Goal: Feedback & Contribution: Contribute content

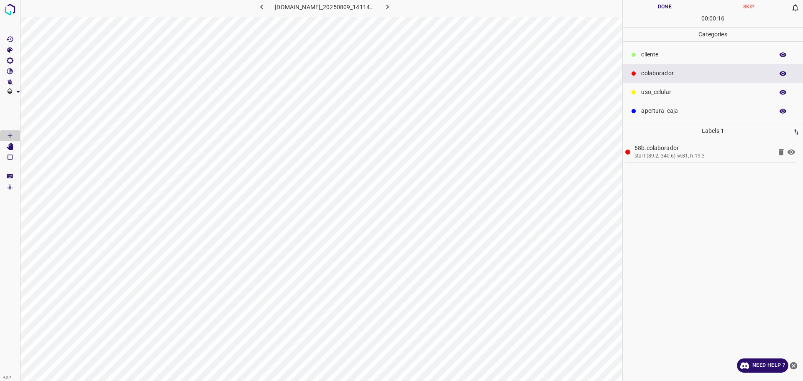
click at [693, 112] on p "apertura_caja" at bounding box center [705, 111] width 128 height 9
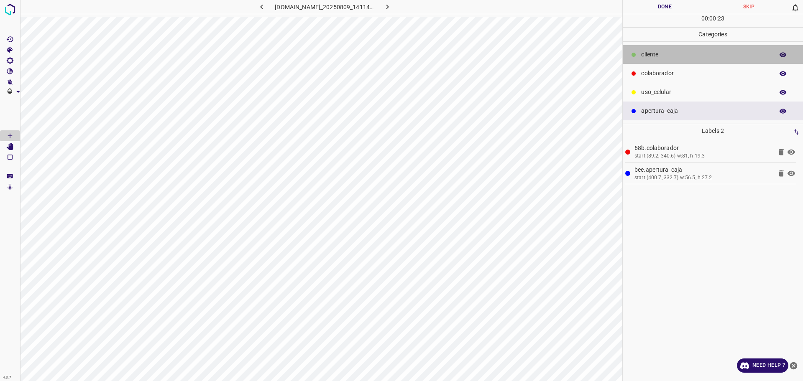
click at [668, 54] on p "​​cliente" at bounding box center [705, 54] width 128 height 9
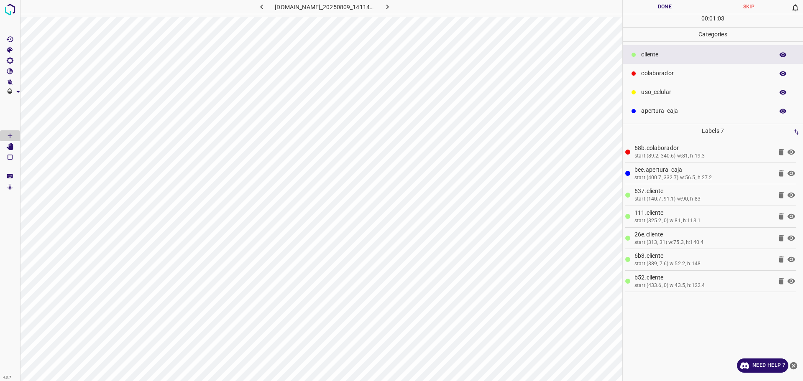
click at [664, 2] on button "Done" at bounding box center [664, 7] width 84 height 14
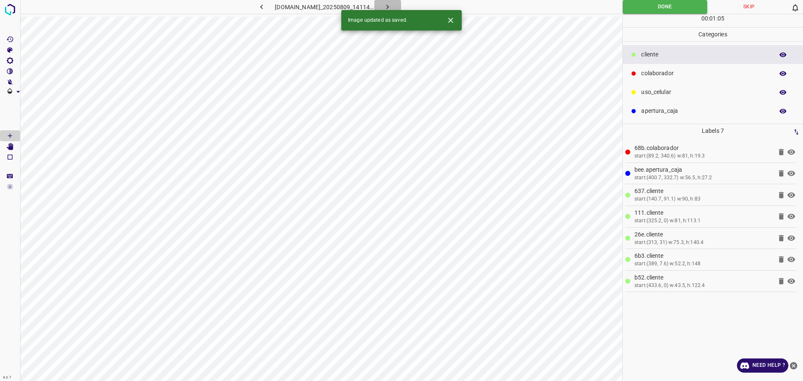
click at [392, 4] on icon "button" at bounding box center [387, 7] width 9 height 9
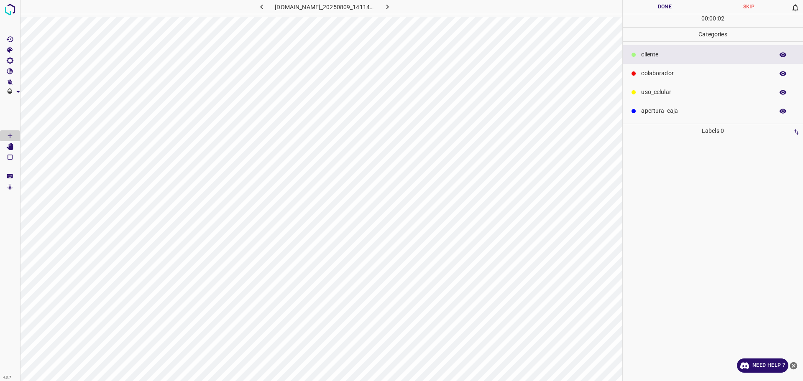
click at [663, 70] on p "colaborador" at bounding box center [705, 73] width 128 height 9
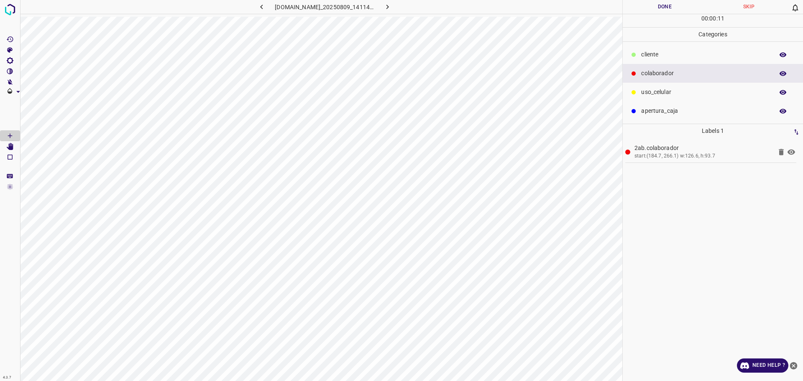
click at [657, 54] on p "​​cliente" at bounding box center [705, 54] width 128 height 9
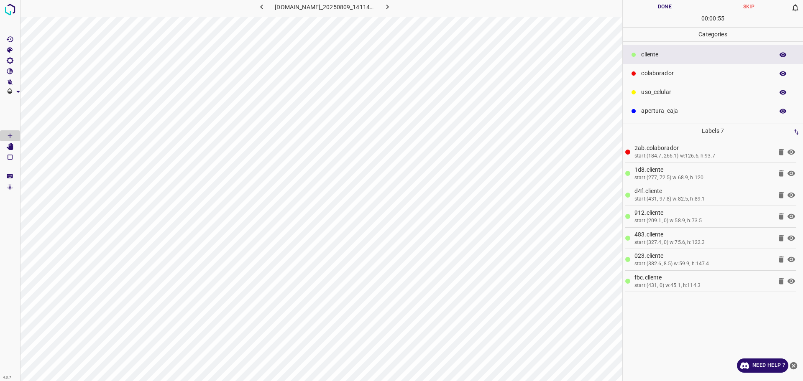
click at [642, 5] on button "Done" at bounding box center [664, 7] width 84 height 14
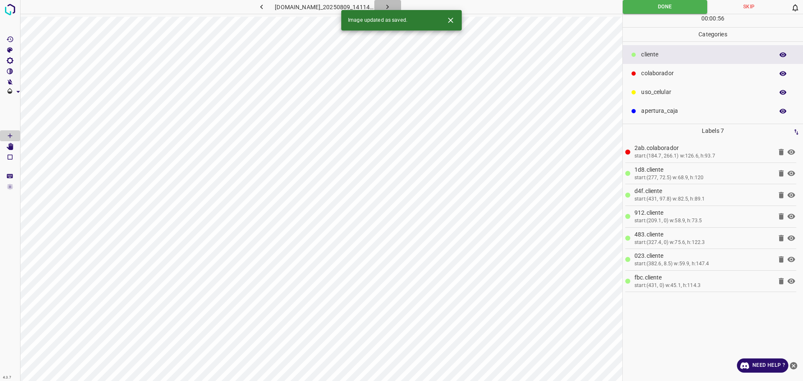
click at [392, 5] on icon "button" at bounding box center [387, 7] width 9 height 9
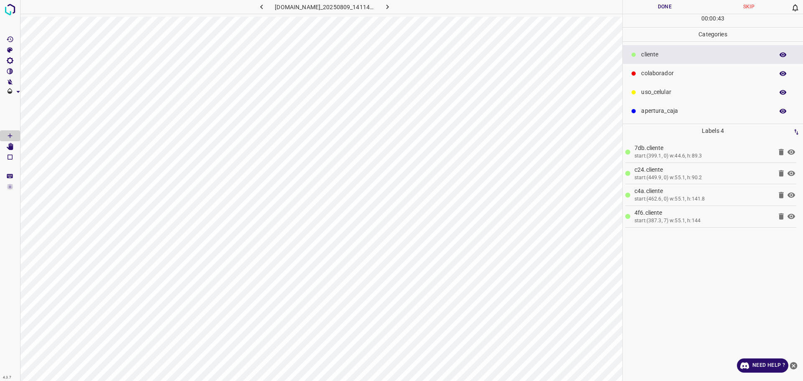
click at [671, 78] on p "colaborador" at bounding box center [705, 73] width 128 height 9
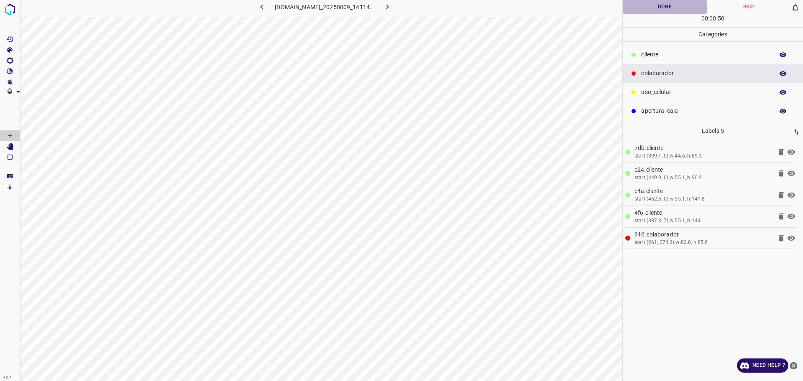
click at [658, 12] on button "Done" at bounding box center [664, 7] width 84 height 14
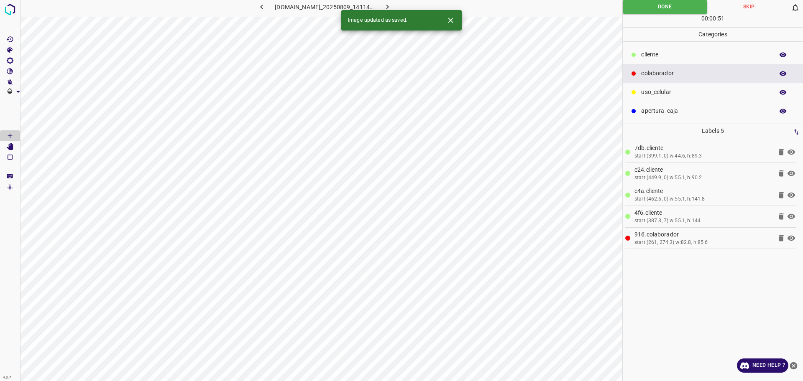
click at [392, 4] on icon "button" at bounding box center [387, 7] width 9 height 9
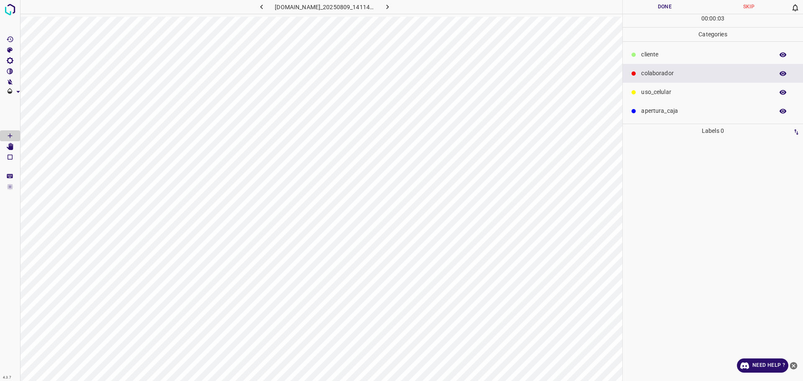
click at [652, 49] on div "​​cliente" at bounding box center [712, 54] width 180 height 19
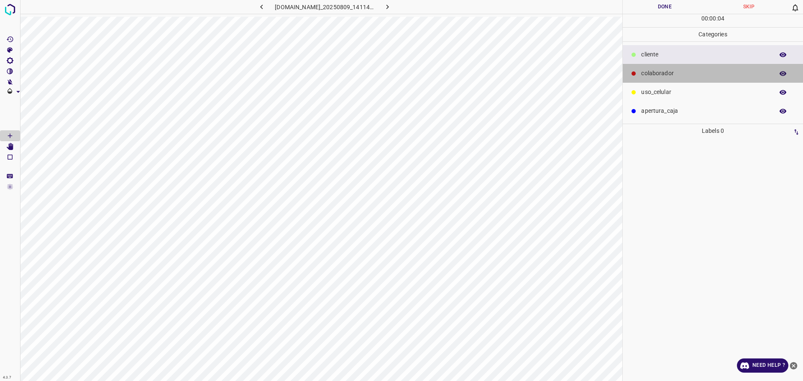
click at [686, 72] on p "colaborador" at bounding box center [705, 73] width 128 height 9
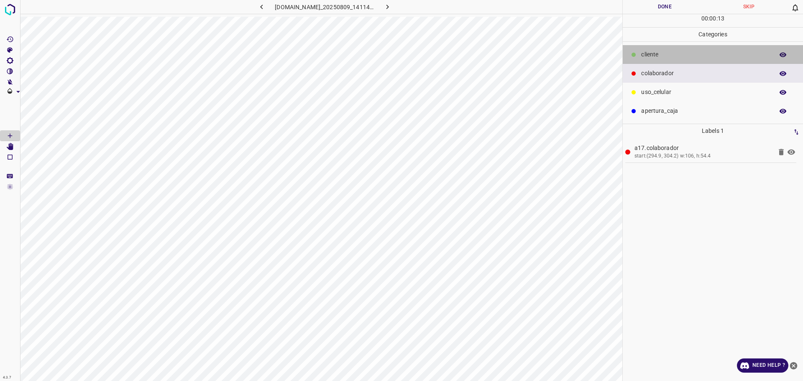
click at [659, 51] on p "​​cliente" at bounding box center [705, 54] width 128 height 9
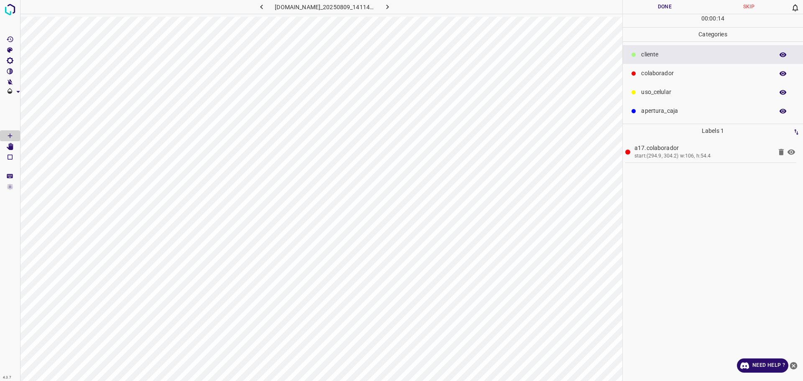
click at [671, 111] on p "apertura_caja" at bounding box center [705, 111] width 128 height 9
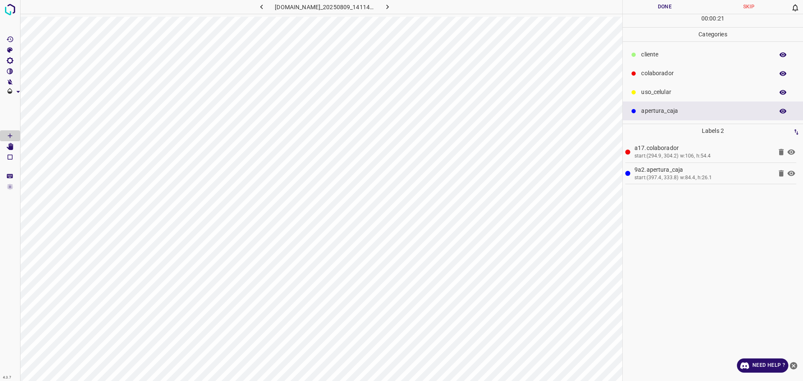
click at [675, 55] on p "​​cliente" at bounding box center [705, 54] width 128 height 9
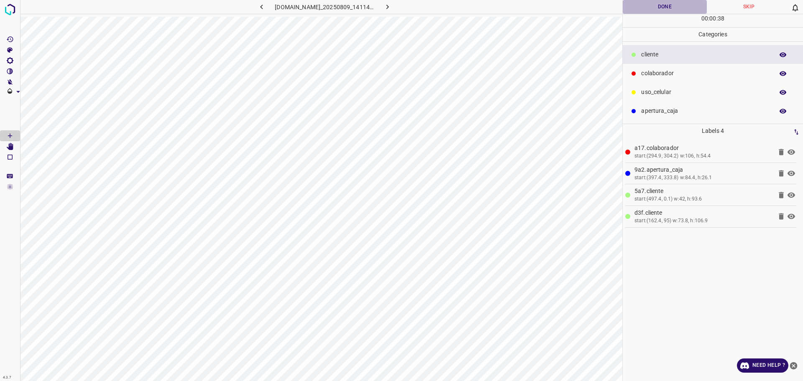
click at [643, 11] on button "Done" at bounding box center [664, 7] width 84 height 14
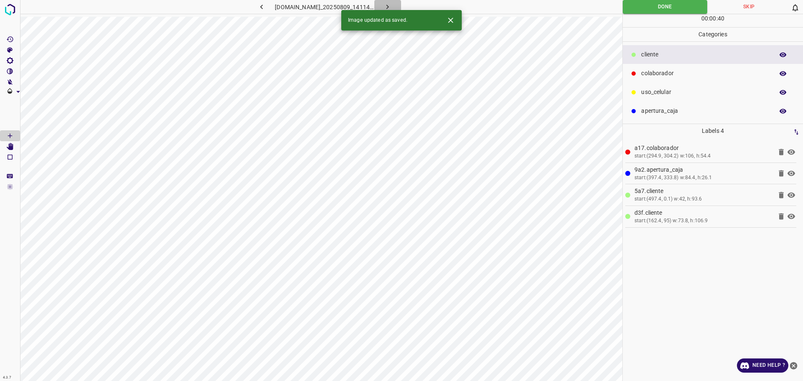
click at [392, 4] on icon "button" at bounding box center [387, 7] width 9 height 9
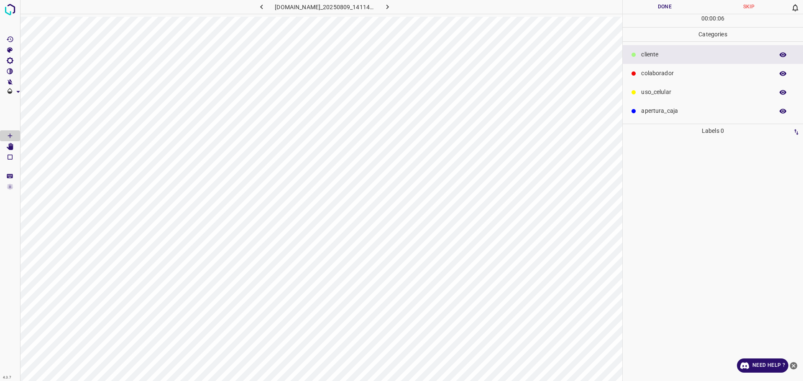
click at [673, 96] on p "uso_celular" at bounding box center [705, 92] width 128 height 9
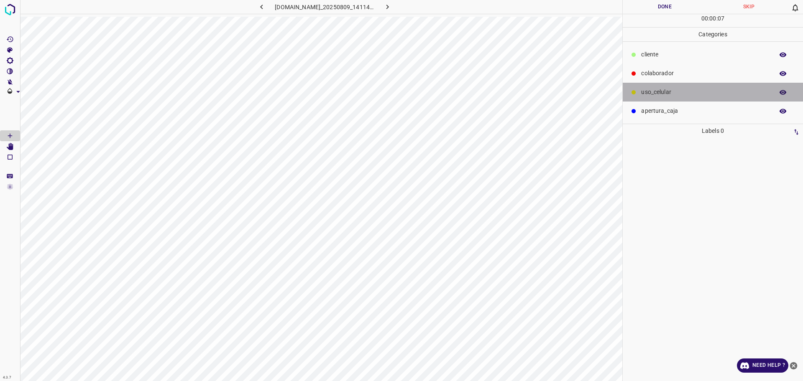
click at [675, 101] on div "uso_celular" at bounding box center [712, 92] width 180 height 19
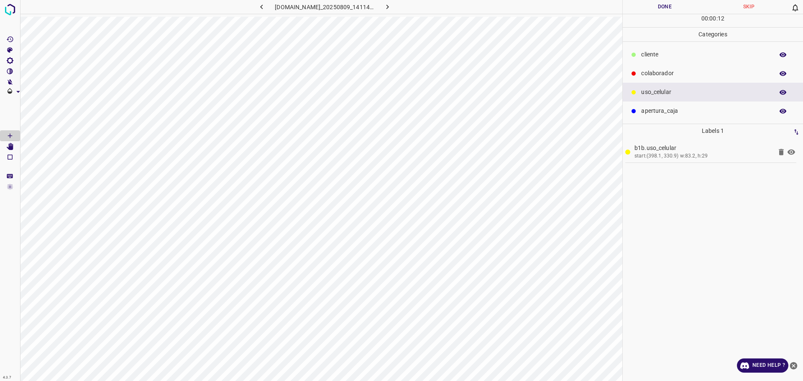
click at [674, 74] on p "colaborador" at bounding box center [705, 73] width 128 height 9
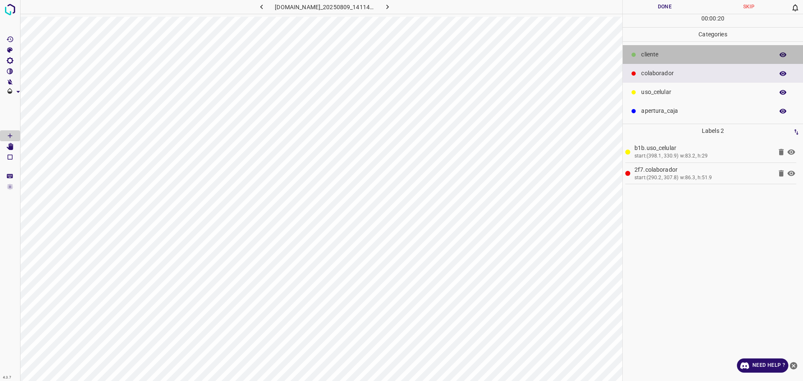
click at [671, 49] on div "​​cliente" at bounding box center [712, 54] width 180 height 19
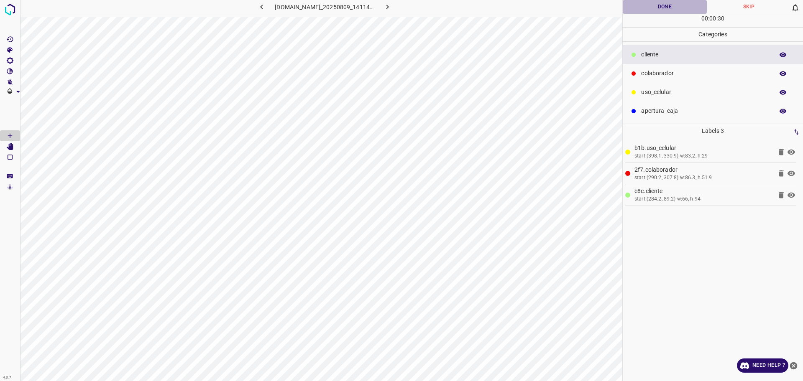
click at [679, 10] on button "Done" at bounding box center [664, 7] width 84 height 14
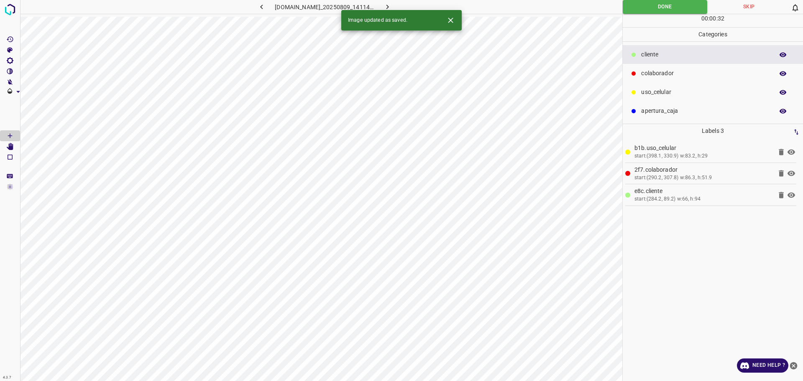
click at [392, 4] on icon "button" at bounding box center [387, 7] width 9 height 9
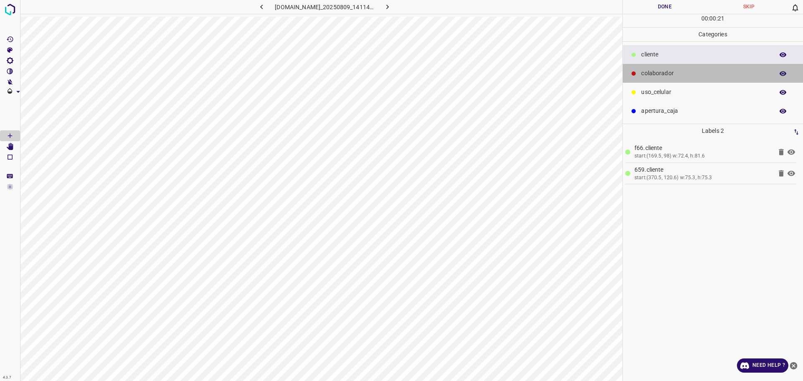
drag, startPoint x: 674, startPoint y: 70, endPoint x: 631, endPoint y: 100, distance: 52.9
click at [673, 71] on p "colaborador" at bounding box center [705, 73] width 128 height 9
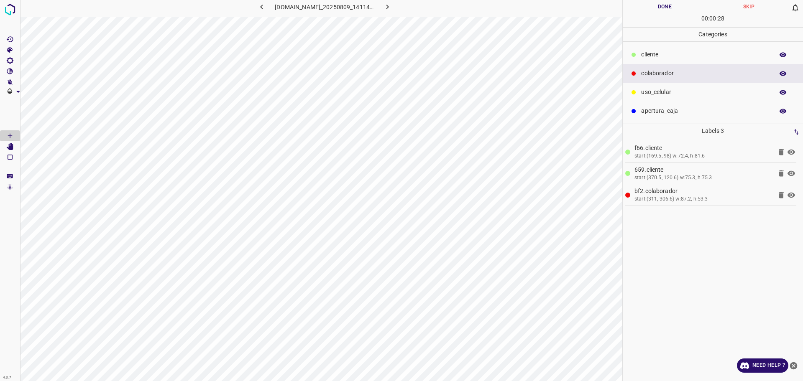
click at [660, 112] on p "apertura_caja" at bounding box center [705, 111] width 128 height 9
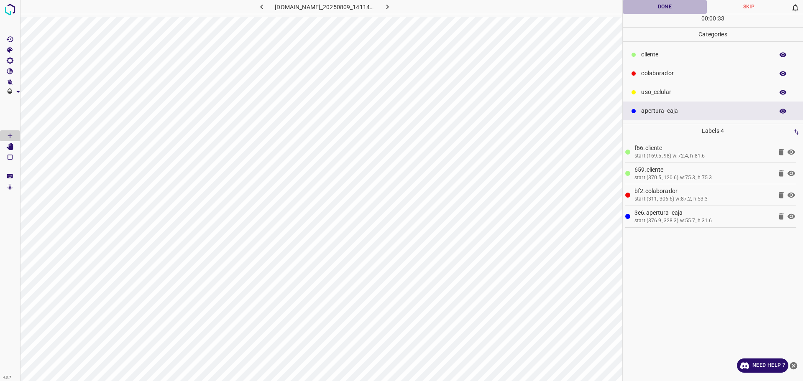
click at [650, 8] on button "Done" at bounding box center [664, 7] width 84 height 14
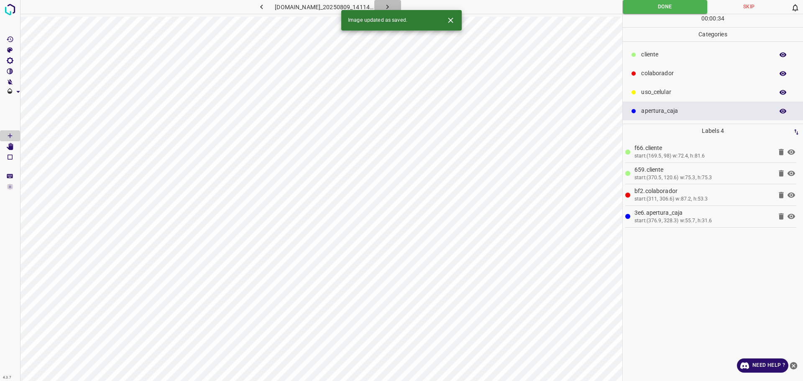
click at [392, 7] on icon "button" at bounding box center [387, 7] width 9 height 9
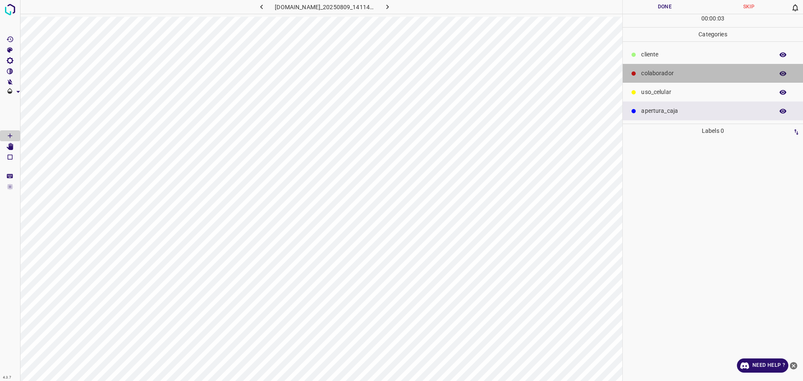
click at [660, 70] on p "colaborador" at bounding box center [705, 73] width 128 height 9
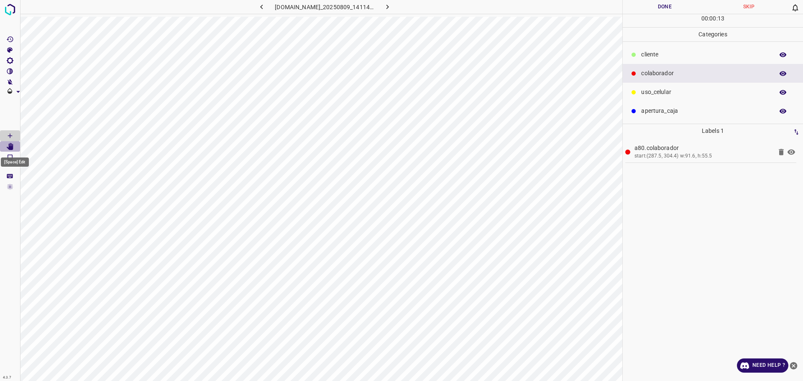
click at [13, 145] on icon "[Space] Edit" at bounding box center [10, 147] width 7 height 8
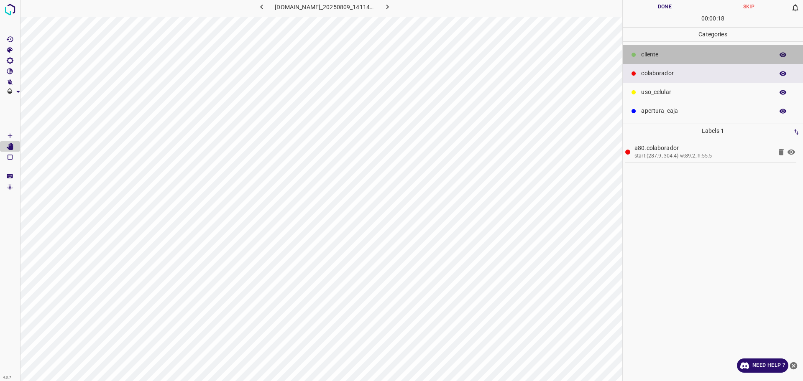
click at [655, 47] on div "​​cliente" at bounding box center [712, 54] width 180 height 19
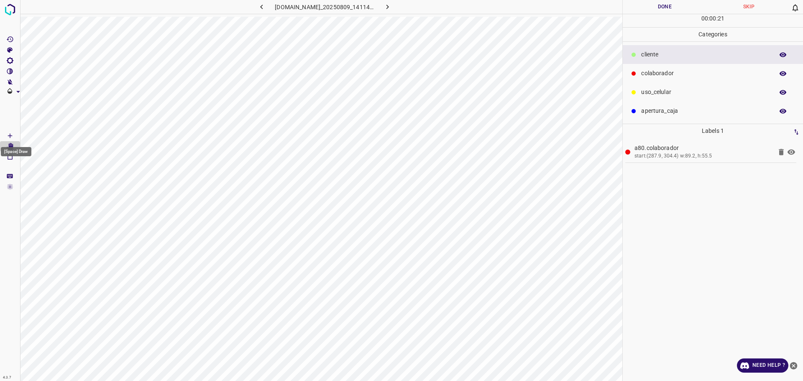
click at [9, 137] on icon "[Space] Draw" at bounding box center [10, 136] width 8 height 8
click at [668, 14] on div "00 : 00 : 31" at bounding box center [712, 20] width 180 height 13
drag, startPoint x: 665, startPoint y: 14, endPoint x: 663, endPoint y: 8, distance: 7.0
click at [665, 14] on div "00 : 00 : 31" at bounding box center [712, 20] width 180 height 13
click at [663, 8] on button "Done" at bounding box center [664, 7] width 84 height 14
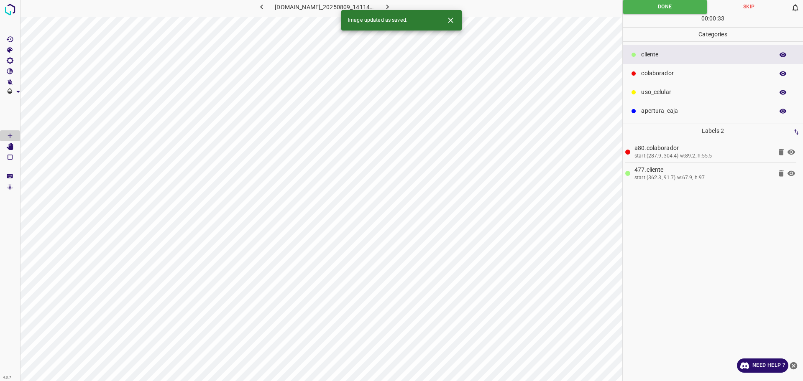
click at [392, 7] on icon "button" at bounding box center [387, 7] width 9 height 9
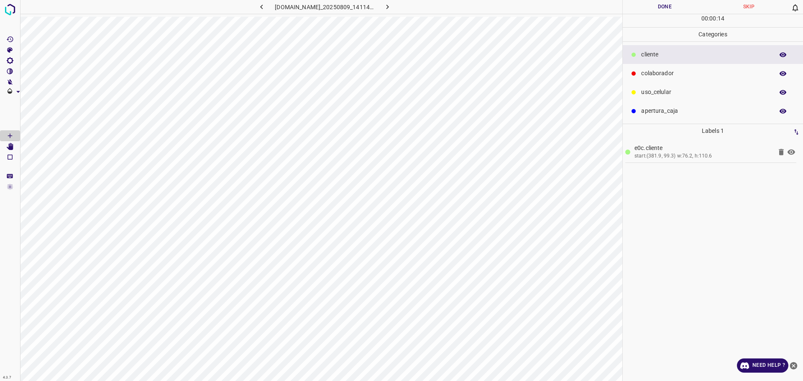
click at [650, 70] on p "colaborador" at bounding box center [705, 73] width 128 height 9
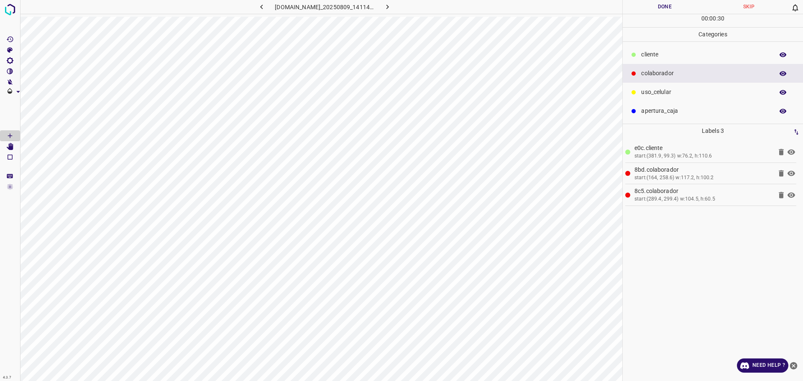
click at [658, 49] on div "​​cliente" at bounding box center [712, 54] width 180 height 19
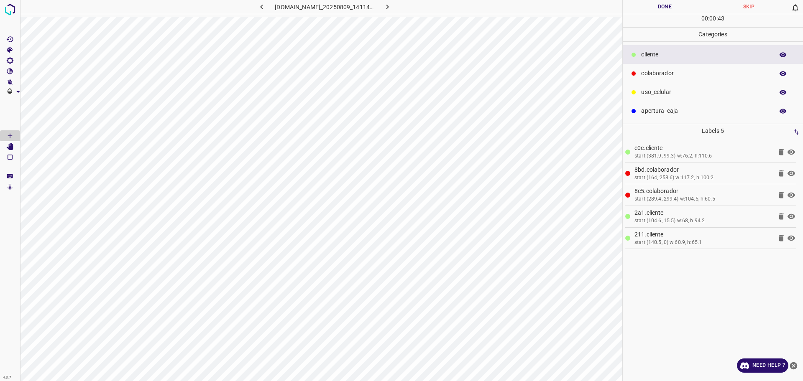
click at [651, 67] on div "colaborador" at bounding box center [712, 73] width 180 height 19
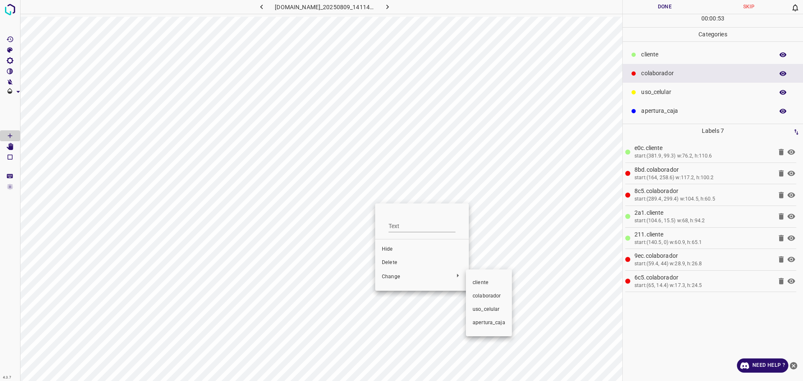
click at [408, 265] on div at bounding box center [401, 190] width 803 height 381
click at [403, 263] on span "Delete" at bounding box center [422, 263] width 80 height 8
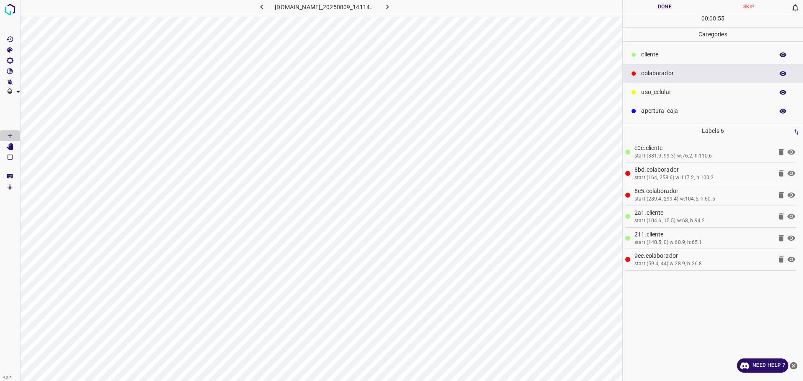
click at [659, 13] on button "Done" at bounding box center [664, 7] width 84 height 14
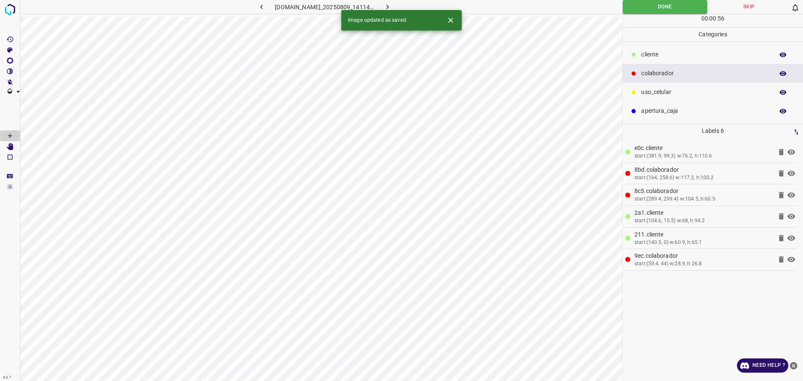
click at [389, 7] on icon "button" at bounding box center [387, 7] width 3 height 5
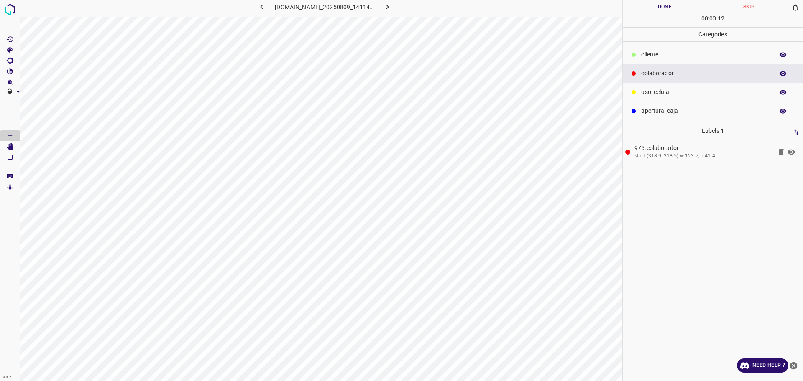
click at [677, 54] on p "​​cliente" at bounding box center [705, 54] width 128 height 9
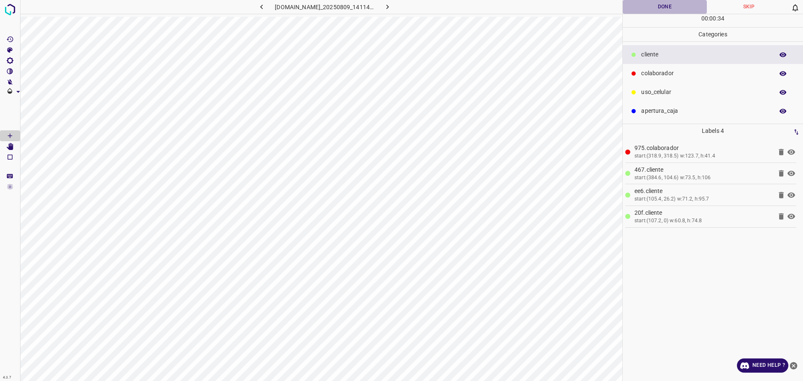
click at [650, 10] on button "Done" at bounding box center [664, 7] width 84 height 14
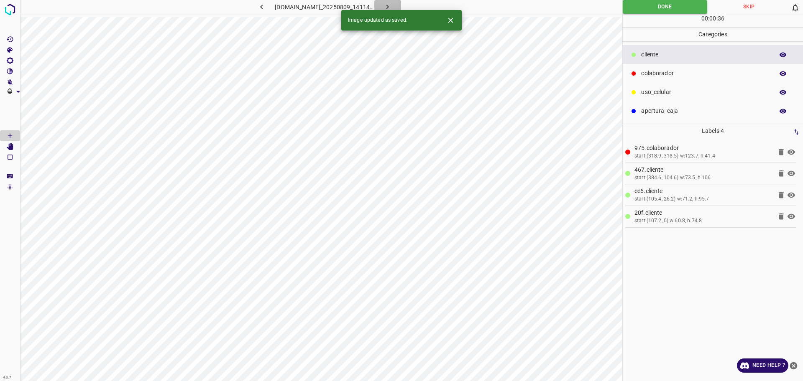
click at [392, 8] on icon "button" at bounding box center [387, 7] width 9 height 9
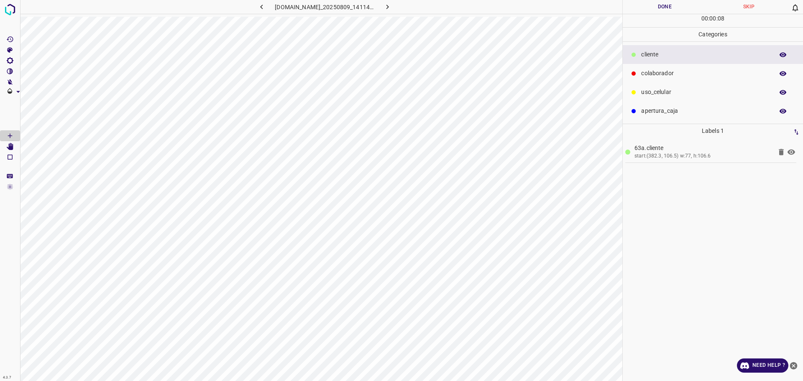
click at [650, 111] on p "apertura_caja" at bounding box center [705, 111] width 128 height 9
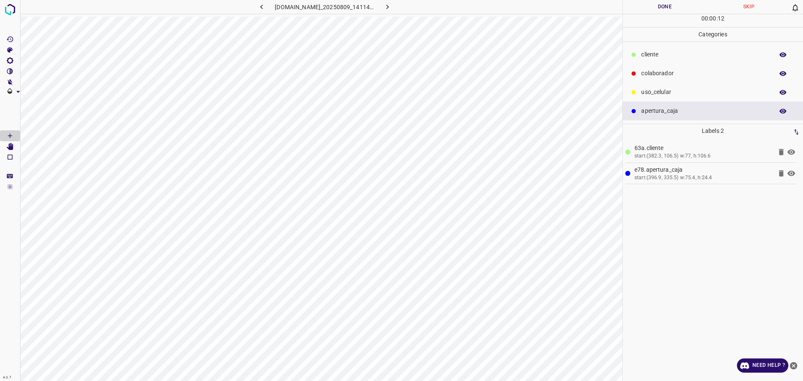
click at [653, 73] on p "colaborador" at bounding box center [705, 73] width 128 height 9
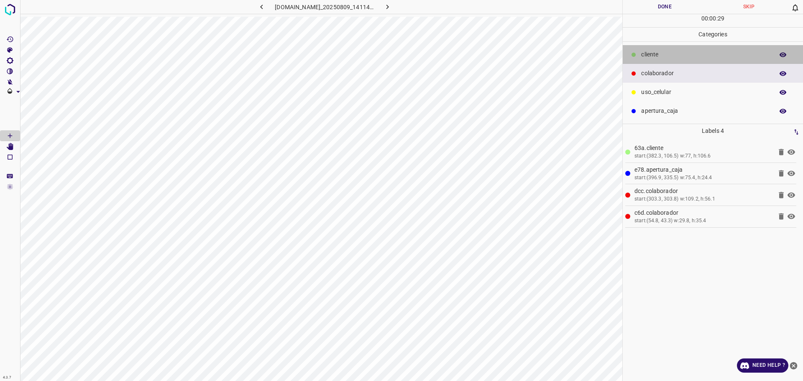
click at [664, 53] on p "​​cliente" at bounding box center [705, 54] width 128 height 9
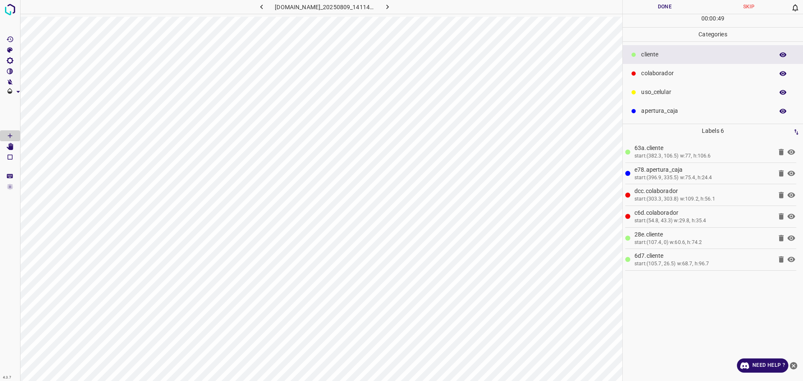
click at [675, 8] on button "Done" at bounding box center [664, 7] width 84 height 14
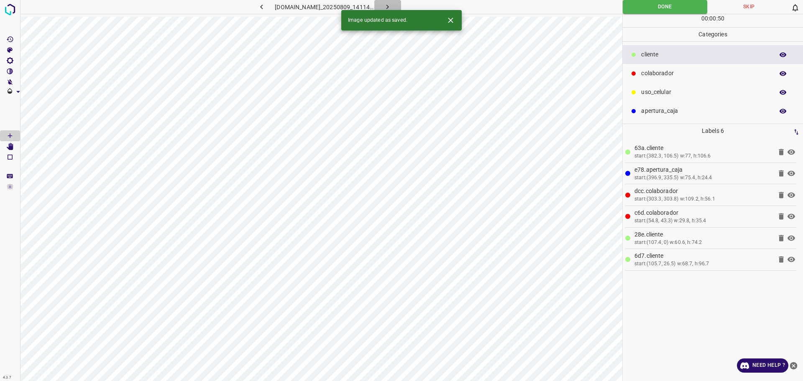
click at [395, 0] on button "button" at bounding box center [387, 7] width 27 height 14
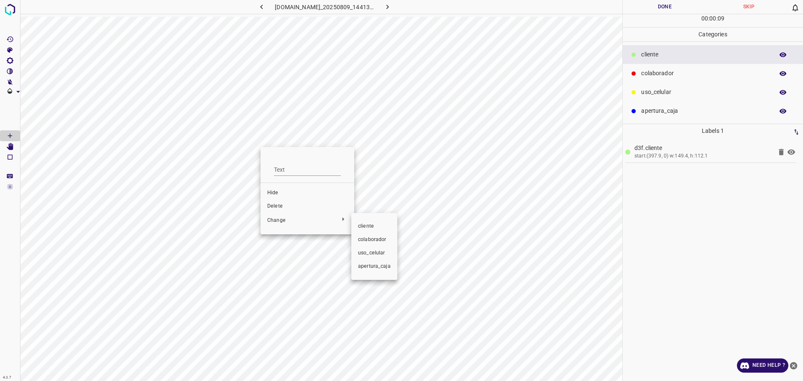
click at [283, 208] on div at bounding box center [401, 190] width 803 height 381
click at [280, 208] on div "​​cliente colaborador uso_celular apertura_caja" at bounding box center [401, 190] width 803 height 381
click at [278, 206] on span "Delete" at bounding box center [307, 207] width 80 height 8
click at [277, 208] on span "Delete" at bounding box center [307, 207] width 80 height 8
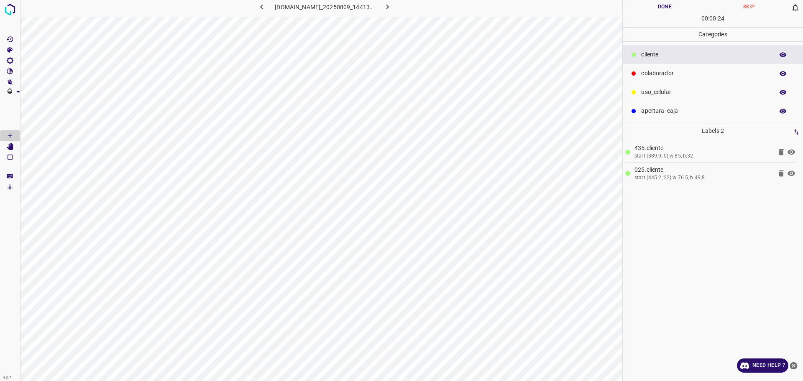
click at [677, 76] on p "colaborador" at bounding box center [705, 73] width 128 height 9
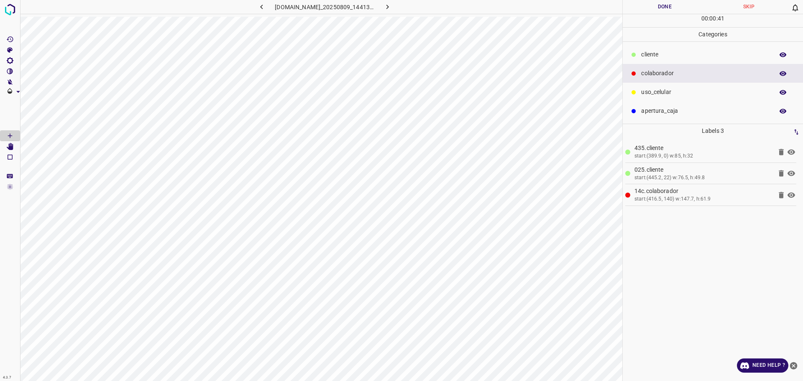
click at [11, 150] on Edit"] "[Space] Edit" at bounding box center [10, 146] width 20 height 11
click at [640, 5] on button "Done" at bounding box center [664, 7] width 84 height 14
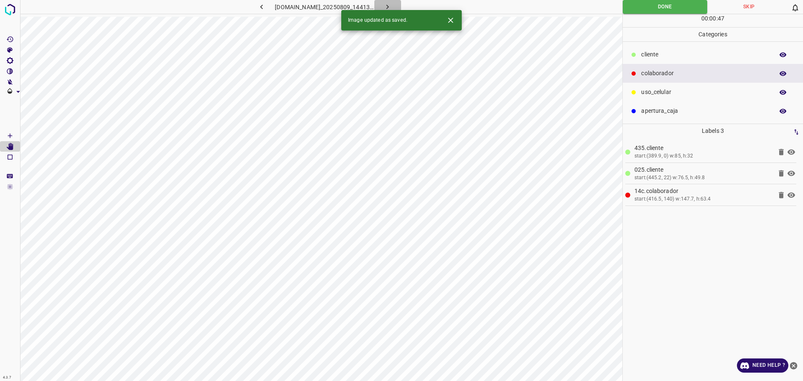
click at [401, 5] on button "button" at bounding box center [387, 7] width 27 height 14
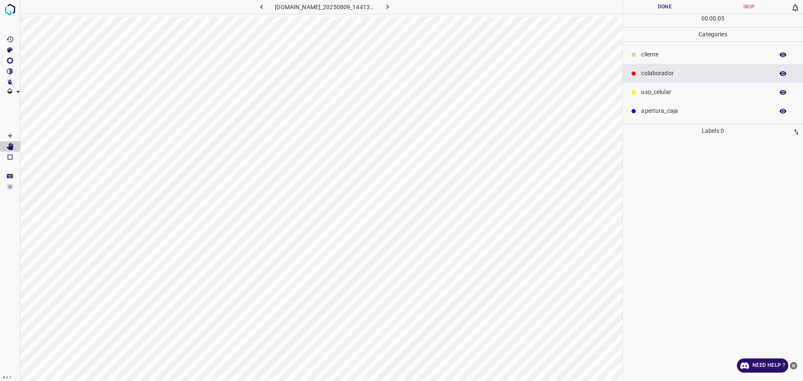
click at [667, 59] on div "​​cliente" at bounding box center [712, 54] width 180 height 19
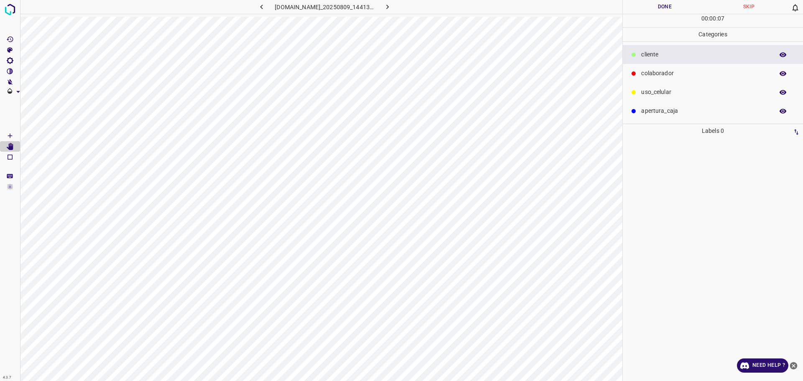
click at [12, 135] on icon "[Space] Draw" at bounding box center [10, 136] width 4 height 4
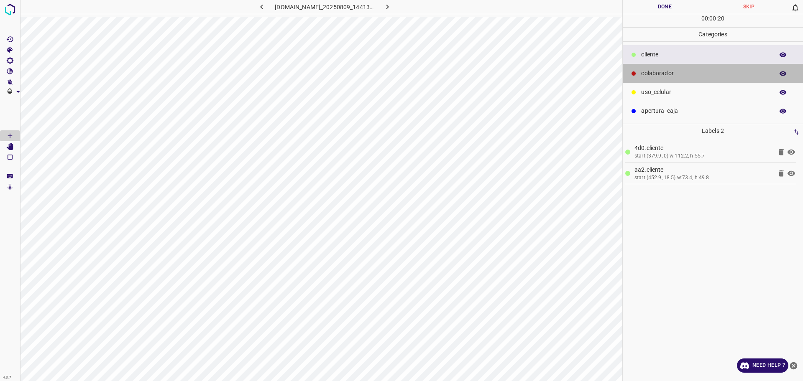
click at [699, 71] on p "colaborador" at bounding box center [705, 73] width 128 height 9
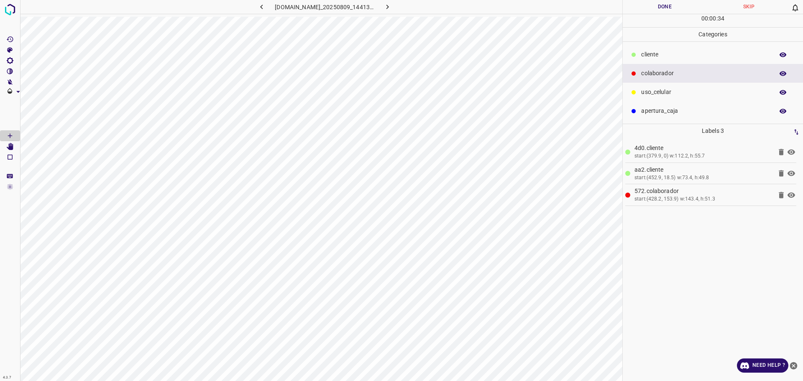
click at [657, 9] on button "Done" at bounding box center [664, 7] width 84 height 14
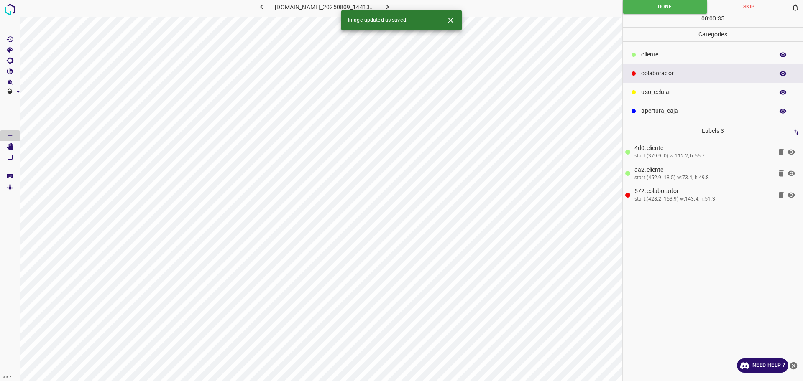
click at [392, 5] on icon "button" at bounding box center [387, 7] width 9 height 9
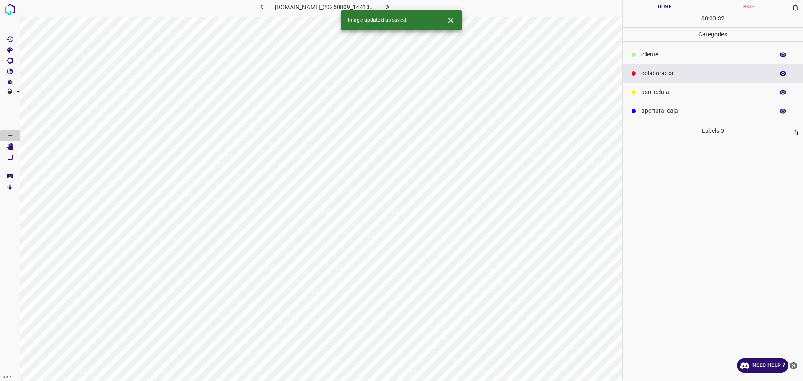
click at [677, 110] on p "apertura_caja" at bounding box center [705, 111] width 128 height 9
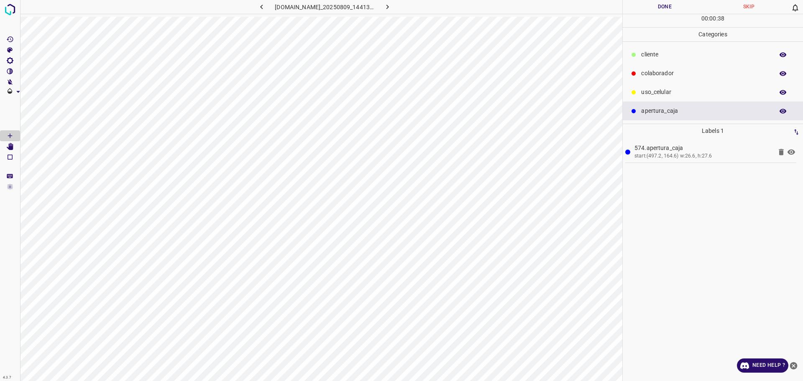
click at [659, 69] on div "colaborador" at bounding box center [712, 73] width 180 height 19
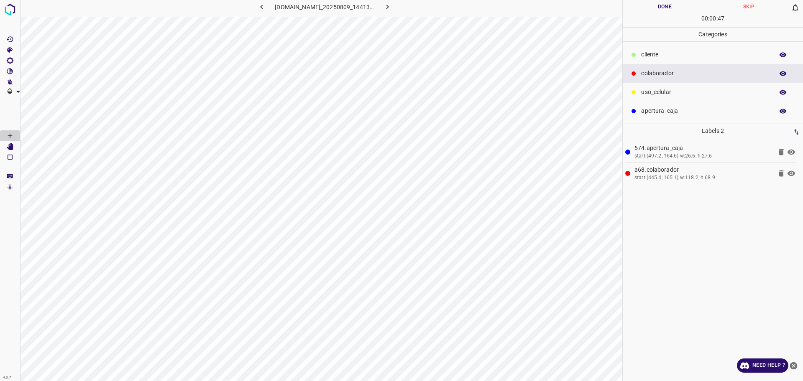
click at [679, 54] on p "​​cliente" at bounding box center [705, 54] width 128 height 9
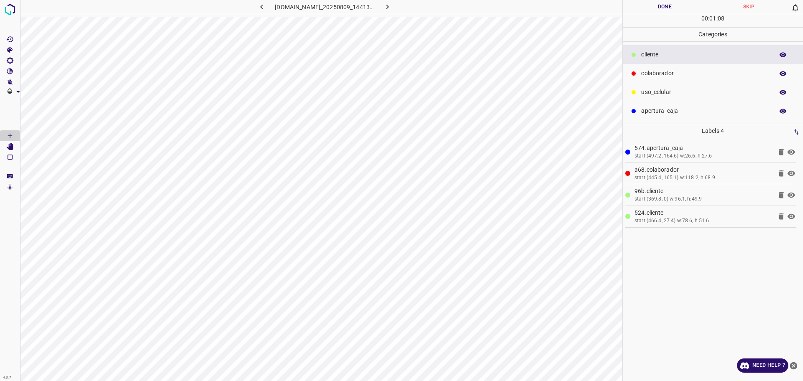
click at [679, 5] on button "Done" at bounding box center [664, 7] width 84 height 14
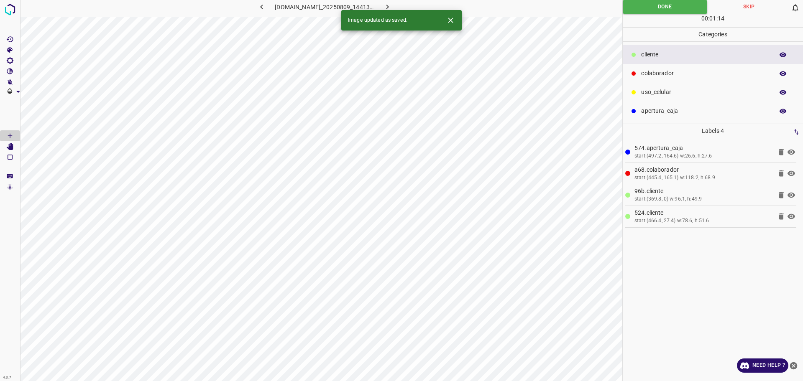
click at [389, 8] on icon "button" at bounding box center [387, 7] width 3 height 5
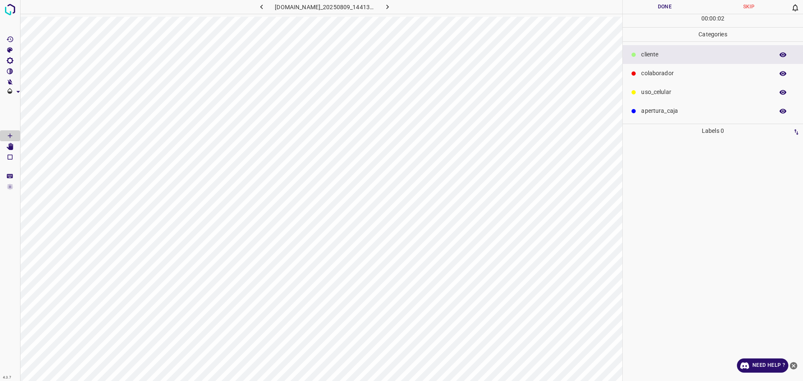
click at [663, 54] on p "​​cliente" at bounding box center [705, 54] width 128 height 9
click at [649, 71] on p "colaborador" at bounding box center [705, 73] width 128 height 9
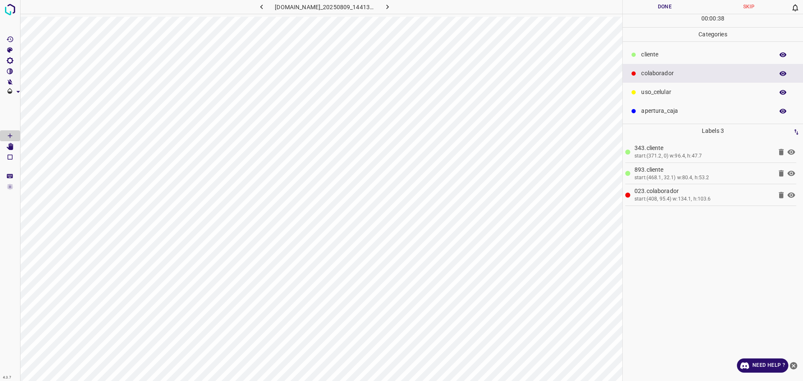
click at [661, 8] on button "Done" at bounding box center [664, 7] width 84 height 14
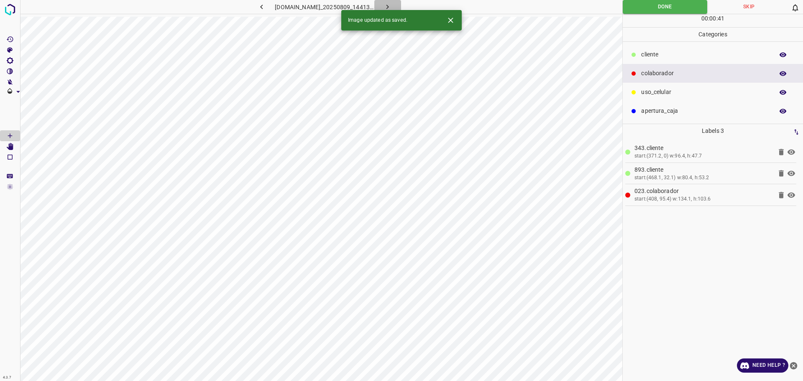
click at [392, 6] on icon "button" at bounding box center [387, 7] width 9 height 9
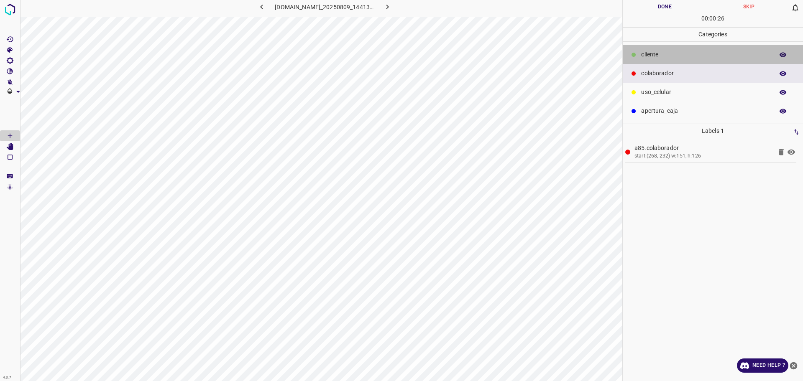
click at [711, 54] on p "​​cliente" at bounding box center [705, 54] width 128 height 9
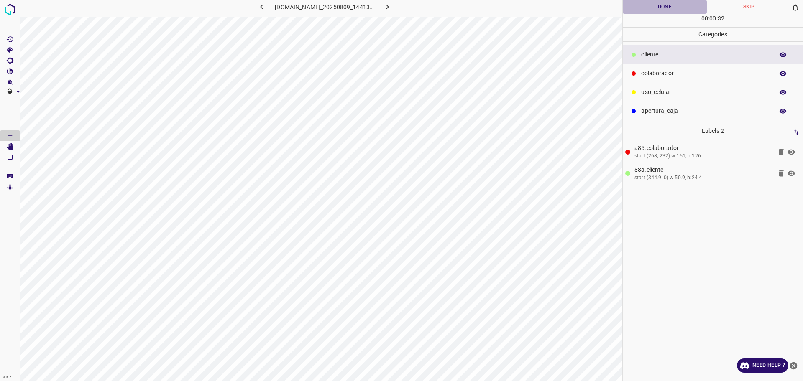
click at [663, 10] on button "Done" at bounding box center [664, 7] width 84 height 14
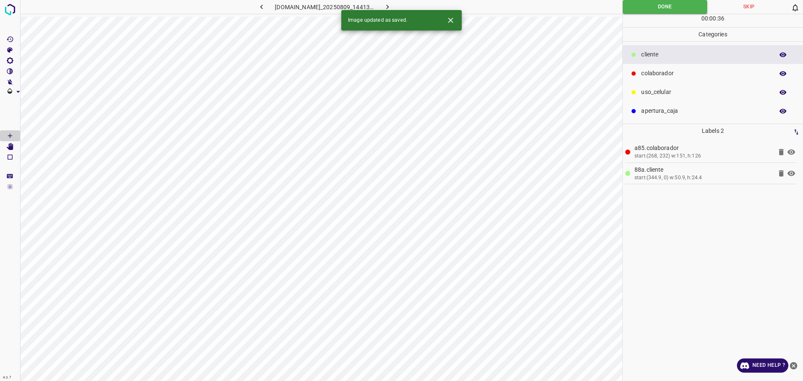
click at [401, 5] on button "button" at bounding box center [387, 7] width 27 height 14
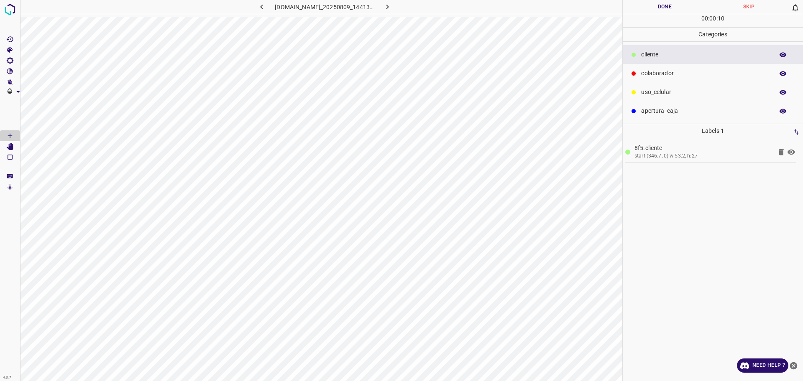
click at [681, 77] on p "colaborador" at bounding box center [705, 73] width 128 height 9
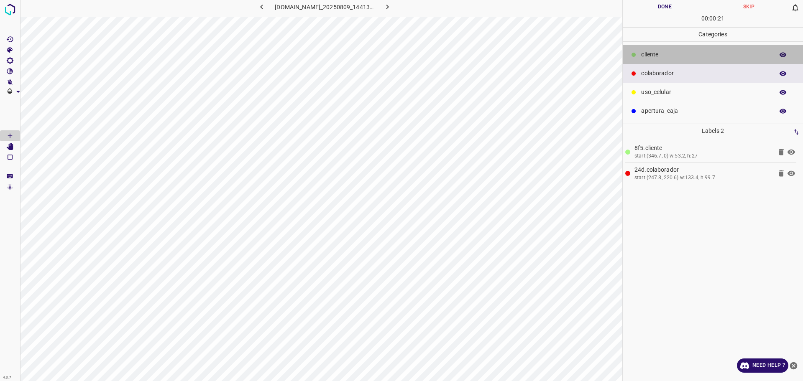
click at [668, 59] on p "​​cliente" at bounding box center [705, 54] width 128 height 9
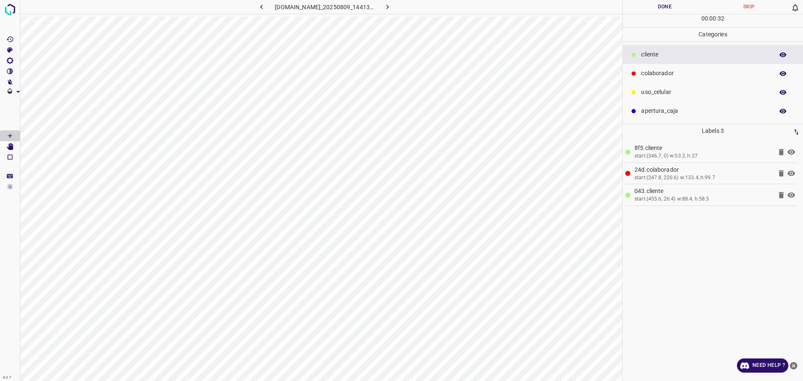
click at [676, 9] on button "Done" at bounding box center [664, 7] width 84 height 14
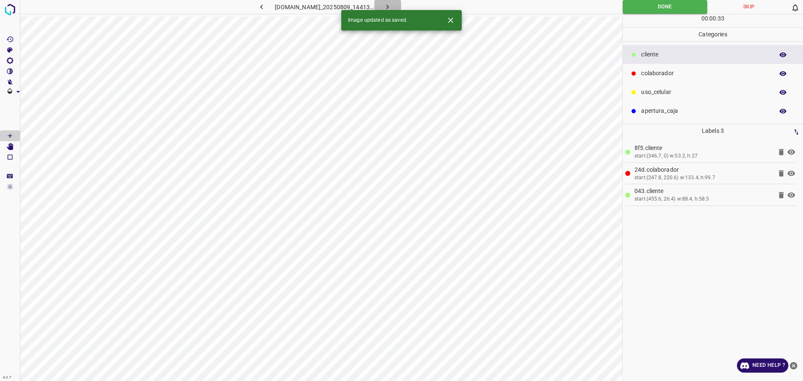
click at [392, 5] on icon "button" at bounding box center [387, 7] width 9 height 9
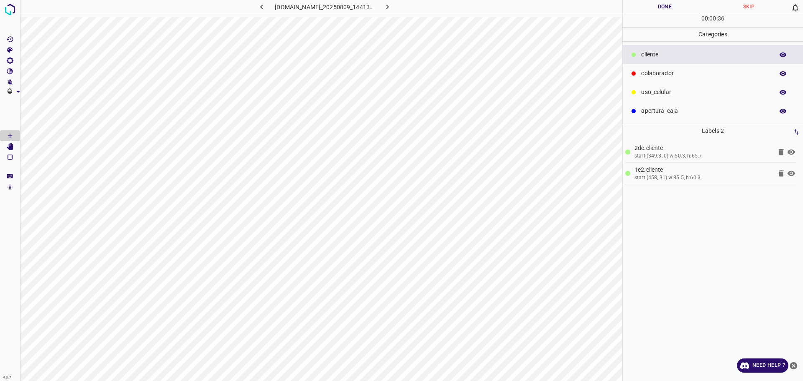
click at [668, 76] on p "colaborador" at bounding box center [705, 73] width 128 height 9
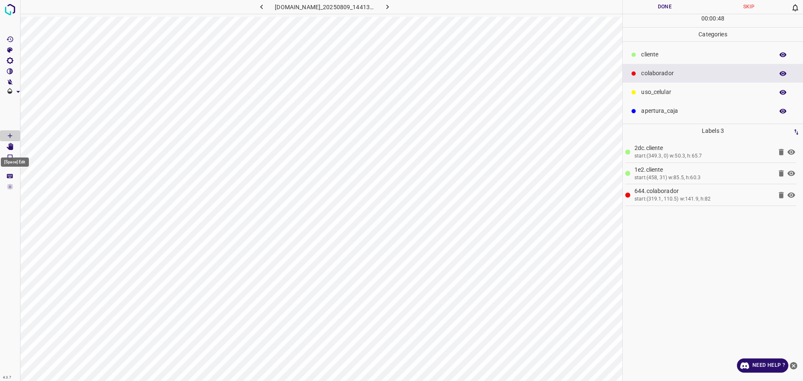
click at [8, 146] on icon "[Space] Edit" at bounding box center [10, 147] width 8 height 8
click at [653, 6] on button "Done" at bounding box center [664, 7] width 84 height 14
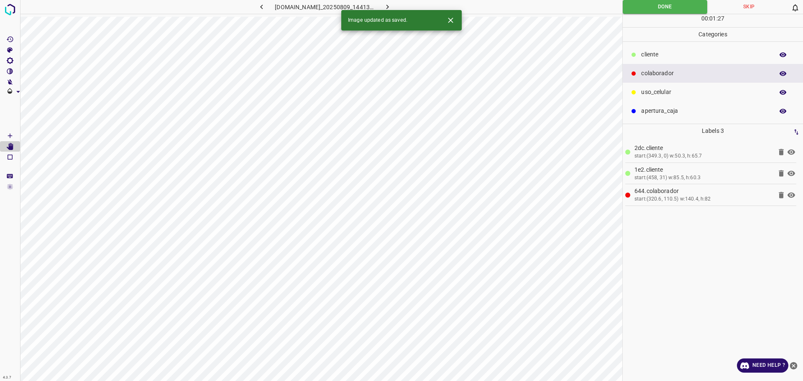
click at [392, 7] on icon "button" at bounding box center [387, 7] width 9 height 9
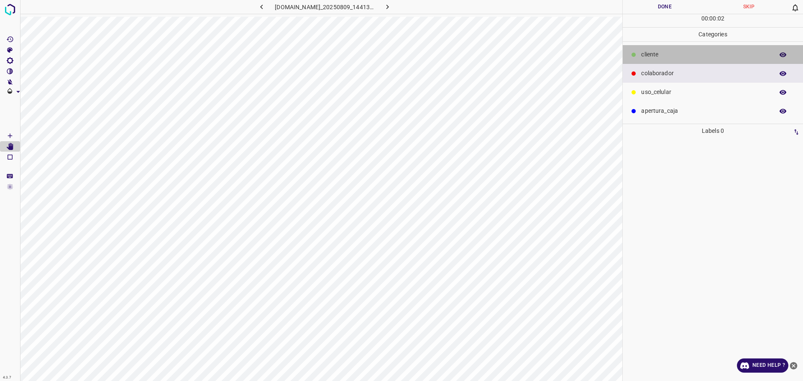
click at [647, 61] on div "​​cliente" at bounding box center [712, 54] width 180 height 19
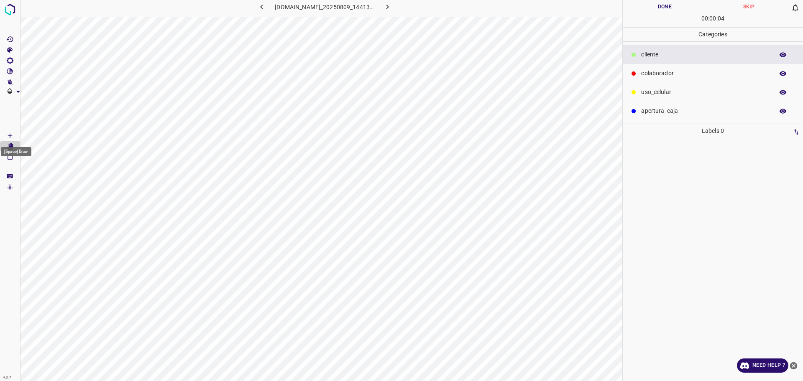
click at [7, 137] on icon "[Space] Draw" at bounding box center [10, 136] width 8 height 8
click at [675, 76] on p "colaborador" at bounding box center [705, 73] width 128 height 9
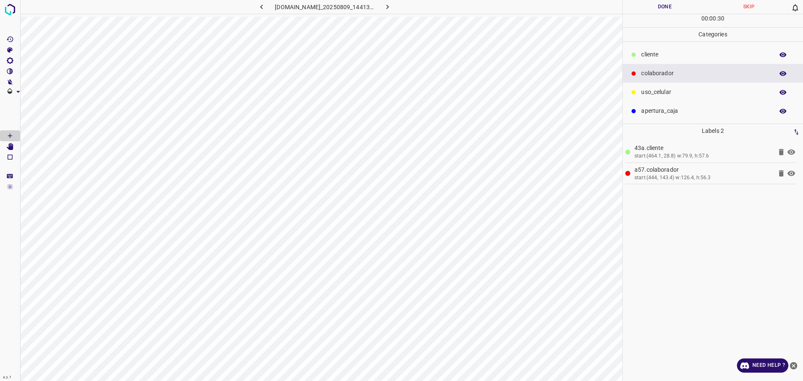
click at [701, 9] on button "Done" at bounding box center [664, 7] width 84 height 14
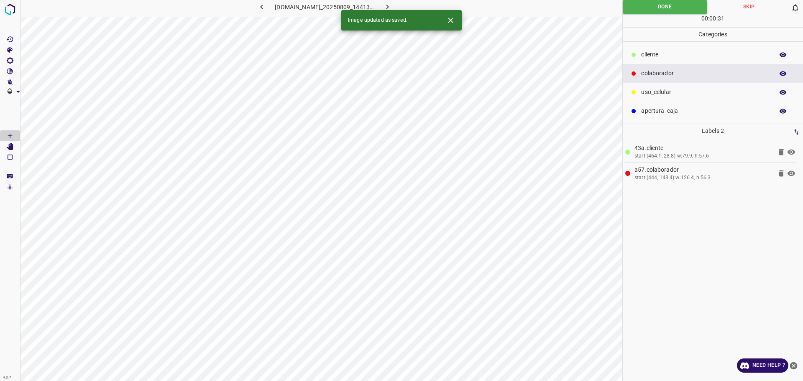
click at [392, 5] on icon "button" at bounding box center [387, 7] width 9 height 9
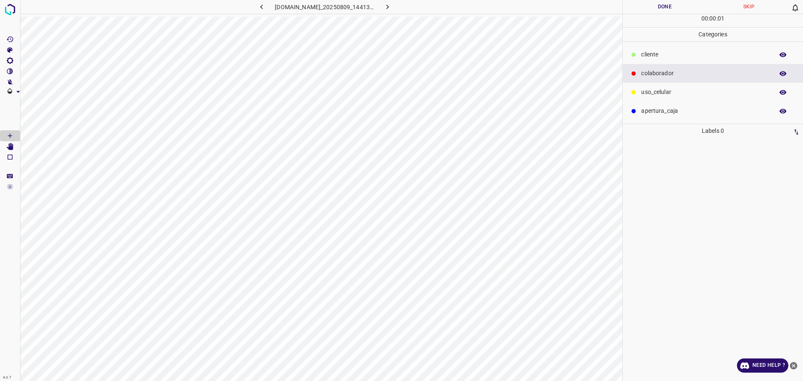
click at [643, 56] on p "​​cliente" at bounding box center [705, 54] width 128 height 9
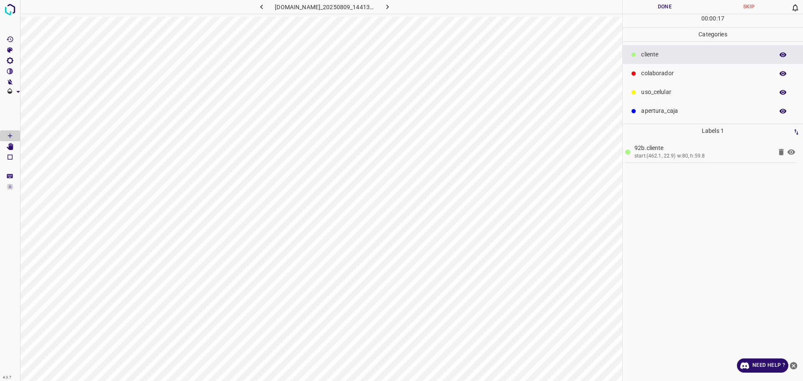
click at [662, 68] on div "colaborador" at bounding box center [712, 73] width 180 height 19
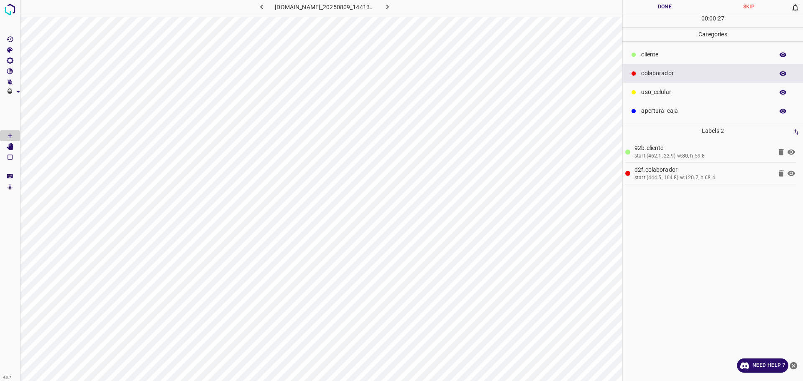
click at [656, 108] on p "apertura_caja" at bounding box center [705, 111] width 128 height 9
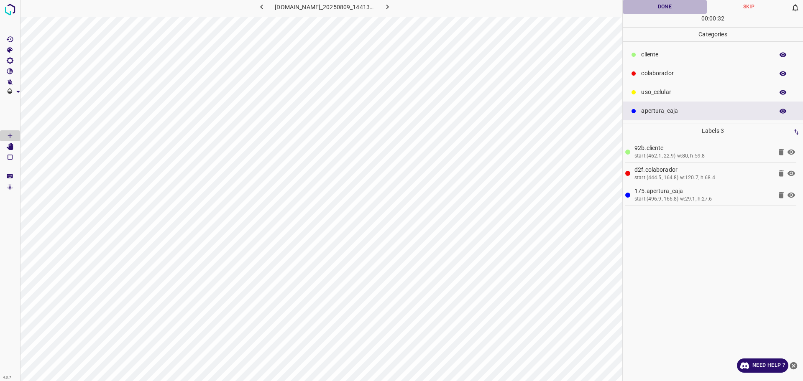
click at [657, 2] on button "Done" at bounding box center [664, 7] width 84 height 14
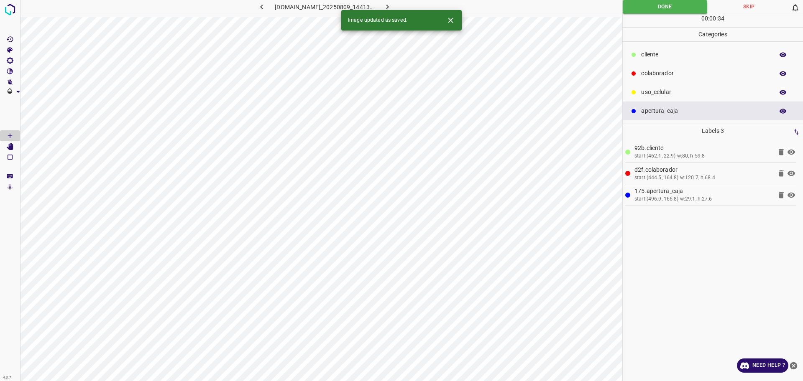
click at [392, 5] on icon "button" at bounding box center [387, 7] width 9 height 9
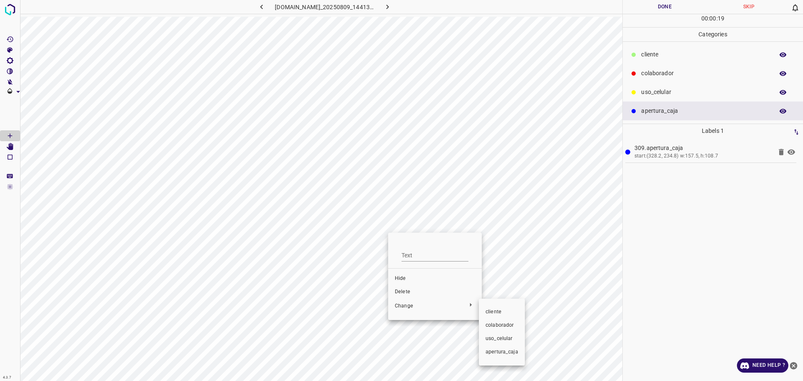
click at [495, 326] on span "colaborador" at bounding box center [501, 326] width 33 height 8
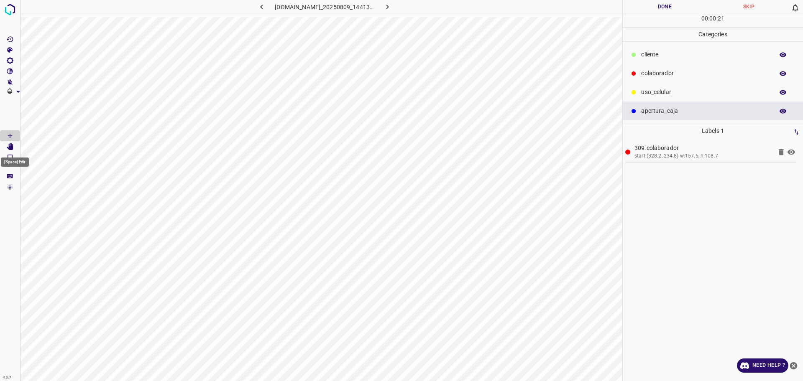
click at [8, 148] on icon "[Space] Edit" at bounding box center [10, 147] width 7 height 8
click at [4, 131] on Draw"] "[Space] Draw" at bounding box center [10, 135] width 20 height 11
click at [642, 48] on div "​​cliente" at bounding box center [712, 54] width 180 height 19
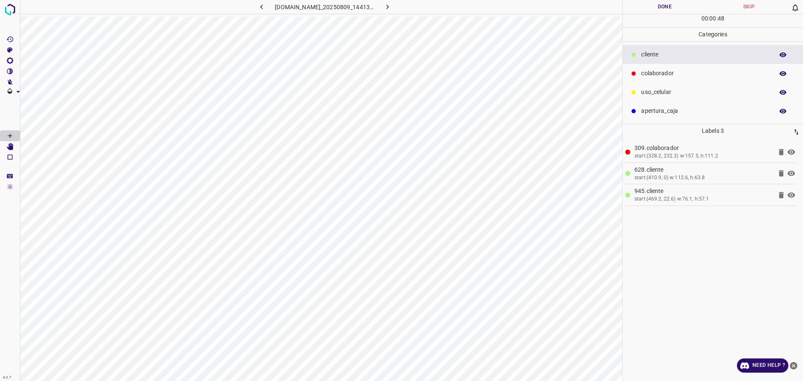
click at [662, 11] on button "Done" at bounding box center [664, 7] width 84 height 14
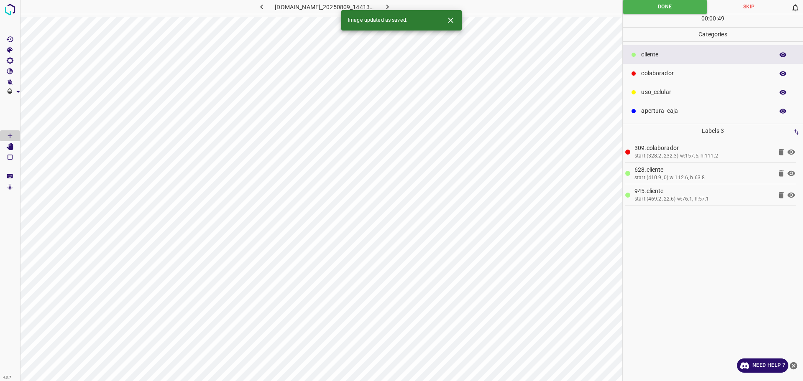
click at [392, 7] on icon "button" at bounding box center [387, 7] width 9 height 9
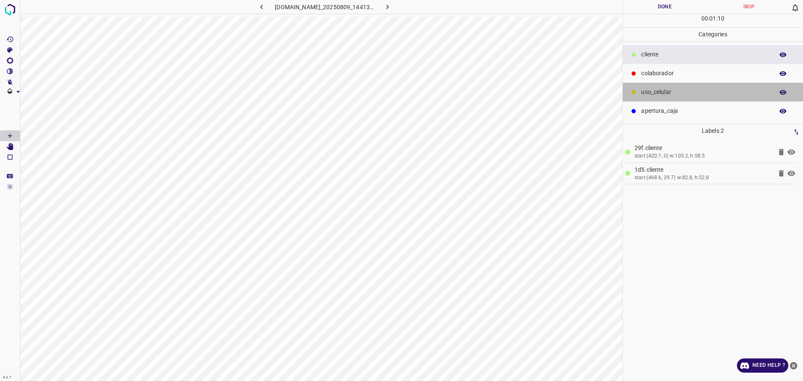
click at [663, 96] on p "uso_celular" at bounding box center [705, 92] width 128 height 9
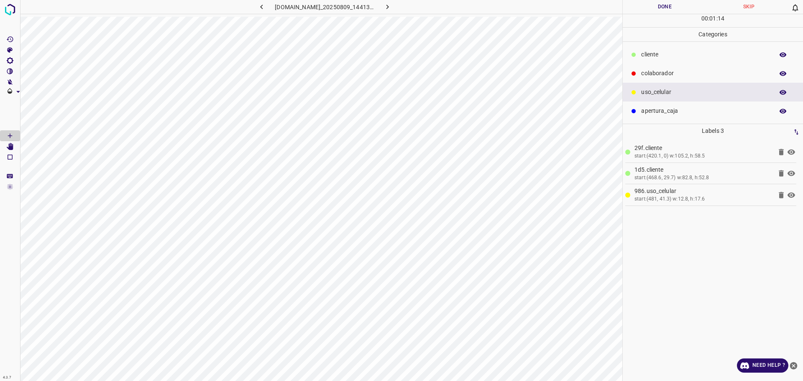
click at [690, 68] on div "colaborador" at bounding box center [712, 73] width 180 height 19
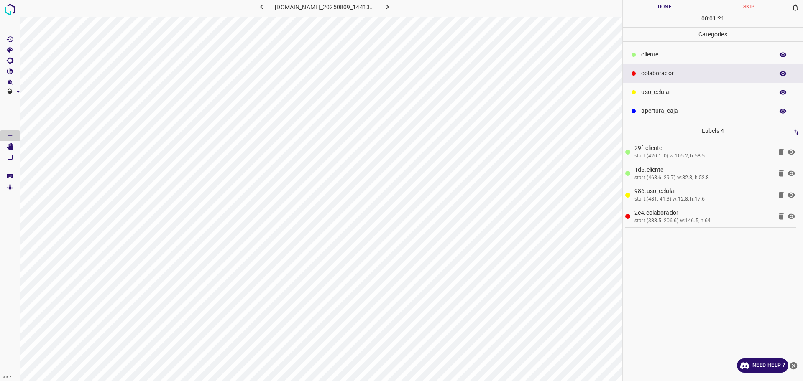
click at [650, 10] on button "Done" at bounding box center [664, 7] width 84 height 14
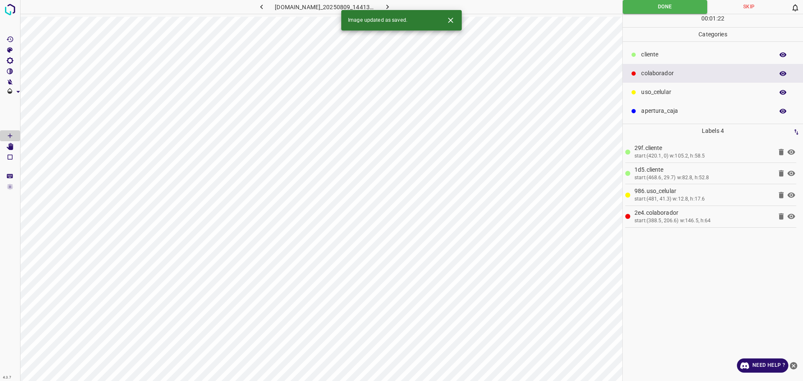
click at [392, 9] on icon "button" at bounding box center [387, 7] width 9 height 9
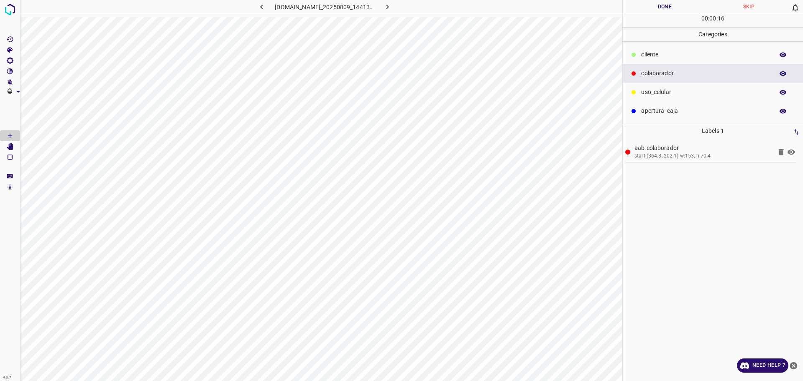
click at [698, 47] on div "​​cliente" at bounding box center [712, 54] width 180 height 19
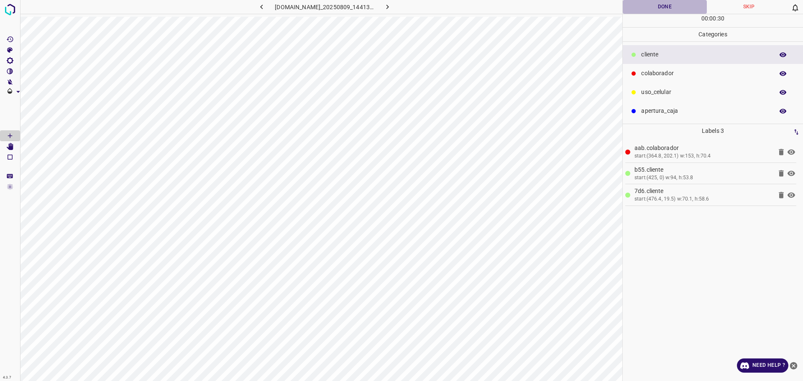
click at [653, 11] on button "Done" at bounding box center [664, 7] width 84 height 14
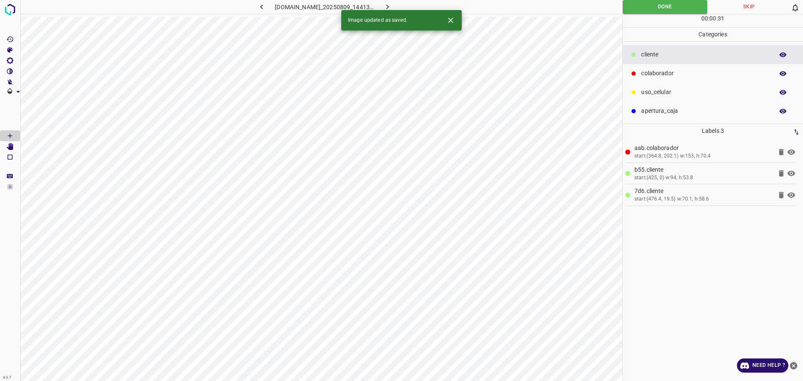
click at [400, 10] on div "Image updated as saved." at bounding box center [401, 20] width 120 height 20
click at [392, 5] on icon "button" at bounding box center [387, 7] width 9 height 9
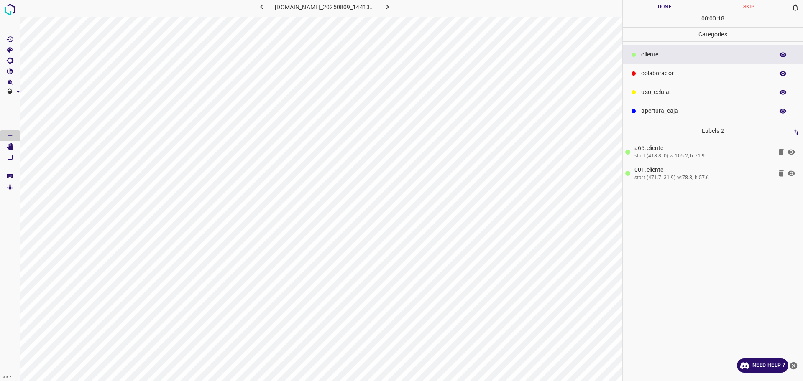
drag, startPoint x: 662, startPoint y: 74, endPoint x: 627, endPoint y: 101, distance: 44.1
click at [661, 74] on p "colaborador" at bounding box center [705, 73] width 128 height 9
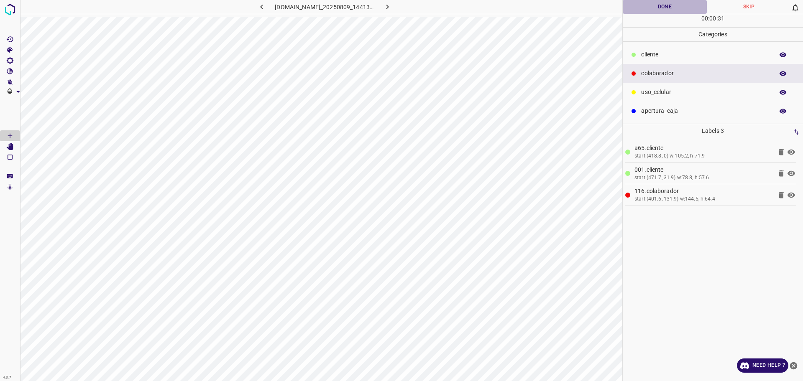
click at [636, 13] on button "Done" at bounding box center [664, 7] width 84 height 14
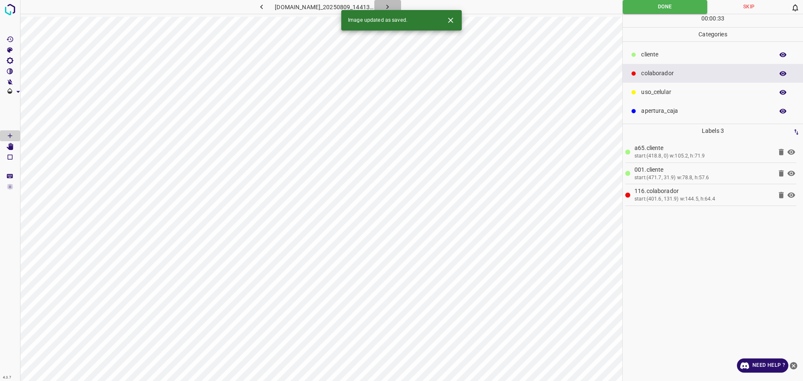
click at [392, 6] on icon "button" at bounding box center [387, 7] width 9 height 9
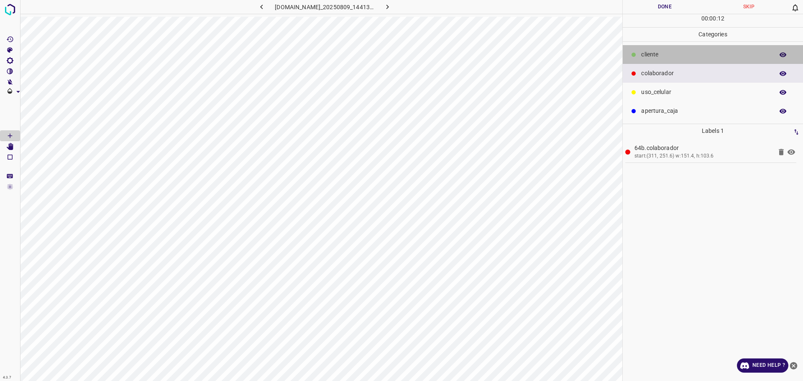
click at [686, 58] on p "​​cliente" at bounding box center [705, 54] width 128 height 9
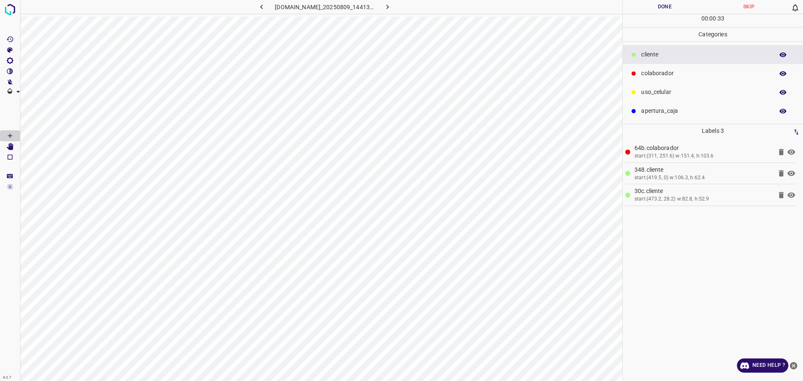
click at [672, 5] on button "Done" at bounding box center [664, 7] width 84 height 14
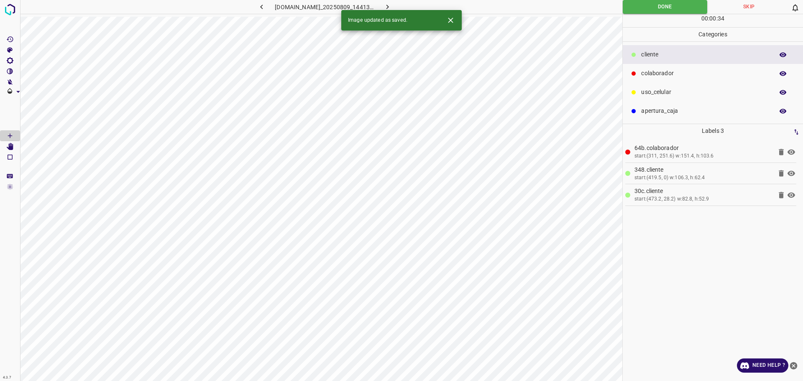
click at [392, 5] on icon "button" at bounding box center [387, 7] width 9 height 9
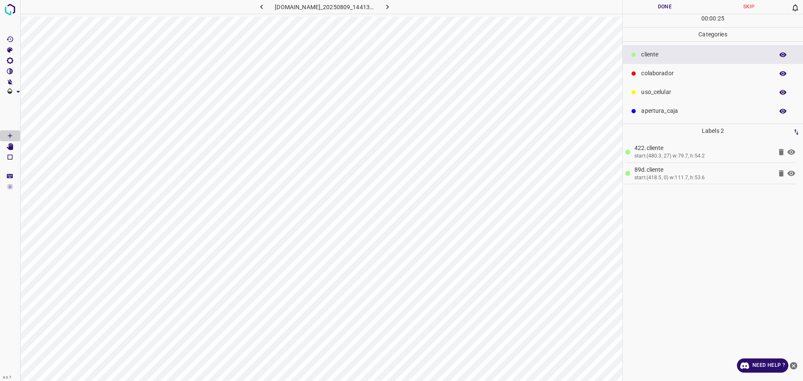
click at [660, 76] on p "colaborador" at bounding box center [705, 73] width 128 height 9
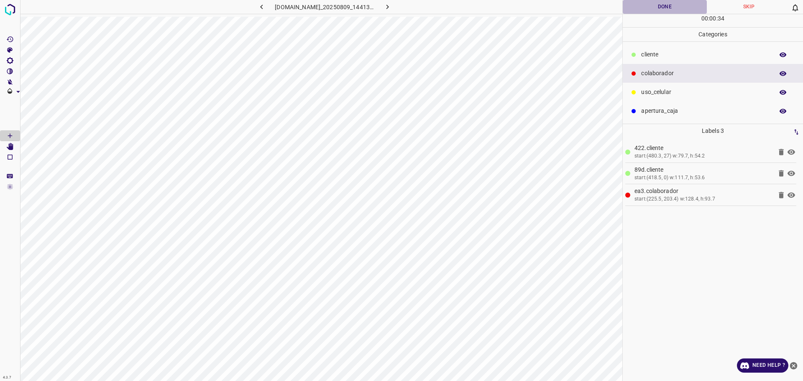
click at [673, 9] on button "Done" at bounding box center [664, 7] width 84 height 14
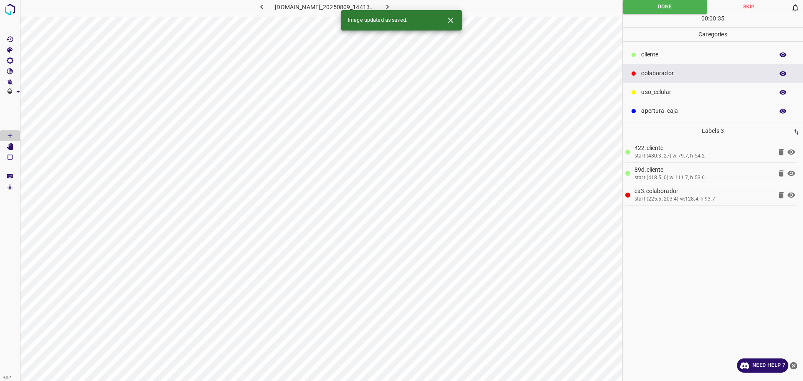
click at [392, 3] on icon "button" at bounding box center [387, 7] width 9 height 9
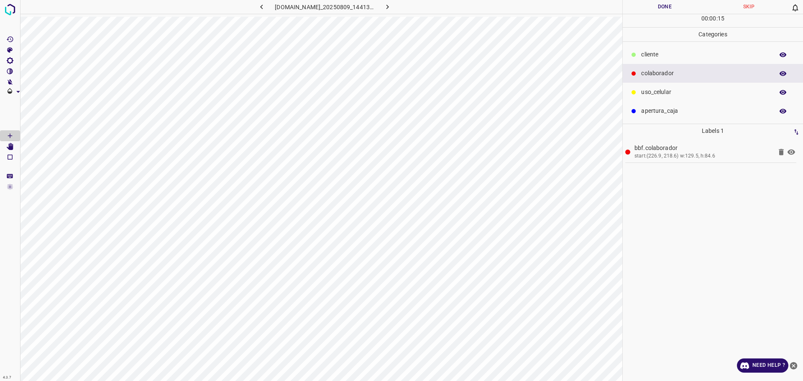
click at [652, 56] on p "​​cliente" at bounding box center [705, 54] width 128 height 9
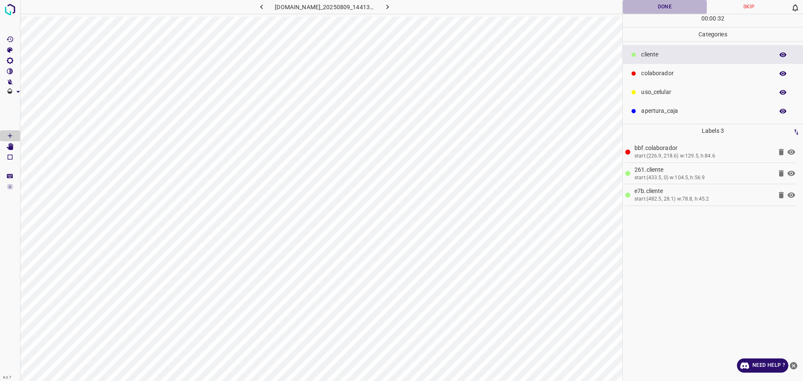
click at [644, 11] on button "Done" at bounding box center [664, 7] width 84 height 14
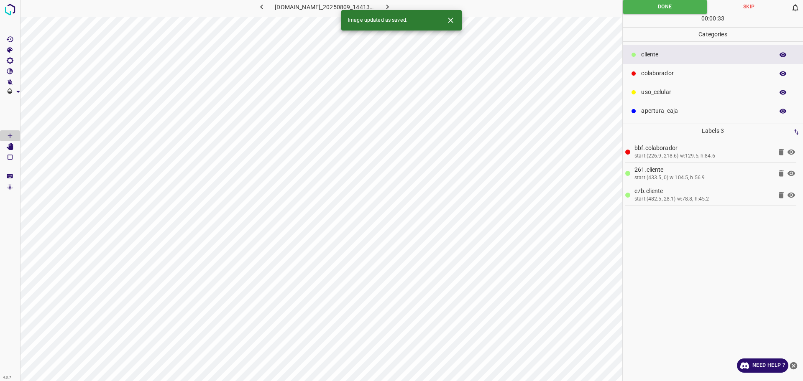
click at [392, 5] on icon "button" at bounding box center [387, 7] width 9 height 9
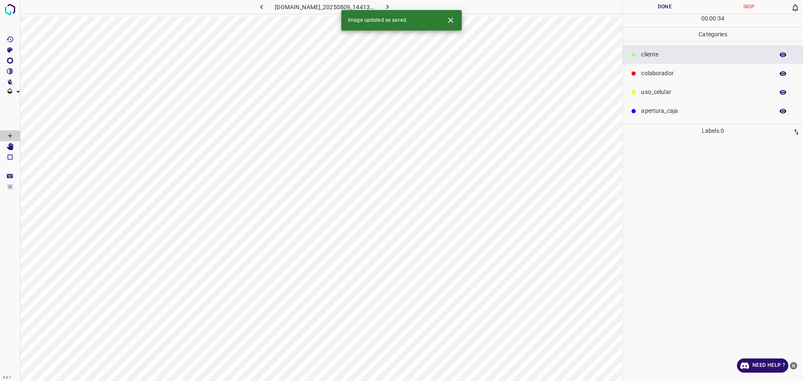
click at [704, 74] on p "colaborador" at bounding box center [705, 73] width 128 height 9
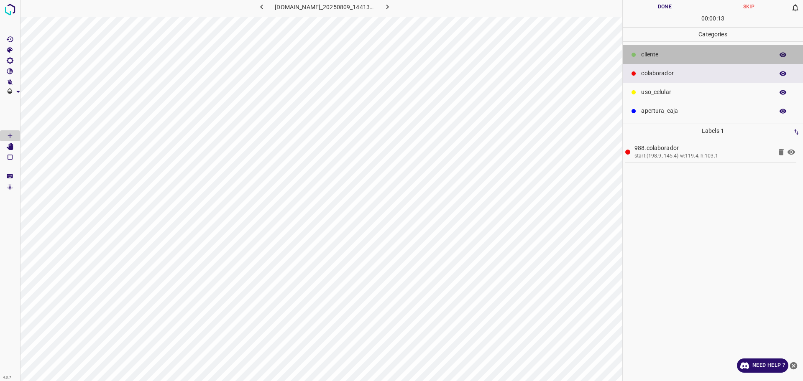
click at [661, 60] on div "​​cliente" at bounding box center [712, 54] width 180 height 19
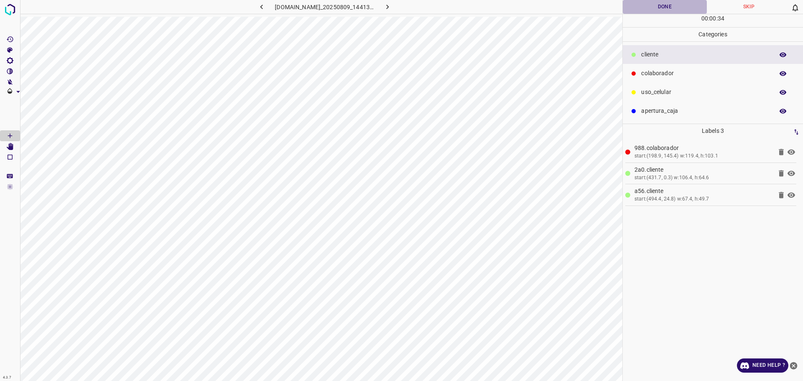
click at [660, 12] on button "Done" at bounding box center [664, 7] width 84 height 14
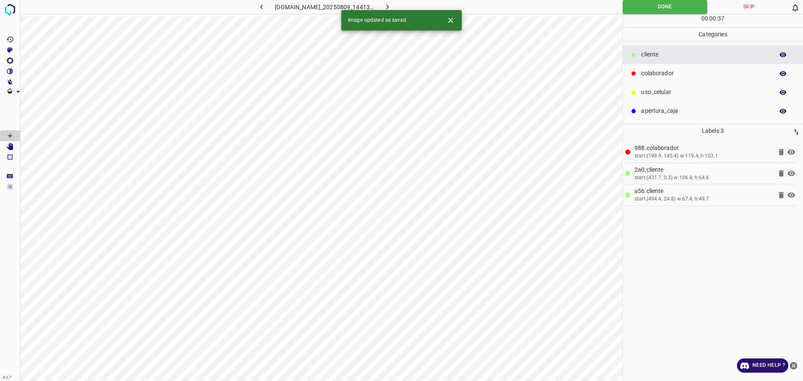
click at [401, 5] on button "button" at bounding box center [387, 7] width 27 height 14
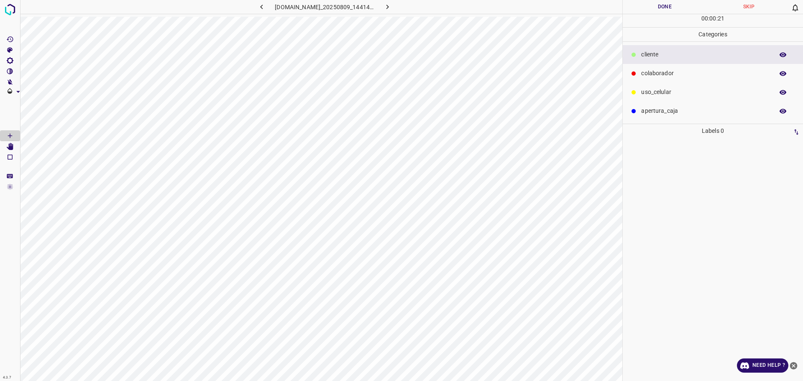
click at [680, 79] on div "colaborador" at bounding box center [712, 73] width 180 height 19
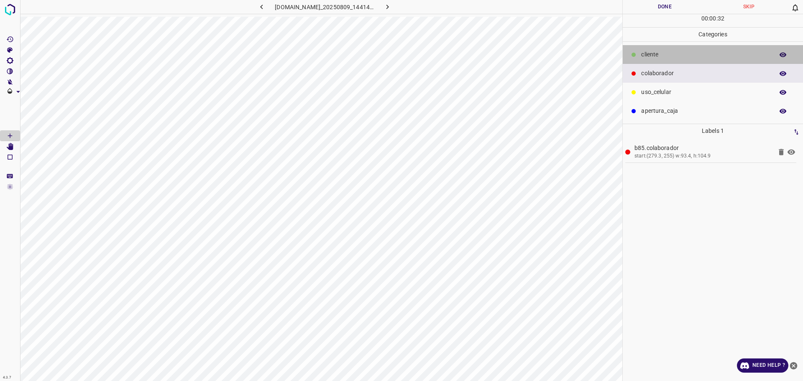
click at [663, 57] on p "​​cliente" at bounding box center [705, 54] width 128 height 9
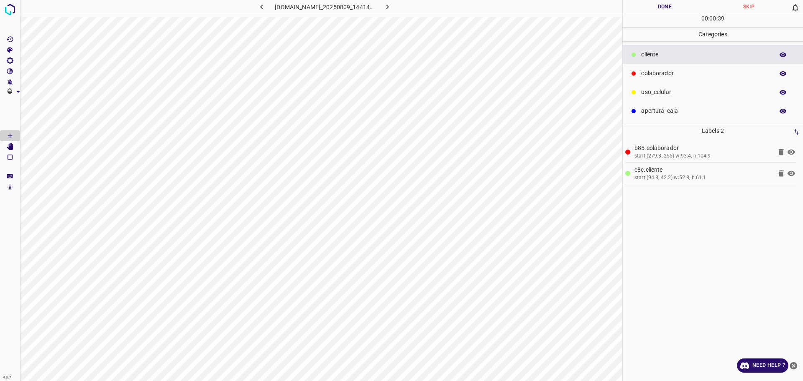
click at [662, 97] on div "uso_celular" at bounding box center [712, 92] width 180 height 19
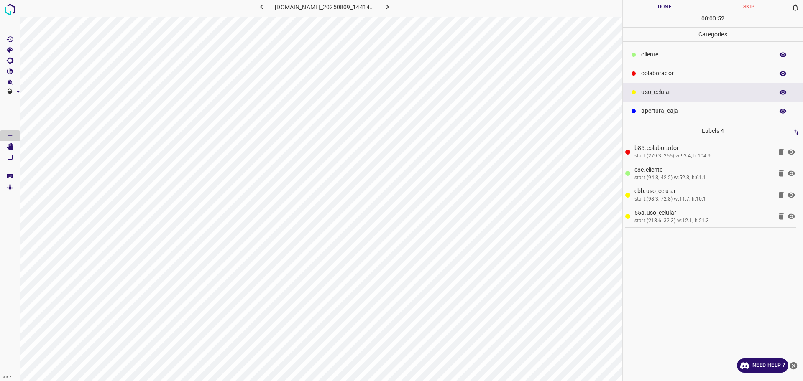
click at [701, 64] on div "​​cliente" at bounding box center [712, 54] width 180 height 19
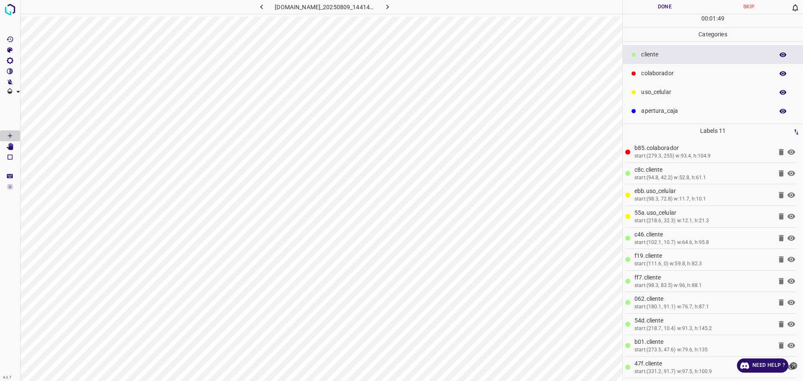
click at [677, 7] on button "Done" at bounding box center [664, 7] width 84 height 14
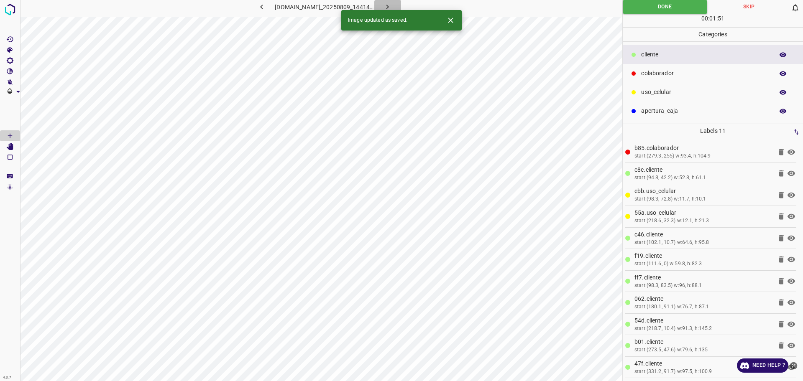
click at [392, 7] on icon "button" at bounding box center [387, 7] width 9 height 9
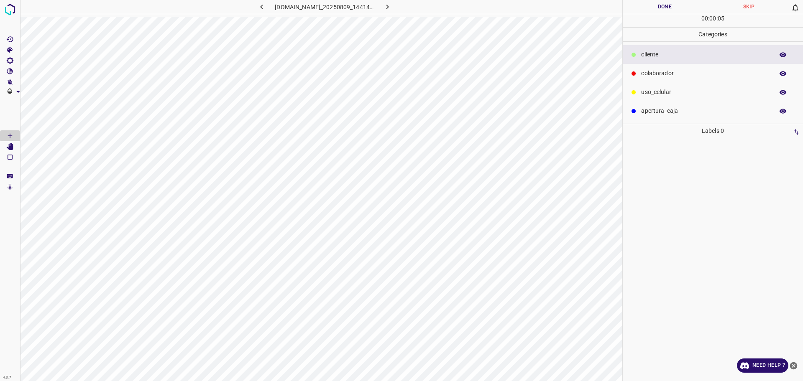
click at [550, 250] on div "[DOMAIN_NAME]_20250809_144148_000000060.jpg Done Skip 0 00 : 00 : 05 Categories…" at bounding box center [401, 190] width 803 height 381
click at [652, 73] on p "colaborador" at bounding box center [705, 73] width 128 height 9
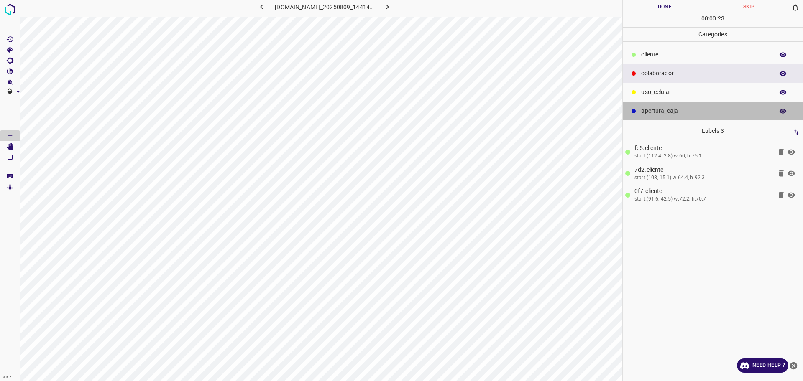
drag, startPoint x: 669, startPoint y: 113, endPoint x: 648, endPoint y: 118, distance: 21.2
click at [668, 113] on p "apertura_caja" at bounding box center [705, 111] width 128 height 9
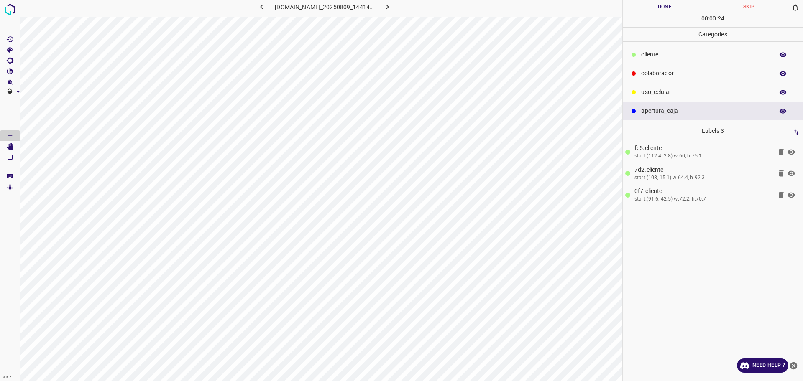
click at [654, 86] on div "uso_celular" at bounding box center [712, 92] width 180 height 19
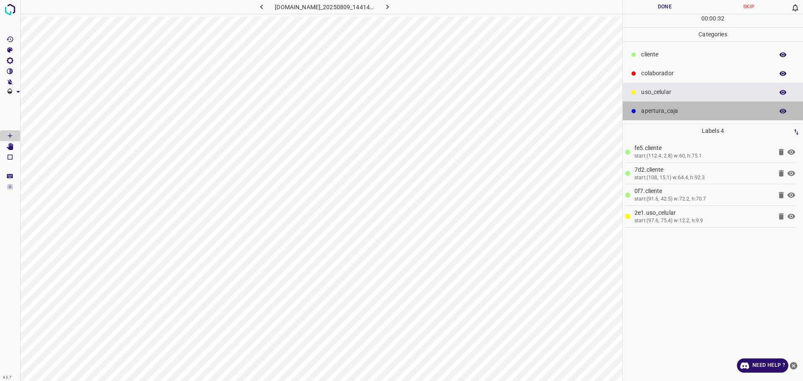
click at [686, 116] on div "apertura_caja" at bounding box center [712, 111] width 180 height 19
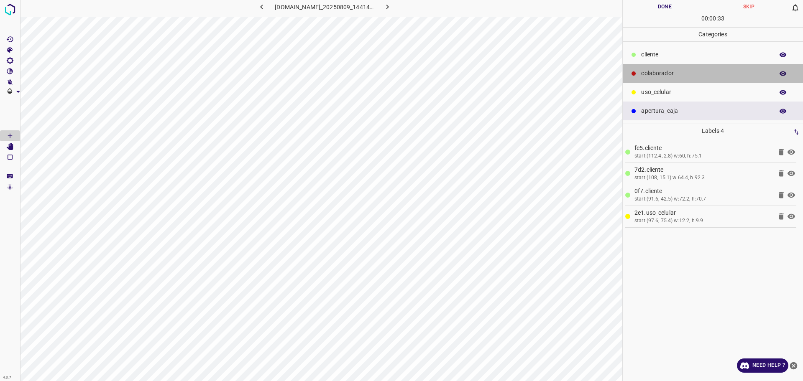
click at [685, 69] on p "colaborador" at bounding box center [705, 73] width 128 height 9
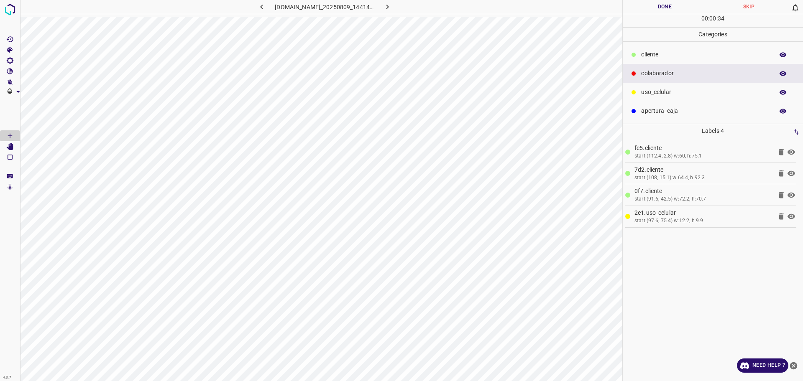
click at [670, 51] on p "​​cliente" at bounding box center [705, 54] width 128 height 9
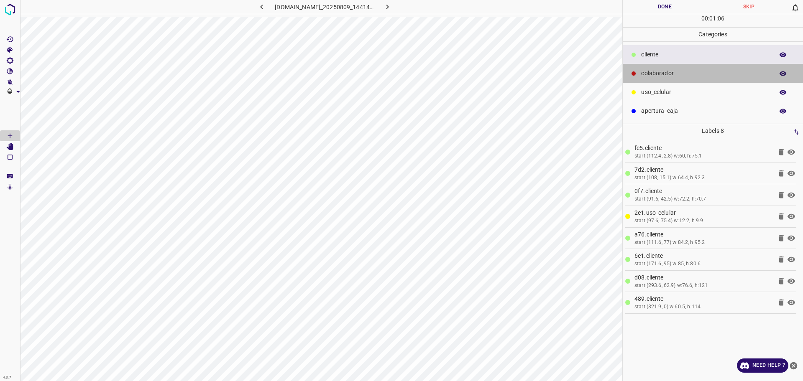
click at [654, 72] on p "colaborador" at bounding box center [705, 73] width 128 height 9
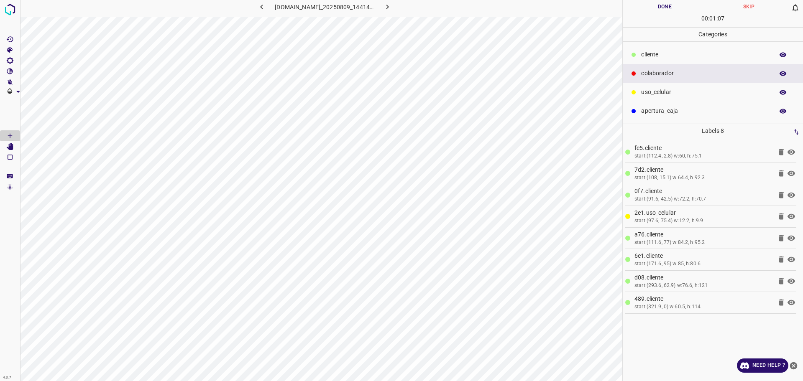
click at [660, 114] on p "apertura_caja" at bounding box center [705, 111] width 128 height 9
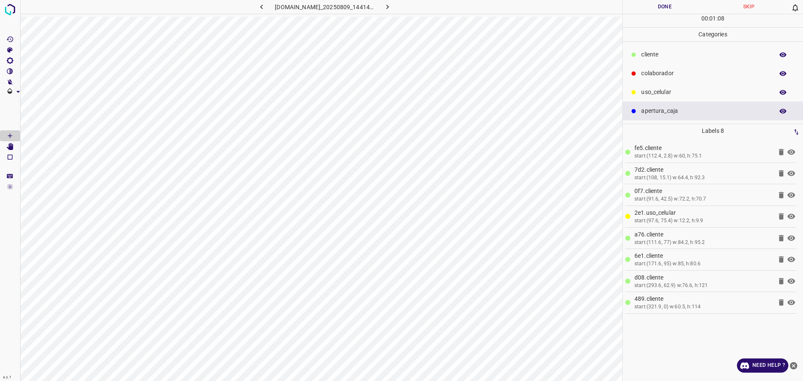
click at [671, 83] on div "uso_celular" at bounding box center [712, 92] width 180 height 19
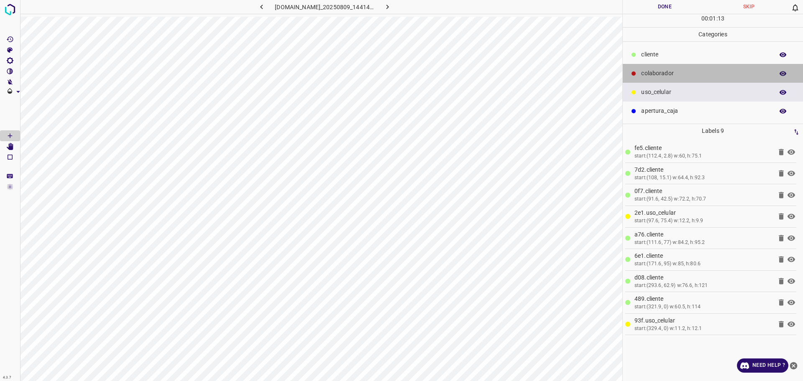
click at [648, 69] on p "colaborador" at bounding box center [705, 73] width 128 height 9
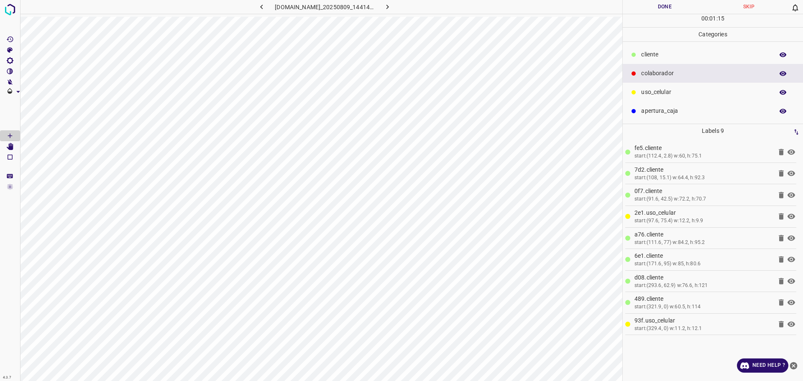
click at [645, 51] on p "​​cliente" at bounding box center [705, 54] width 128 height 9
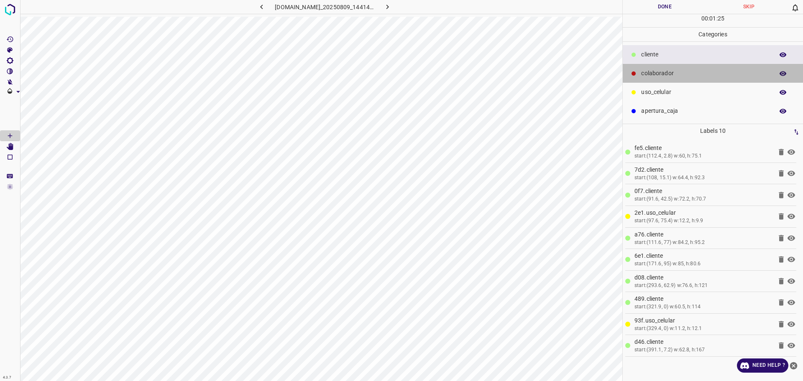
click at [698, 73] on p "colaborador" at bounding box center [705, 73] width 128 height 9
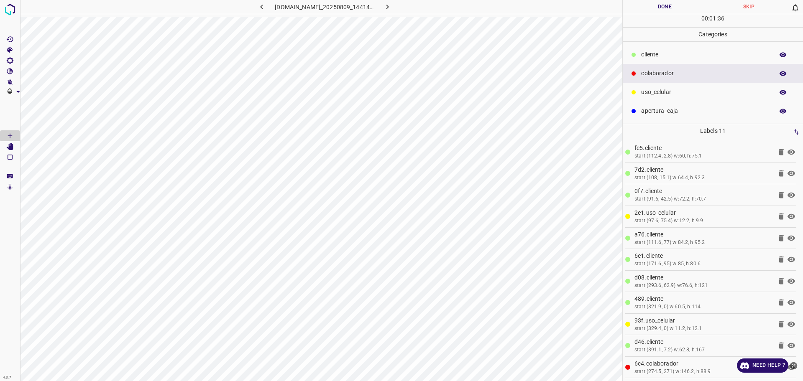
click at [667, 10] on button "Done" at bounding box center [664, 7] width 84 height 14
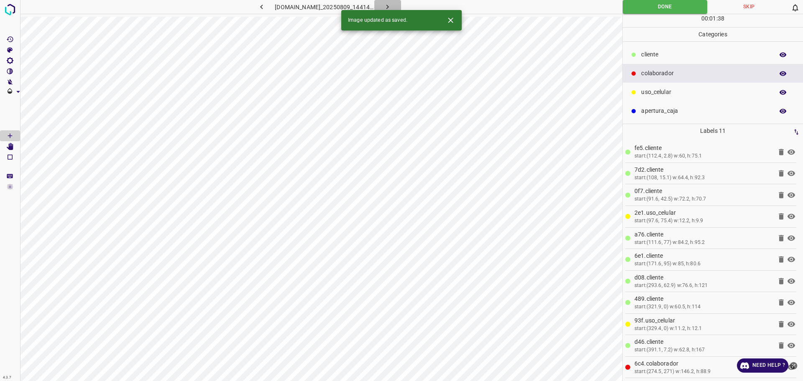
click at [392, 3] on icon "button" at bounding box center [387, 7] width 9 height 9
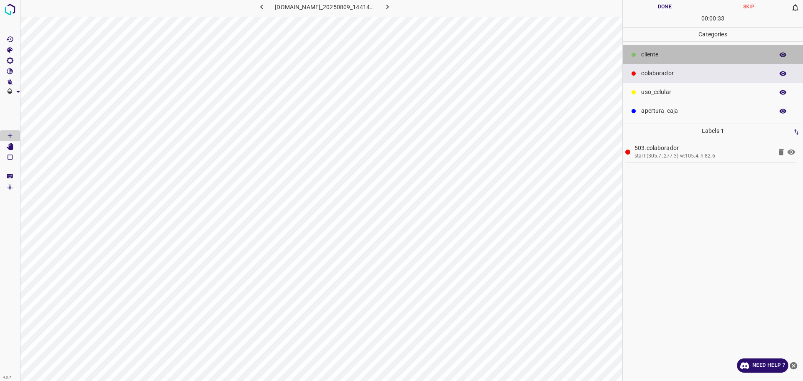
click at [658, 56] on p "​​cliente" at bounding box center [705, 54] width 128 height 9
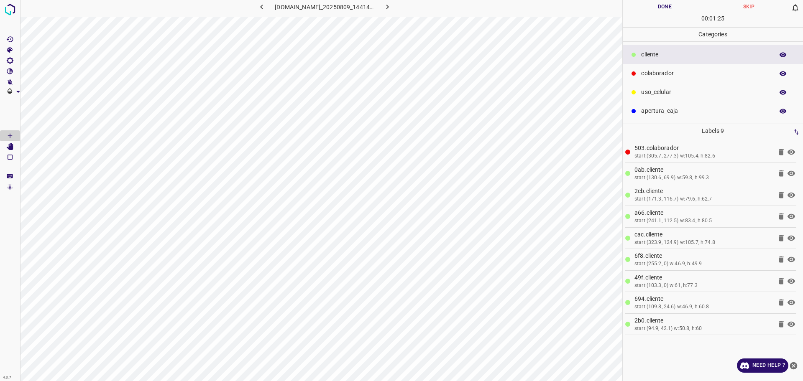
click at [673, 11] on button "Done" at bounding box center [664, 7] width 84 height 14
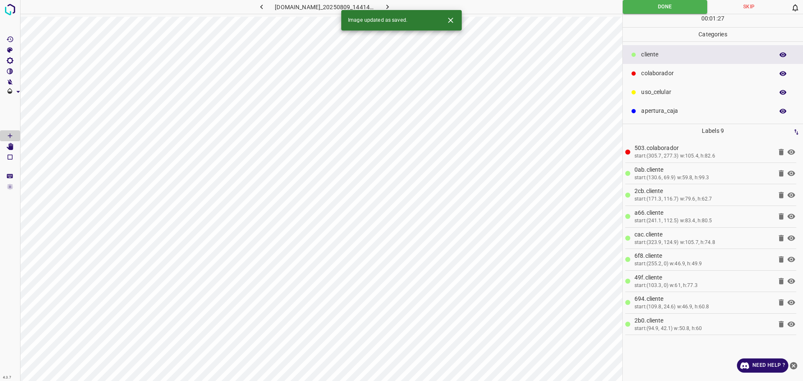
click at [392, 6] on icon "button" at bounding box center [387, 7] width 9 height 9
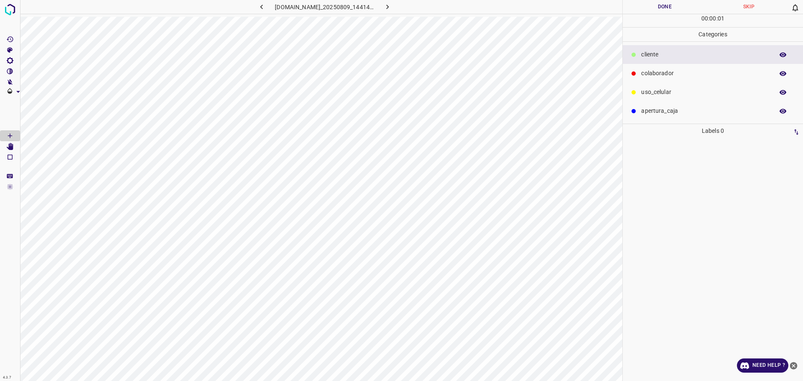
click at [704, 76] on p "colaborador" at bounding box center [705, 73] width 128 height 9
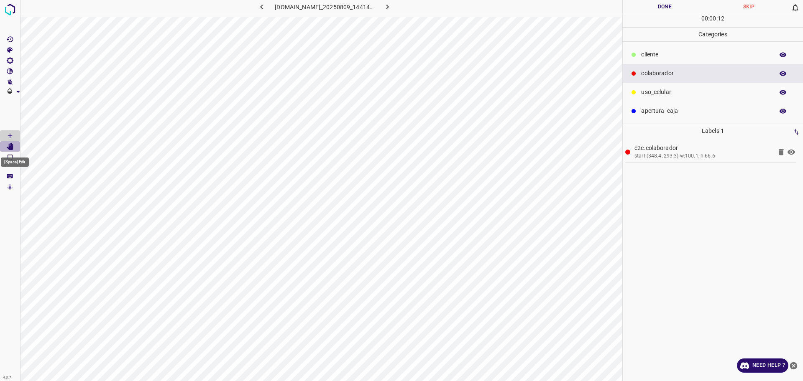
click at [6, 148] on icon "[Space] Edit" at bounding box center [10, 147] width 8 height 8
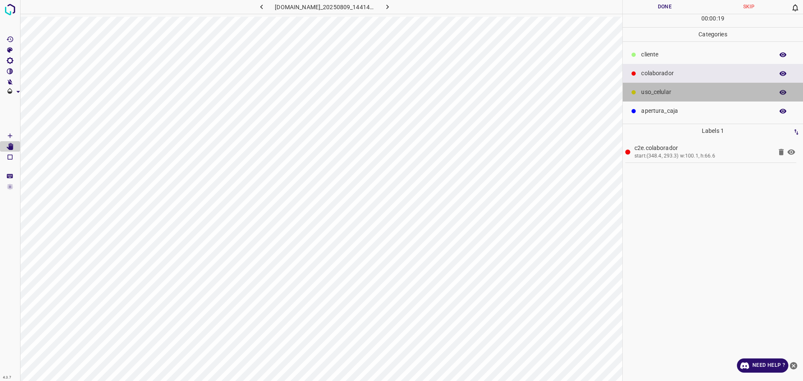
click at [670, 89] on p "uso_celular" at bounding box center [705, 92] width 128 height 9
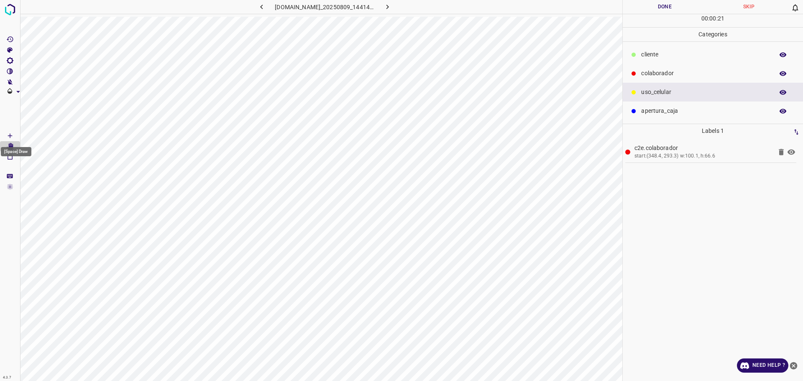
click at [13, 135] on icon "[Space] Draw" at bounding box center [10, 136] width 8 height 8
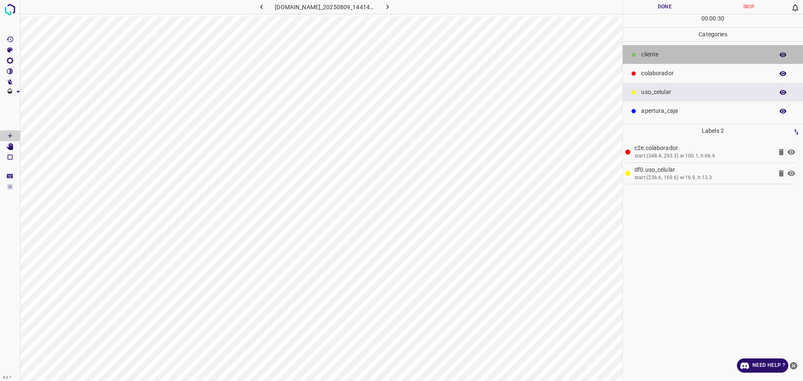
click at [658, 54] on p "​​cliente" at bounding box center [705, 54] width 128 height 9
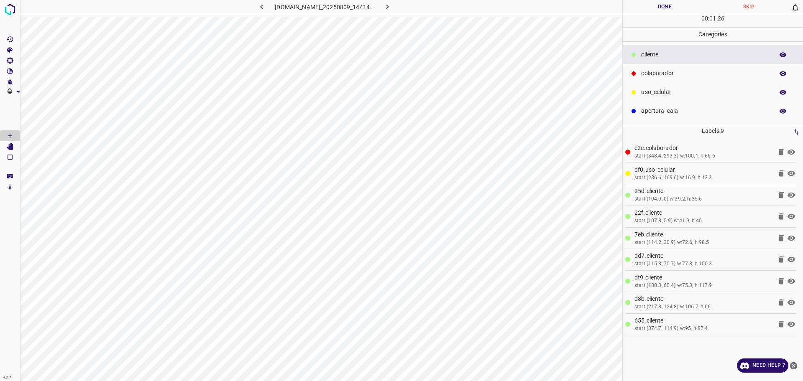
click at [651, 8] on button "Done" at bounding box center [664, 7] width 84 height 14
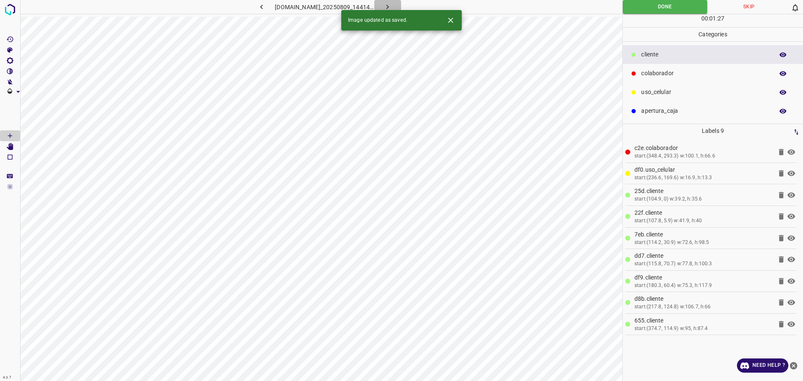
click at [401, 4] on button "button" at bounding box center [387, 7] width 27 height 14
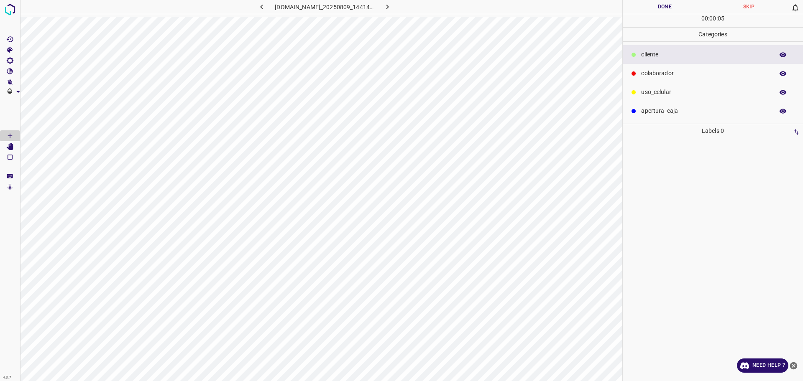
click at [659, 68] on div "colaborador" at bounding box center [712, 73] width 180 height 19
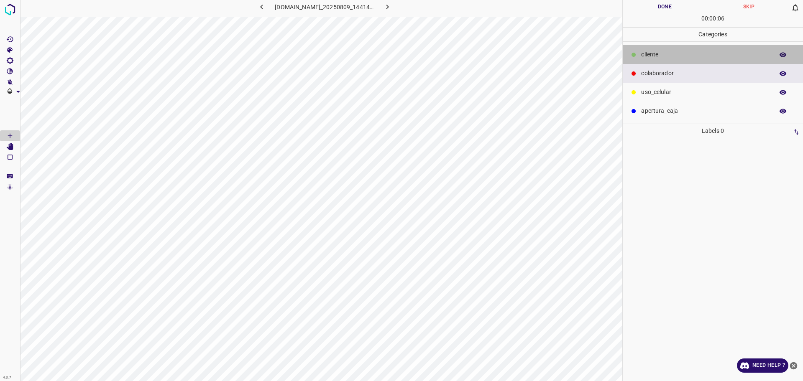
drag, startPoint x: 681, startPoint y: 53, endPoint x: 624, endPoint y: 79, distance: 62.9
click at [679, 53] on p "​​cliente" at bounding box center [705, 54] width 128 height 9
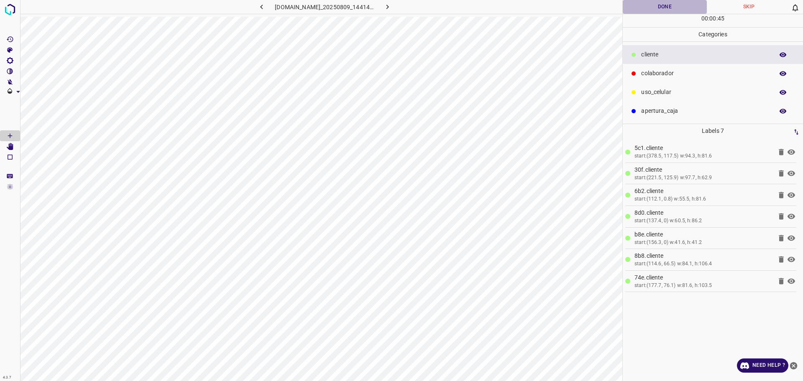
click at [668, 3] on button "Done" at bounding box center [664, 7] width 84 height 14
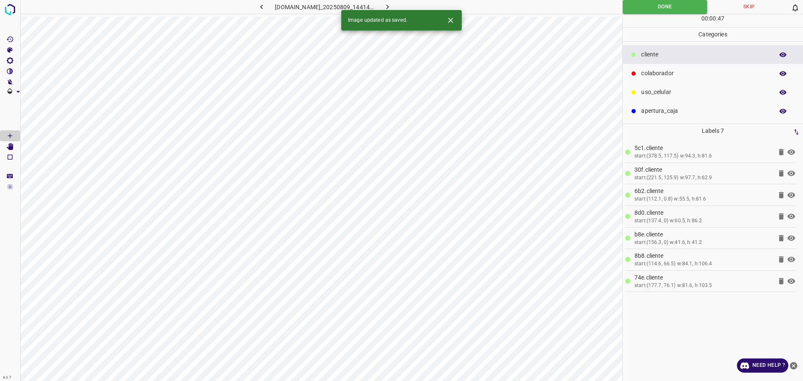
click at [385, 6] on button "button" at bounding box center [387, 7] width 27 height 14
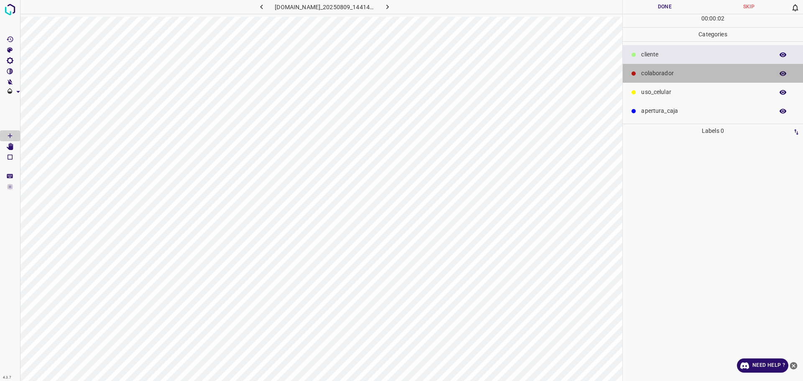
click at [661, 71] on p "colaborador" at bounding box center [705, 73] width 128 height 9
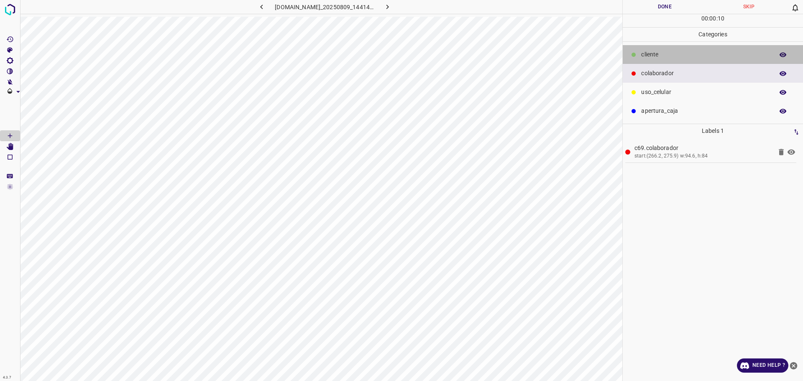
click at [660, 56] on p "​​cliente" at bounding box center [705, 54] width 128 height 9
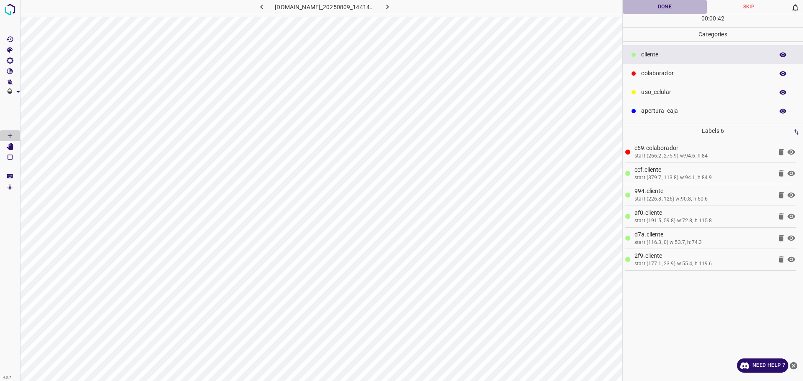
click at [668, 7] on button "Done" at bounding box center [664, 7] width 84 height 14
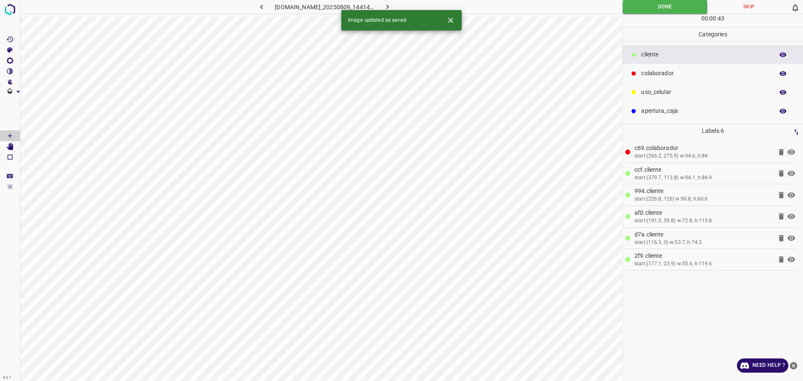
click at [392, 4] on icon "button" at bounding box center [387, 7] width 9 height 9
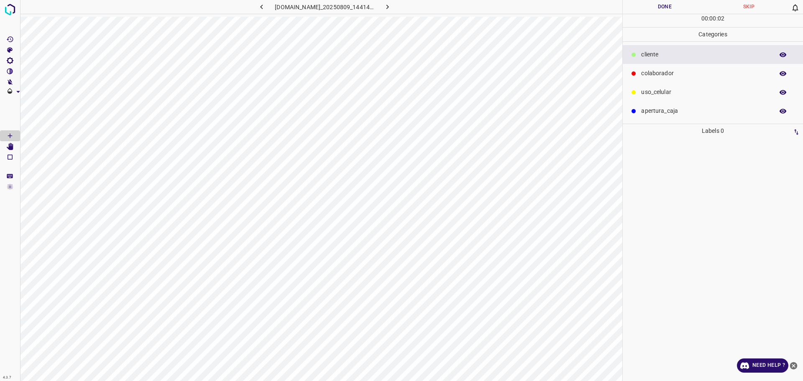
click at [661, 74] on p "colaborador" at bounding box center [705, 73] width 128 height 9
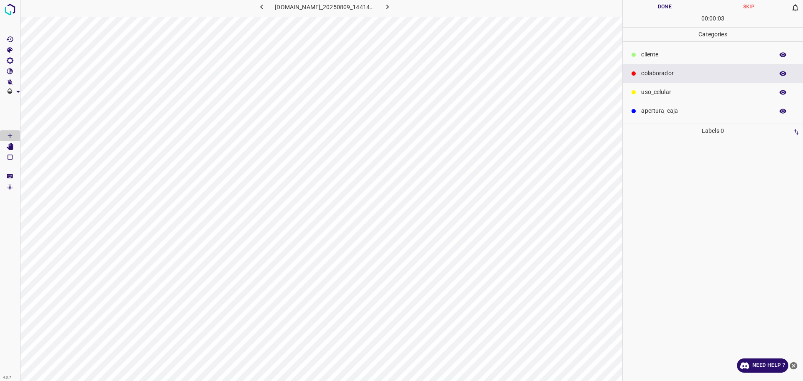
click at [661, 51] on p "​​cliente" at bounding box center [705, 54] width 128 height 9
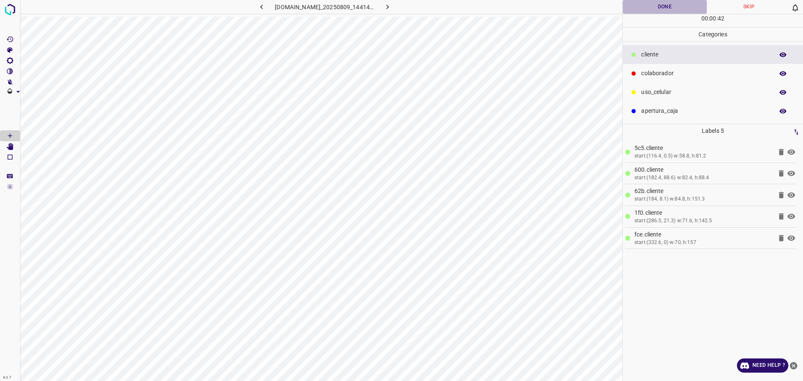
click at [659, 8] on button "Done" at bounding box center [664, 7] width 84 height 14
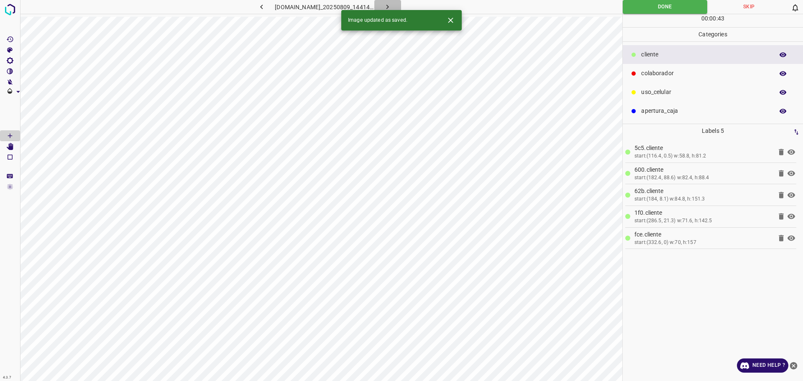
click at [401, 7] on button "button" at bounding box center [387, 7] width 27 height 14
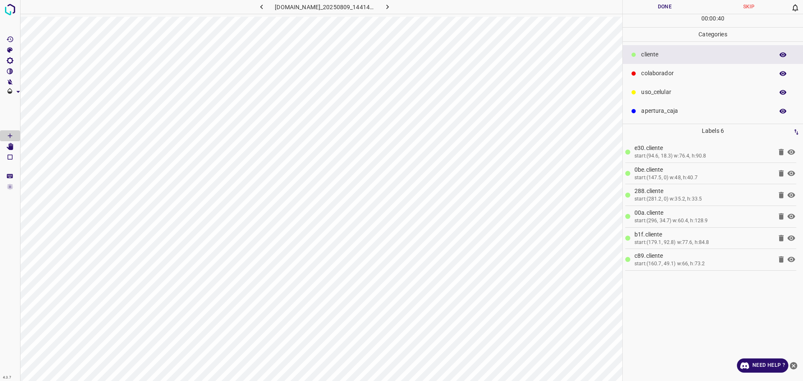
click at [656, 73] on p "colaborador" at bounding box center [705, 73] width 128 height 9
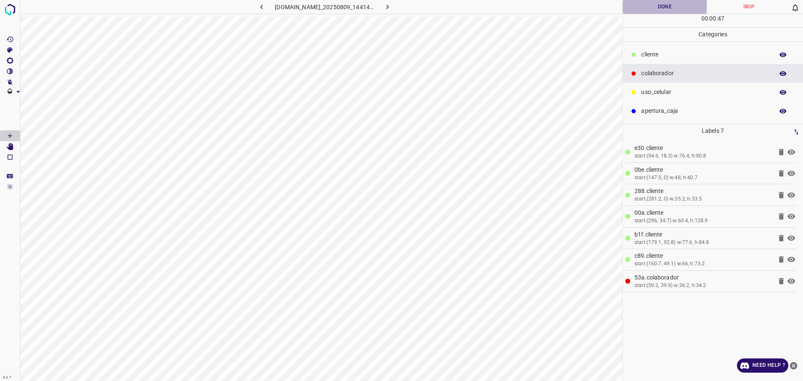
click at [673, 10] on button "Done" at bounding box center [664, 7] width 84 height 14
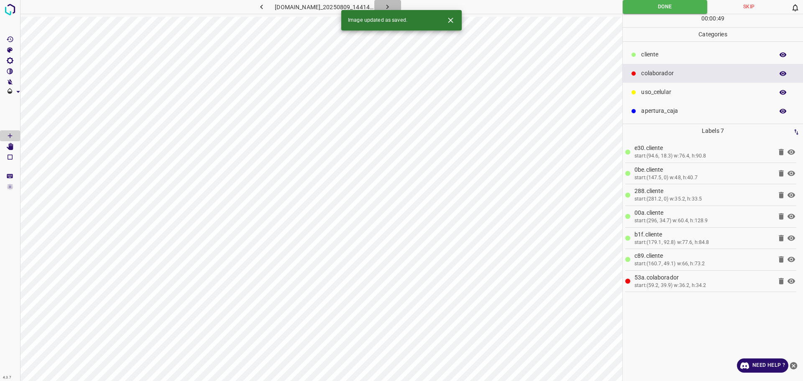
click at [392, 5] on icon "button" at bounding box center [387, 7] width 9 height 9
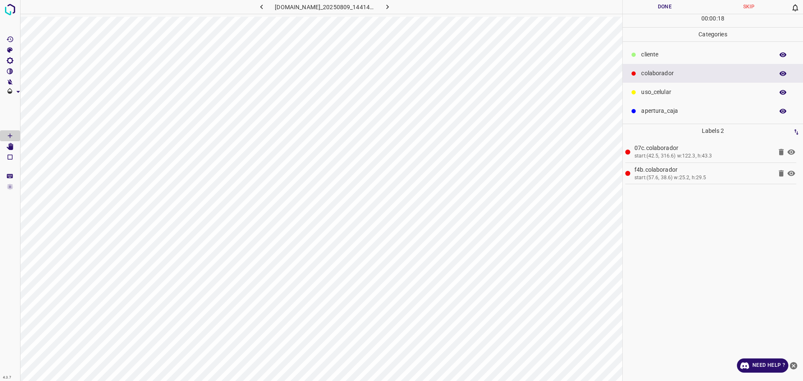
click at [652, 56] on p "​​cliente" at bounding box center [705, 54] width 128 height 9
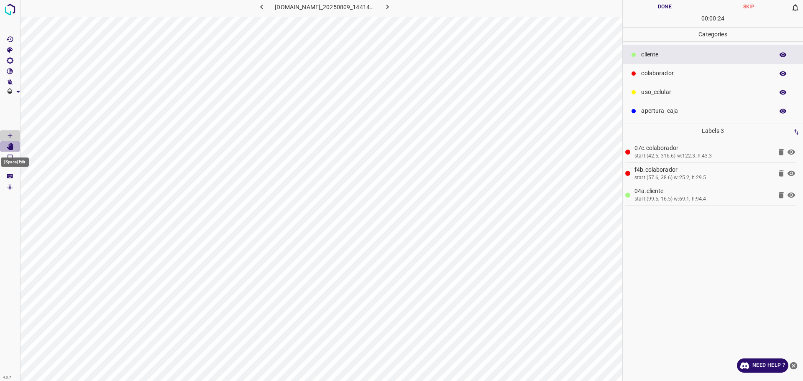
click at [15, 148] on Edit"] "[Space] Edit" at bounding box center [10, 146] width 20 height 11
click at [10, 135] on icon "[Space] Draw" at bounding box center [10, 136] width 4 height 4
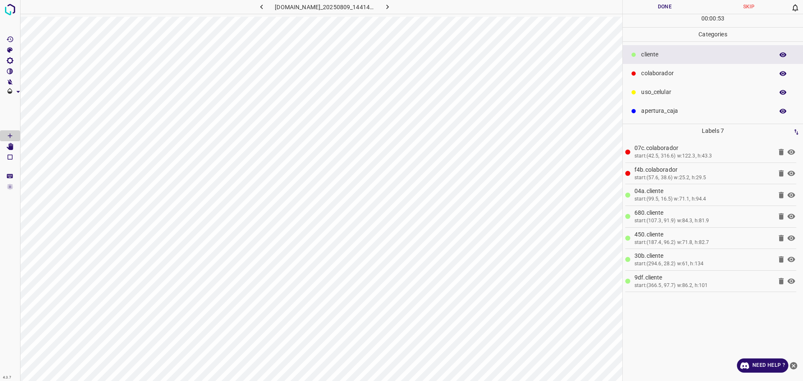
click at [668, 99] on div "uso_celular" at bounding box center [712, 92] width 180 height 19
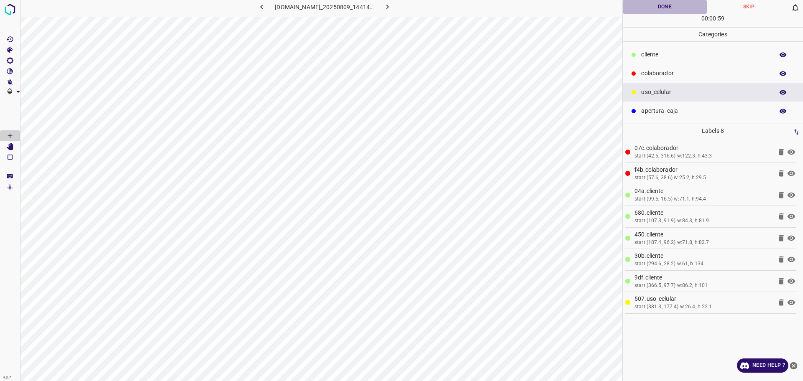
click at [659, 8] on button "Done" at bounding box center [664, 7] width 84 height 14
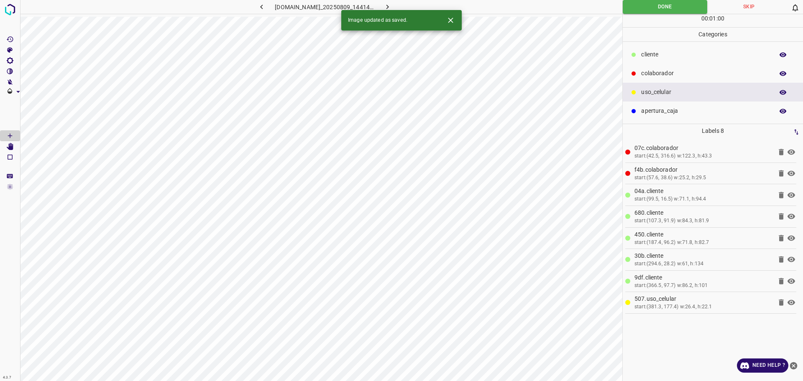
click at [392, 7] on icon "button" at bounding box center [387, 7] width 9 height 9
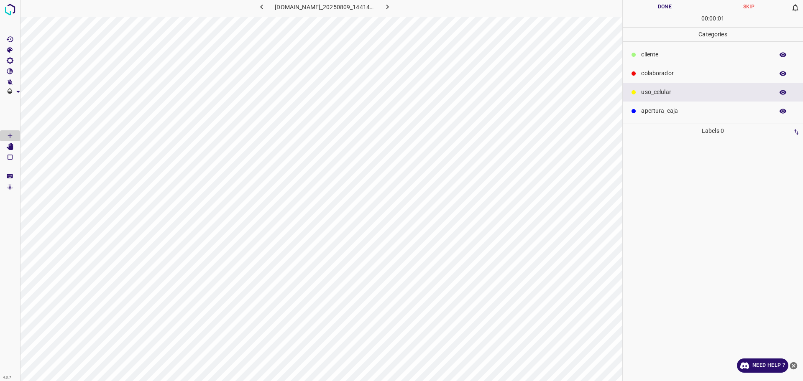
click at [669, 71] on p "colaborador" at bounding box center [705, 73] width 128 height 9
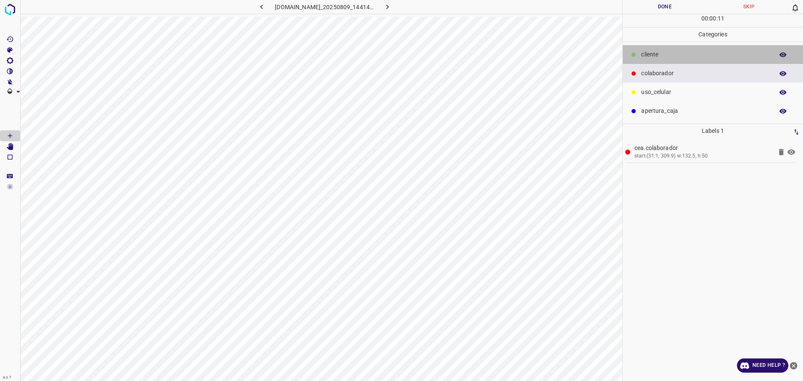
click at [668, 54] on p "​​cliente" at bounding box center [705, 54] width 128 height 9
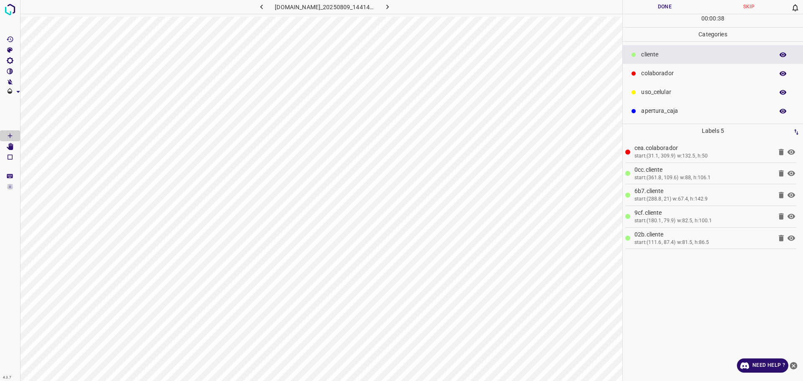
click at [640, 7] on button "Done" at bounding box center [664, 7] width 84 height 14
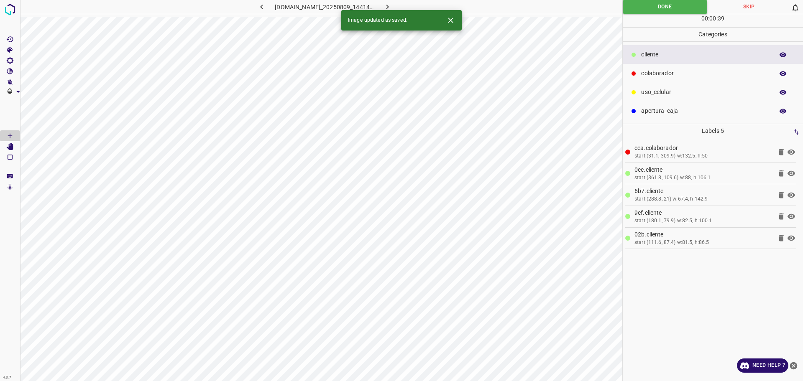
click at [392, 3] on icon "button" at bounding box center [387, 7] width 9 height 9
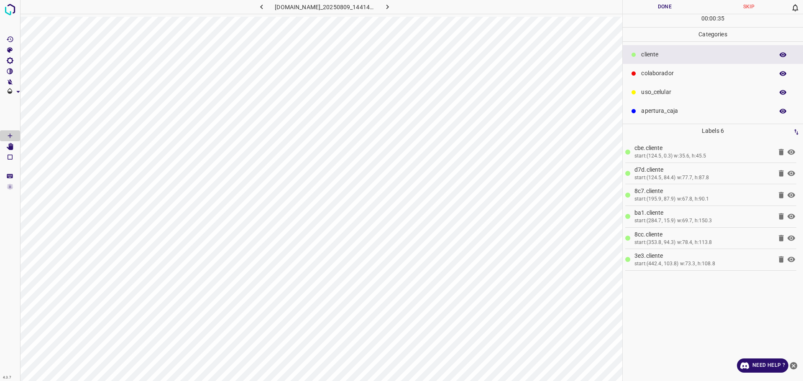
click at [673, 76] on p "colaborador" at bounding box center [705, 73] width 128 height 9
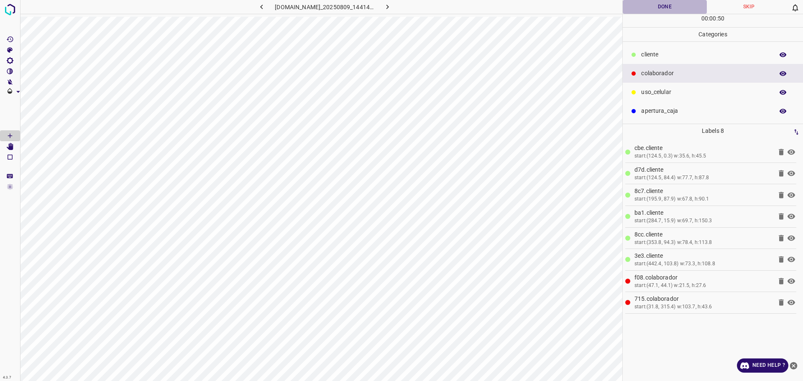
click at [651, 12] on button "Done" at bounding box center [664, 7] width 84 height 14
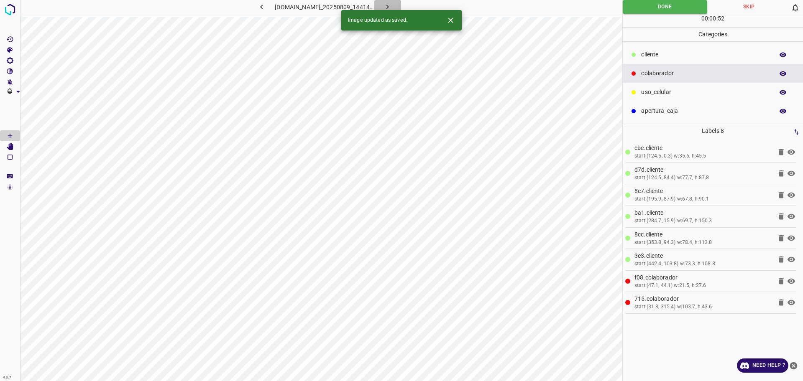
click at [395, 1] on button "button" at bounding box center [387, 7] width 27 height 14
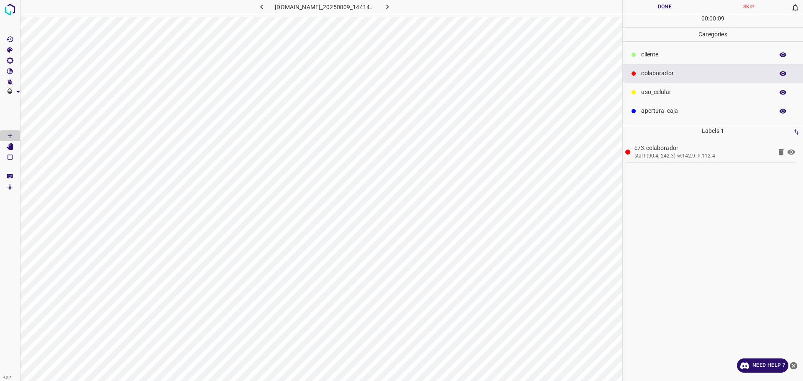
click at [652, 56] on p "​​cliente" at bounding box center [705, 54] width 128 height 9
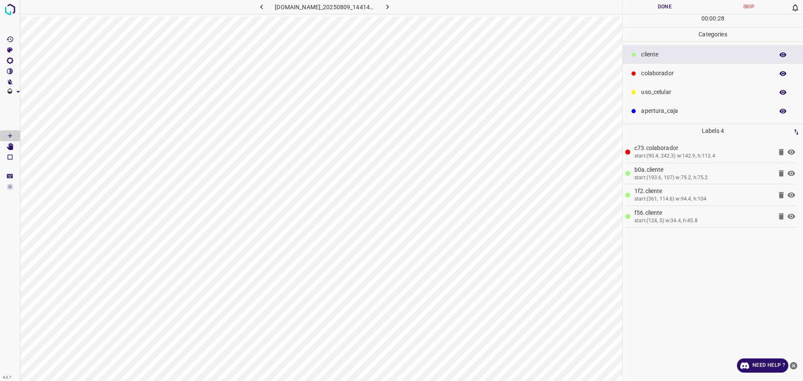
click at [655, 7] on button "Done" at bounding box center [664, 7] width 84 height 14
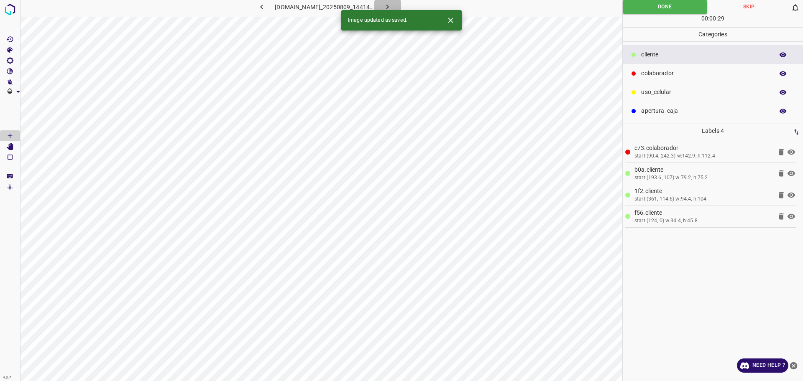
click at [392, 6] on icon "button" at bounding box center [387, 7] width 9 height 9
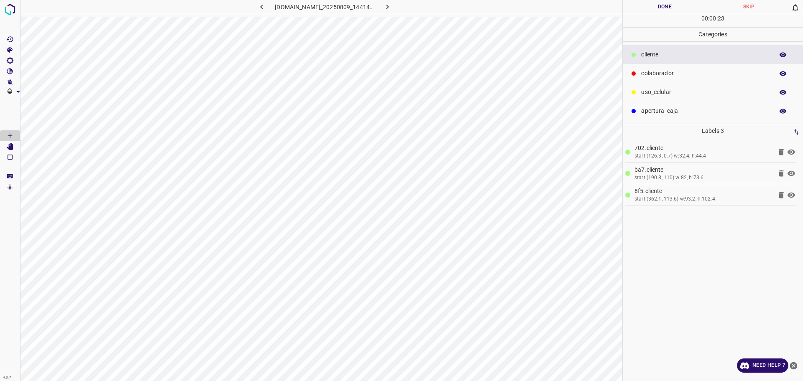
click at [664, 9] on button "Done" at bounding box center [664, 7] width 84 height 14
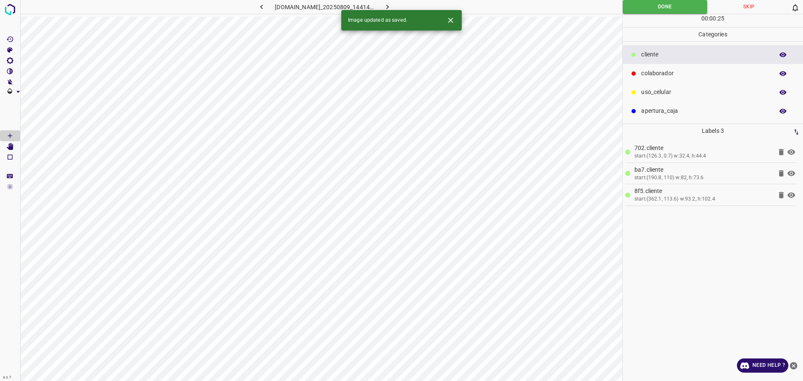
click at [392, 8] on button "button" at bounding box center [387, 7] width 27 height 14
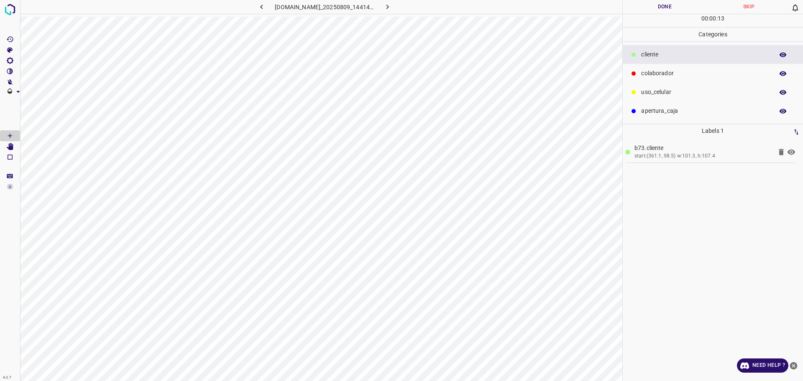
click at [641, 18] on div "00 : 00 : 13" at bounding box center [712, 20] width 180 height 13
click at [642, 13] on button "Done" at bounding box center [664, 7] width 84 height 14
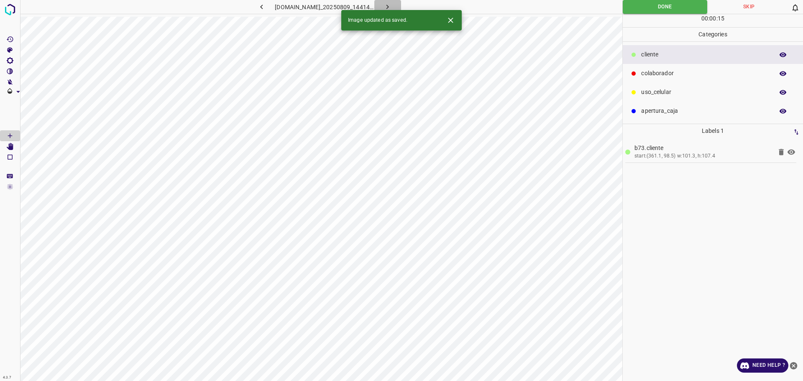
click at [401, 7] on button "button" at bounding box center [387, 7] width 27 height 14
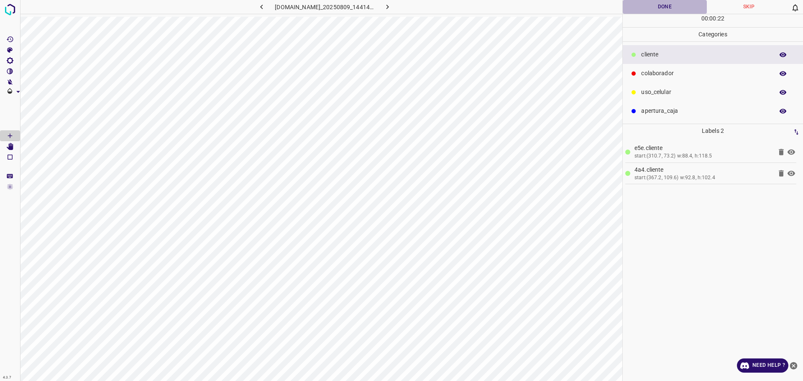
click at [659, 8] on button "Done" at bounding box center [664, 7] width 84 height 14
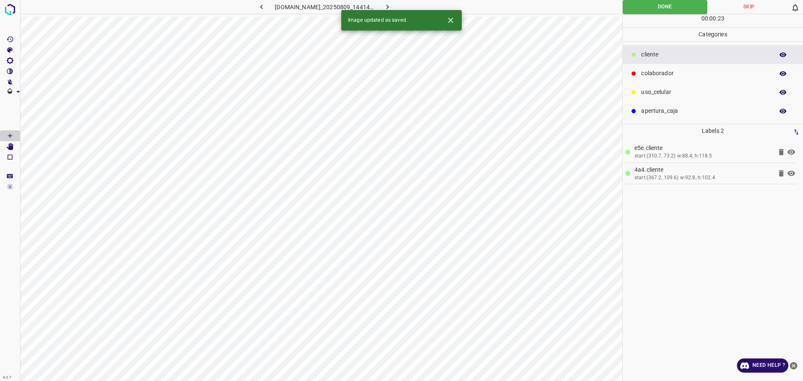
click at [392, 5] on button "button" at bounding box center [387, 7] width 27 height 14
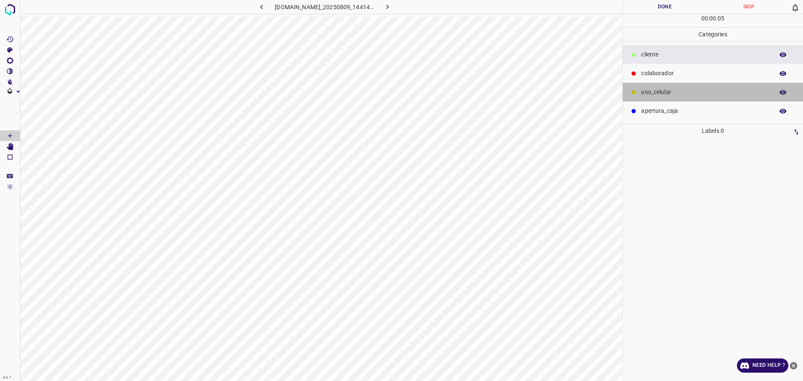
click at [645, 92] on p "uso_celular" at bounding box center [705, 92] width 128 height 9
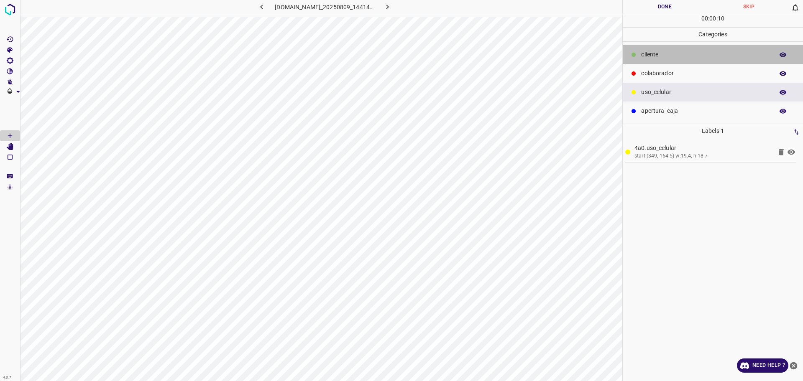
click at [652, 57] on p "​​cliente" at bounding box center [705, 54] width 128 height 9
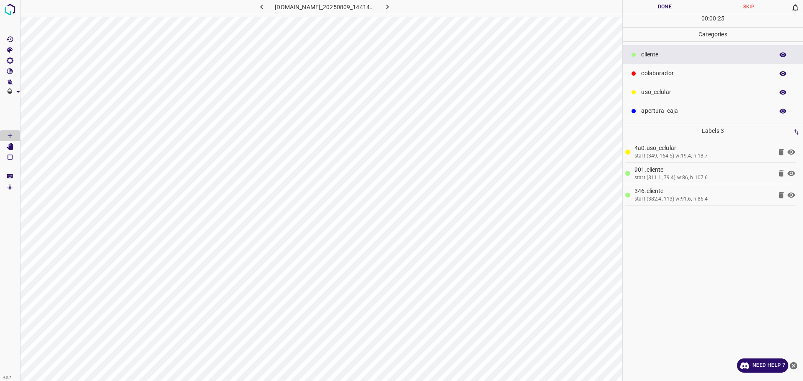
click at [673, 69] on p "colaborador" at bounding box center [705, 73] width 128 height 9
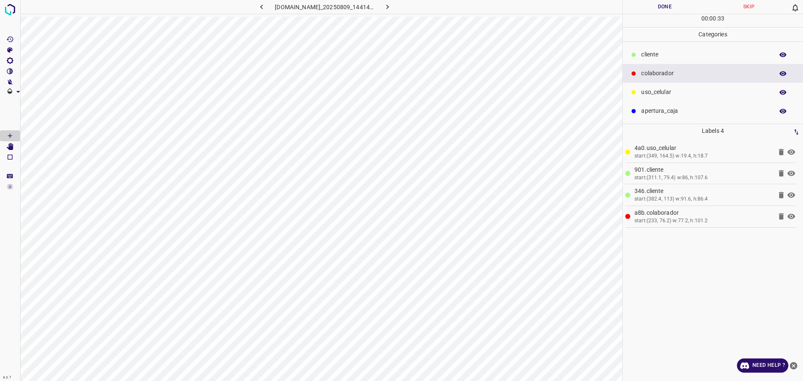
click at [651, 11] on button "Done" at bounding box center [664, 7] width 84 height 14
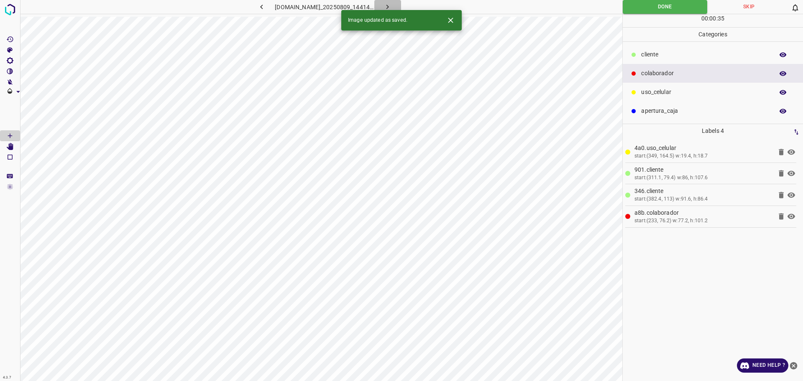
click at [389, 5] on icon "button" at bounding box center [387, 7] width 3 height 5
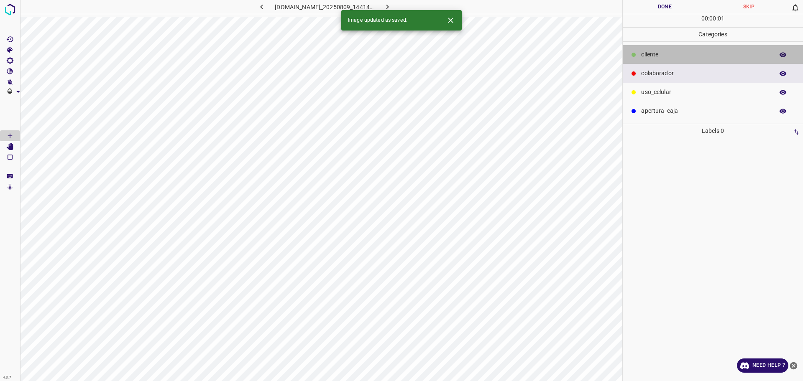
click at [651, 58] on p "​​cliente" at bounding box center [705, 54] width 128 height 9
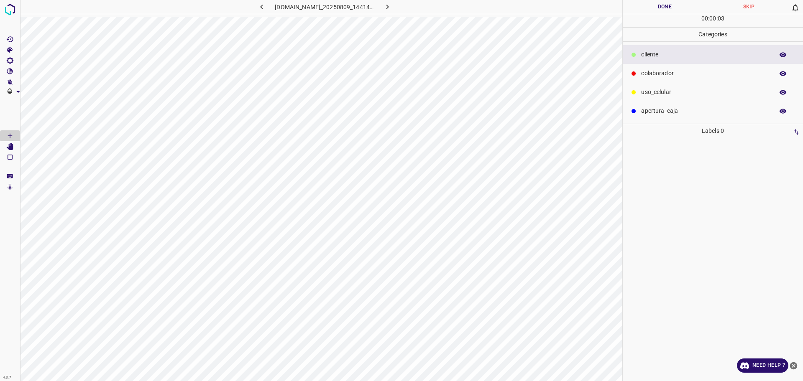
click at [640, 74] on div "colaborador" at bounding box center [712, 73] width 180 height 19
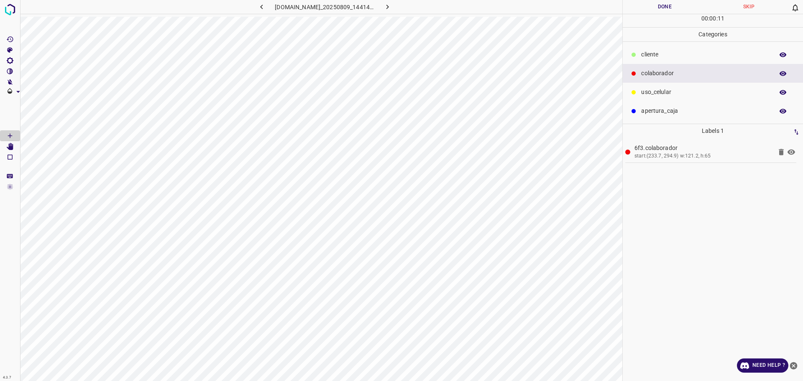
click at [663, 56] on p "​​cliente" at bounding box center [705, 54] width 128 height 9
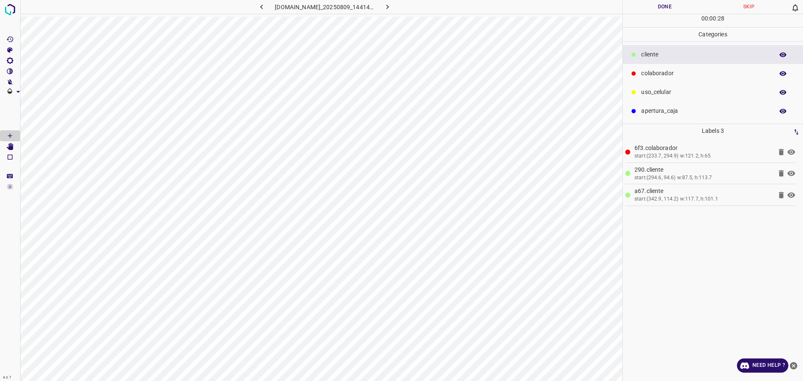
click at [644, 13] on button "Done" at bounding box center [664, 7] width 84 height 14
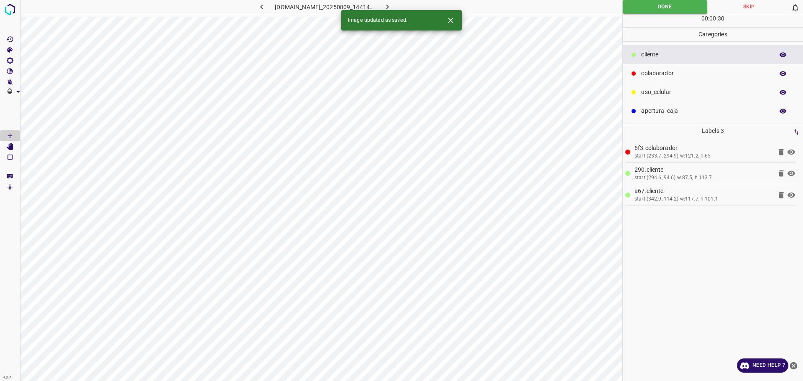
click at [392, 8] on icon "button" at bounding box center [387, 7] width 9 height 9
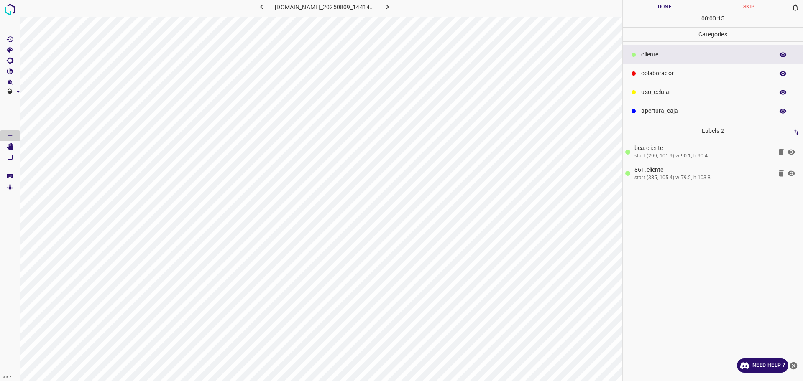
click at [657, 8] on button "Done" at bounding box center [664, 7] width 84 height 14
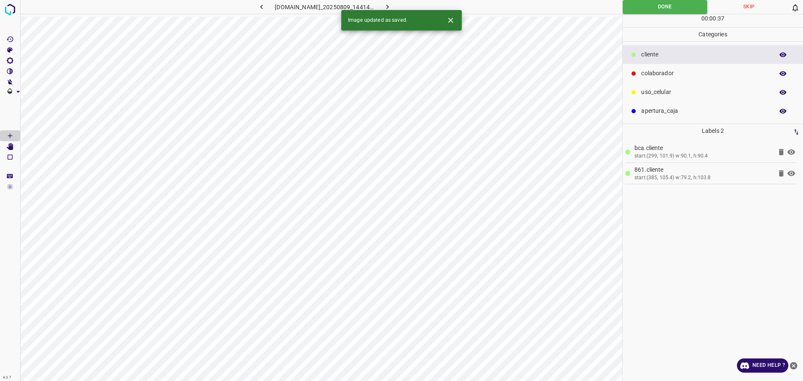
click at [389, 6] on icon "button" at bounding box center [387, 7] width 3 height 5
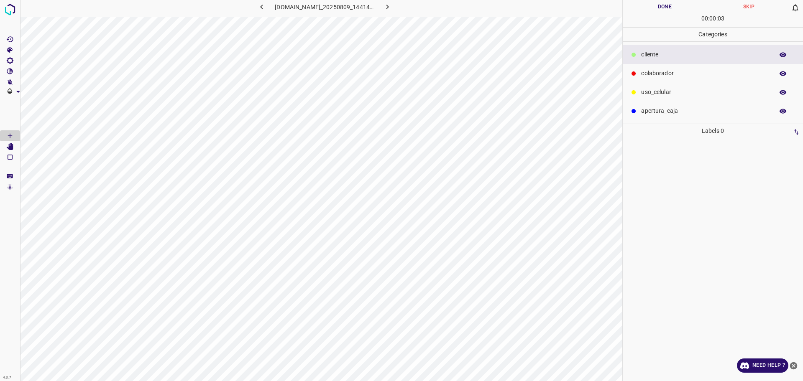
click at [662, 55] on p "​​cliente" at bounding box center [705, 54] width 128 height 9
click at [654, 8] on button "Done" at bounding box center [664, 7] width 84 height 14
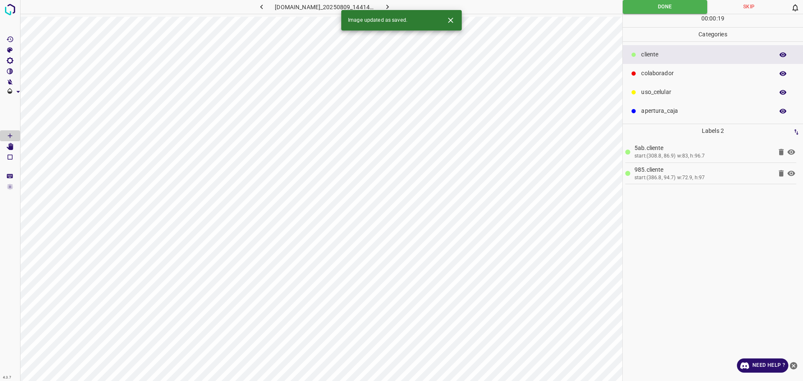
click at [392, 9] on icon "button" at bounding box center [387, 7] width 9 height 9
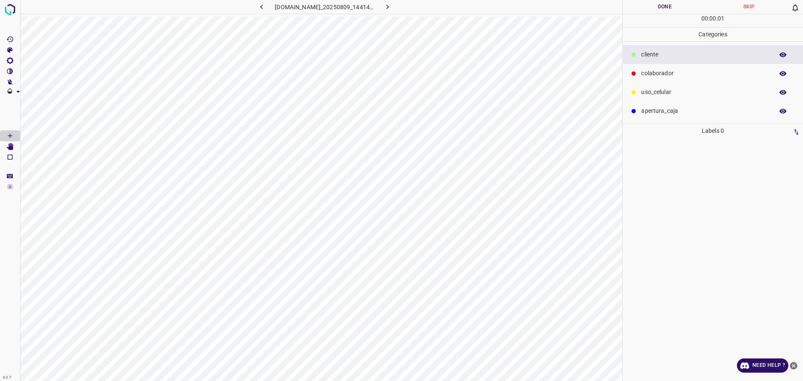
drag, startPoint x: 666, startPoint y: 77, endPoint x: 642, endPoint y: 85, distance: 25.1
click at [666, 77] on p "colaborador" at bounding box center [705, 73] width 128 height 9
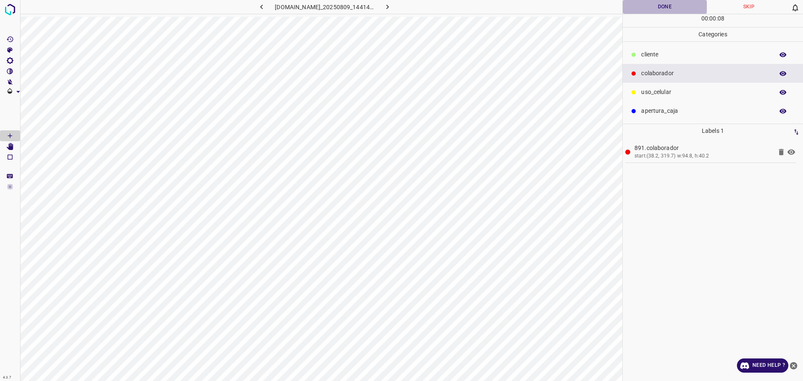
click at [687, 8] on button "Done" at bounding box center [664, 7] width 84 height 14
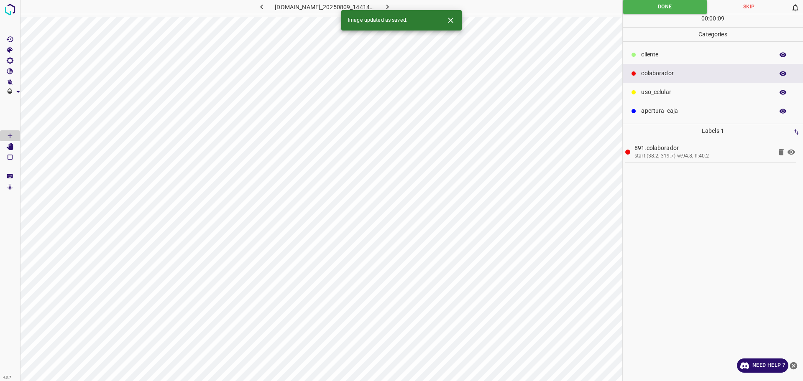
click at [392, 6] on icon "button" at bounding box center [387, 7] width 9 height 9
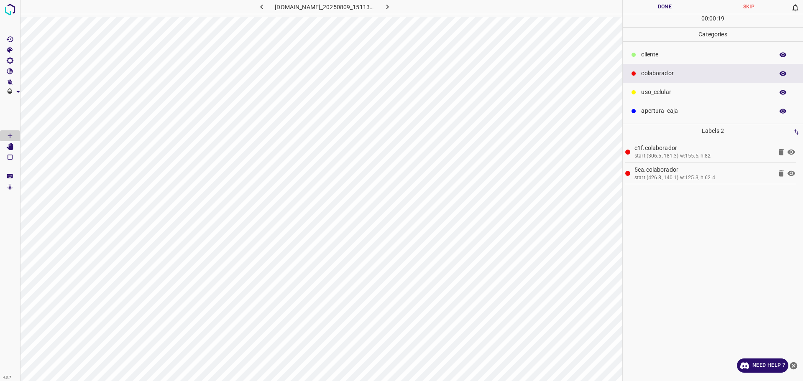
click at [663, 55] on p "​​cliente" at bounding box center [705, 54] width 128 height 9
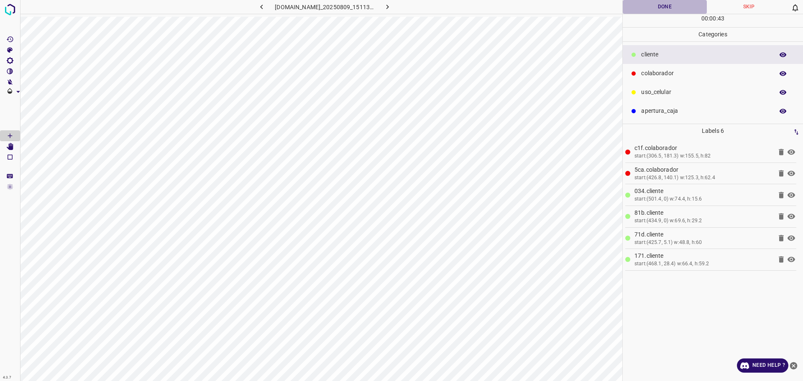
click at [664, 8] on button "Done" at bounding box center [664, 7] width 84 height 14
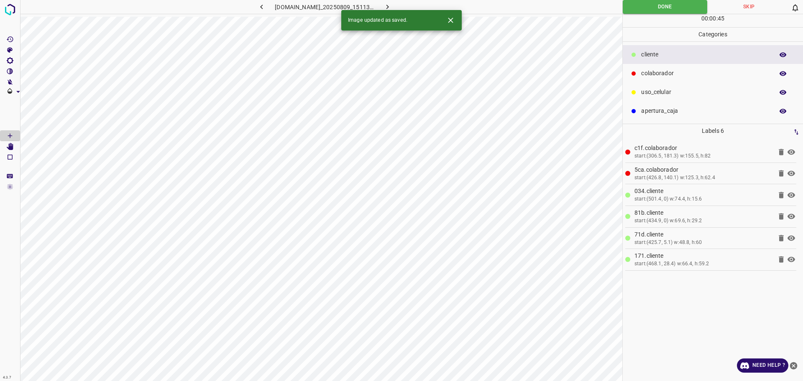
click at [389, 7] on icon "button" at bounding box center [387, 7] width 3 height 5
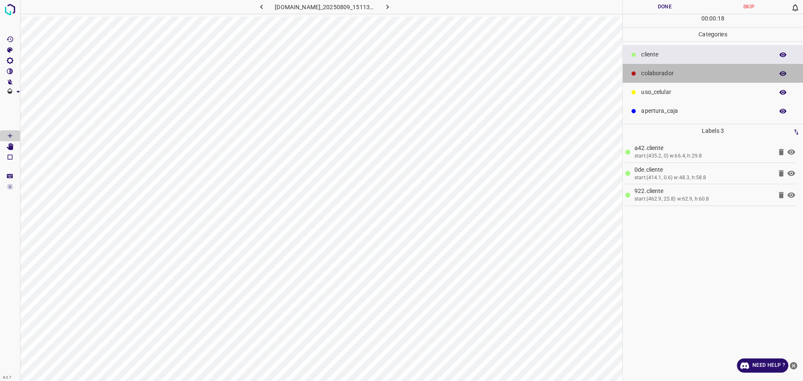
click at [672, 74] on p "colaborador" at bounding box center [705, 73] width 128 height 9
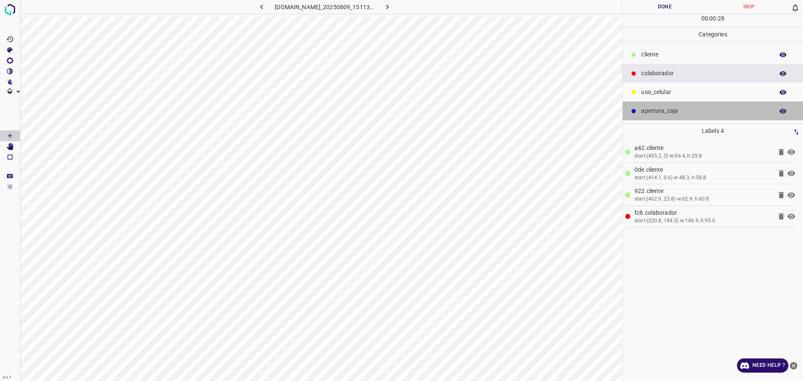
click at [680, 107] on p "apertura_caja" at bounding box center [705, 111] width 128 height 9
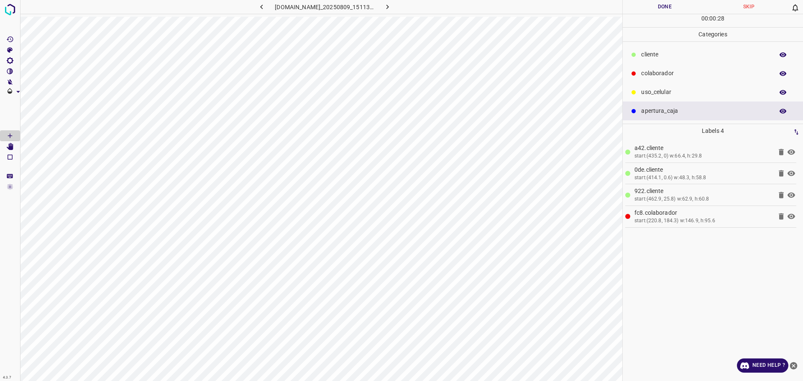
click at [675, 89] on p "uso_celular" at bounding box center [705, 92] width 128 height 9
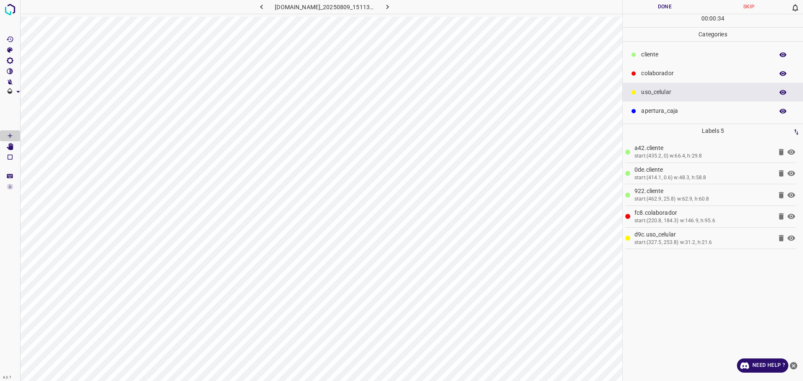
click at [663, 61] on div "​​cliente" at bounding box center [712, 54] width 180 height 19
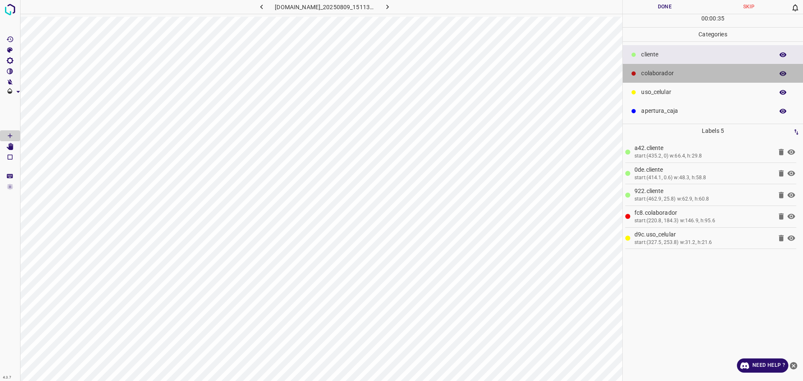
click at [659, 72] on p "colaborador" at bounding box center [705, 73] width 128 height 9
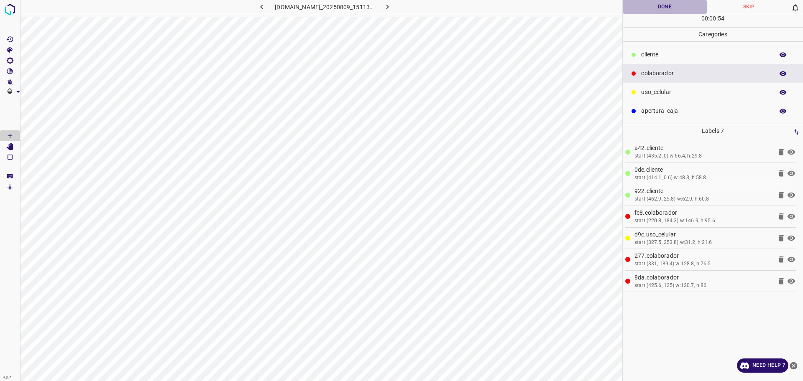
click at [666, 9] on button "Done" at bounding box center [664, 7] width 84 height 14
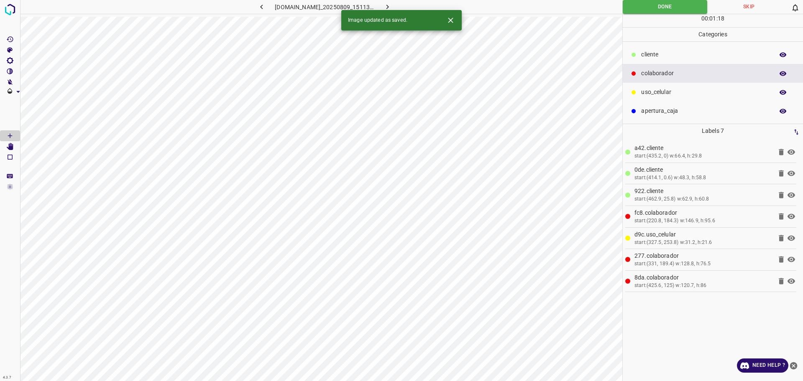
click at [392, 5] on icon "button" at bounding box center [387, 7] width 9 height 9
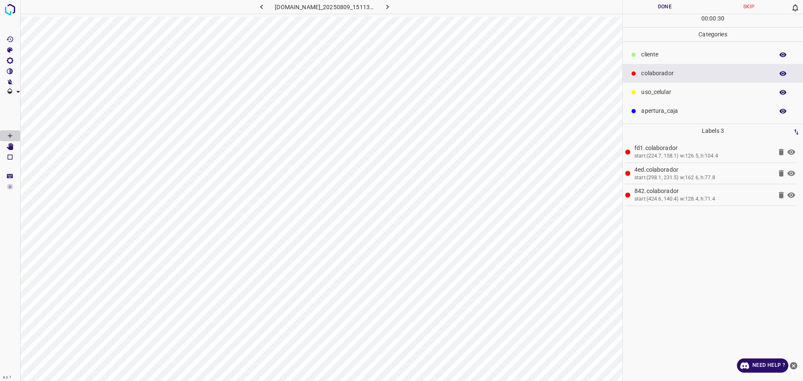
click at [667, 48] on div "​​cliente" at bounding box center [712, 54] width 180 height 19
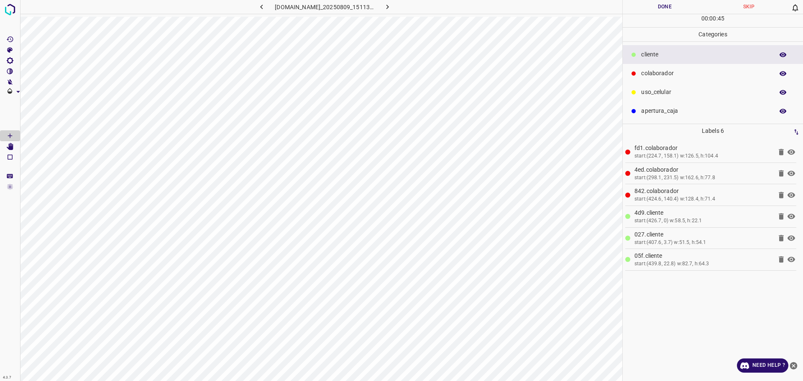
click at [651, 7] on button "Done" at bounding box center [664, 7] width 84 height 14
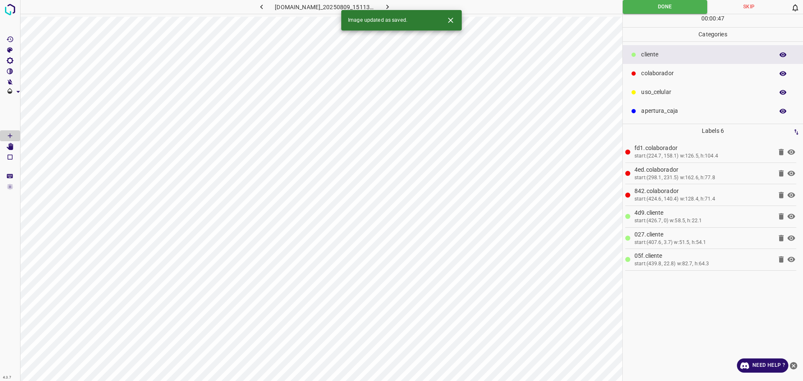
click at [392, 5] on icon "button" at bounding box center [387, 7] width 9 height 9
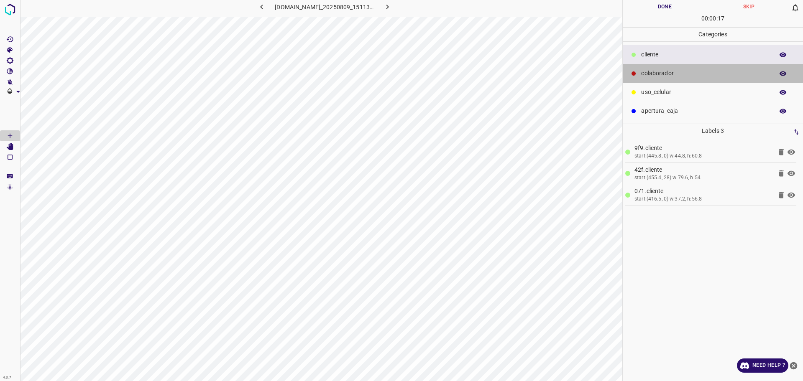
click at [683, 75] on p "colaborador" at bounding box center [705, 73] width 128 height 9
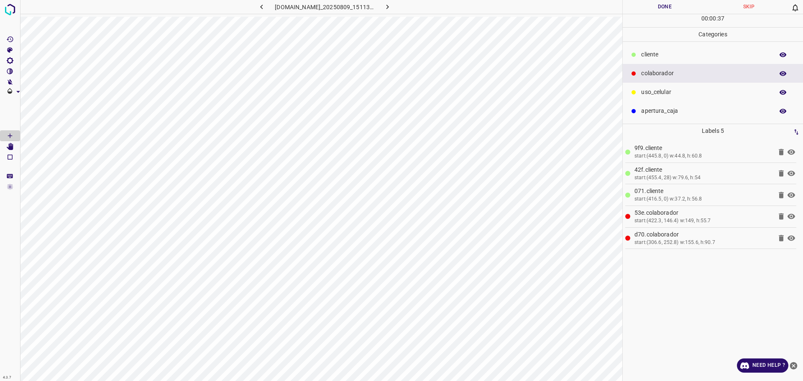
click at [688, 14] on hr at bounding box center [712, 14] width 180 height 0
click at [683, 10] on button "Done" at bounding box center [664, 7] width 84 height 14
click at [392, 3] on icon "button" at bounding box center [387, 7] width 9 height 9
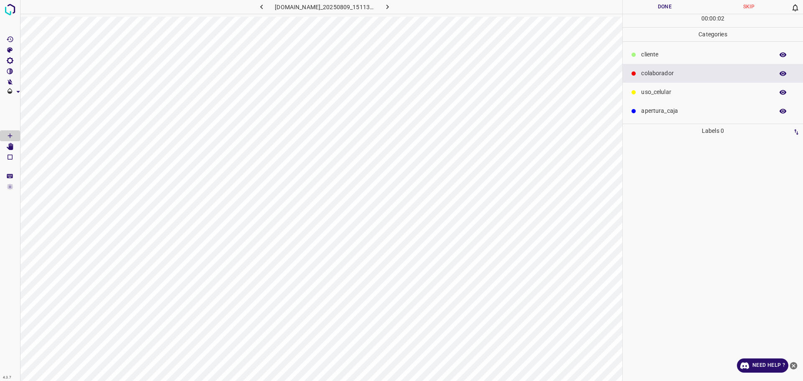
click at [657, 48] on div "​​cliente" at bounding box center [712, 54] width 180 height 19
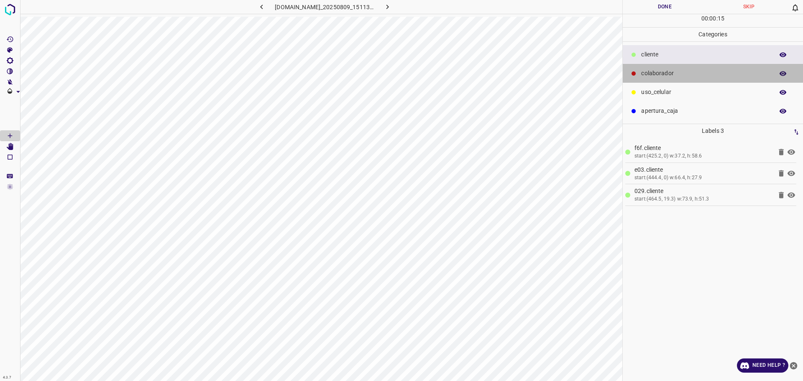
click at [678, 74] on p "colaborador" at bounding box center [705, 73] width 128 height 9
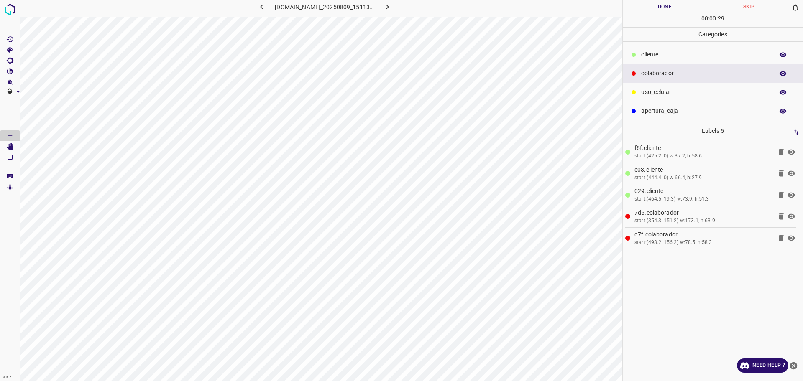
click at [652, 8] on button "Done" at bounding box center [664, 7] width 84 height 14
click at [401, 9] on button "button" at bounding box center [387, 7] width 27 height 14
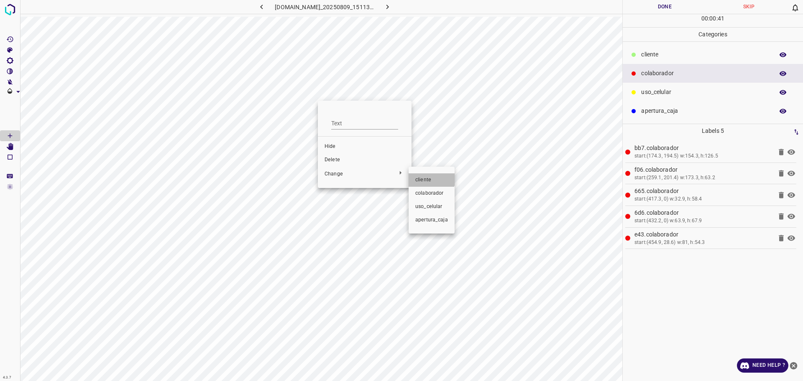
click at [423, 176] on span "​​cliente" at bounding box center [431, 180] width 33 height 8
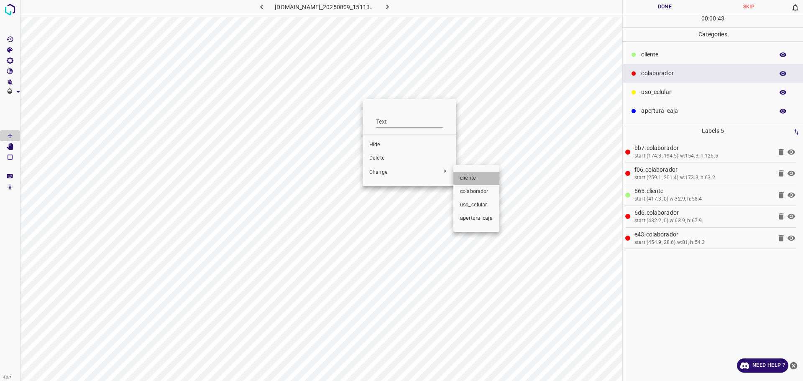
click at [466, 175] on span "​​cliente" at bounding box center [476, 179] width 33 height 8
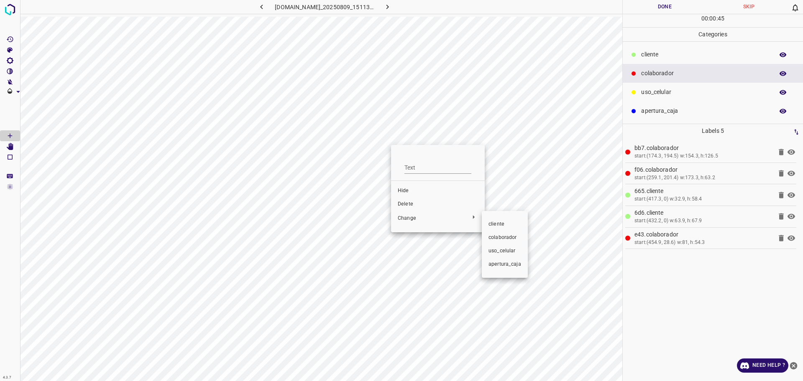
click at [489, 224] on span "​​cliente" at bounding box center [504, 225] width 33 height 8
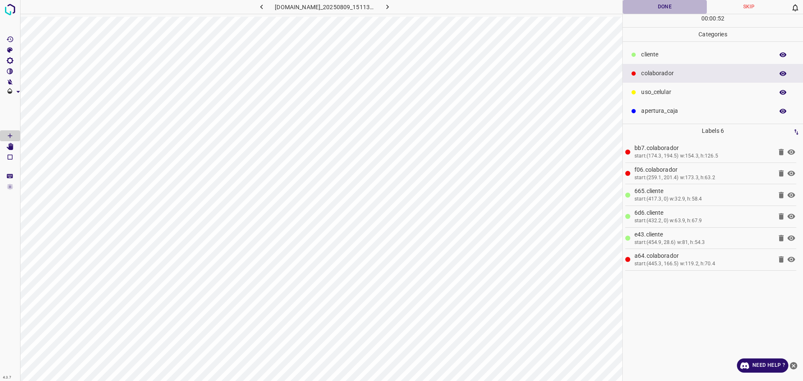
click at [642, 9] on button "Done" at bounding box center [664, 7] width 84 height 14
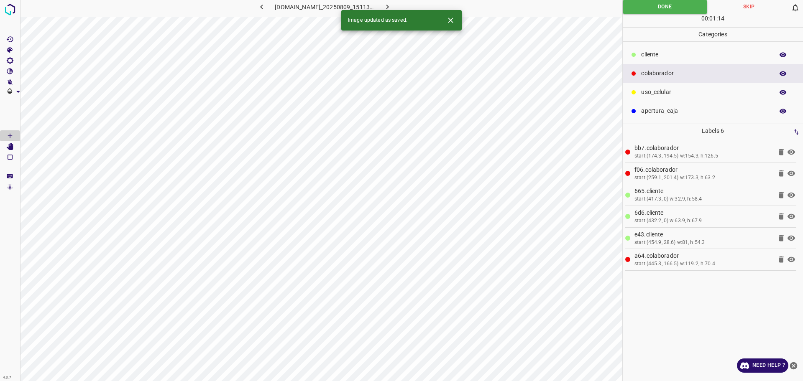
click at [392, 3] on icon "button" at bounding box center [387, 7] width 9 height 9
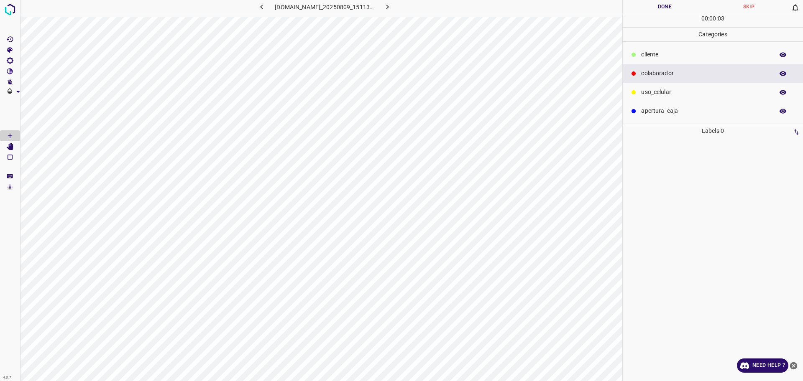
click at [666, 109] on p "apertura_caja" at bounding box center [705, 111] width 128 height 9
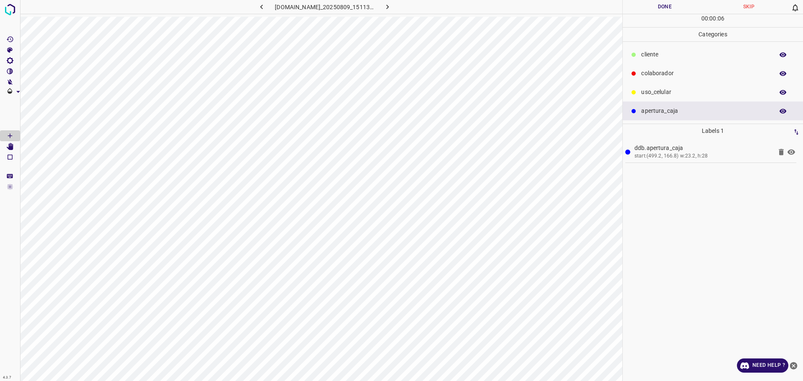
click at [680, 64] on div "colaborador" at bounding box center [712, 73] width 180 height 19
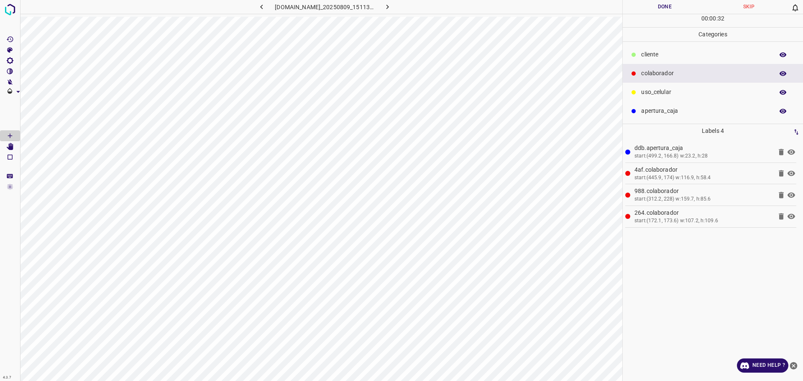
click at [676, 57] on p "​​cliente" at bounding box center [705, 54] width 128 height 9
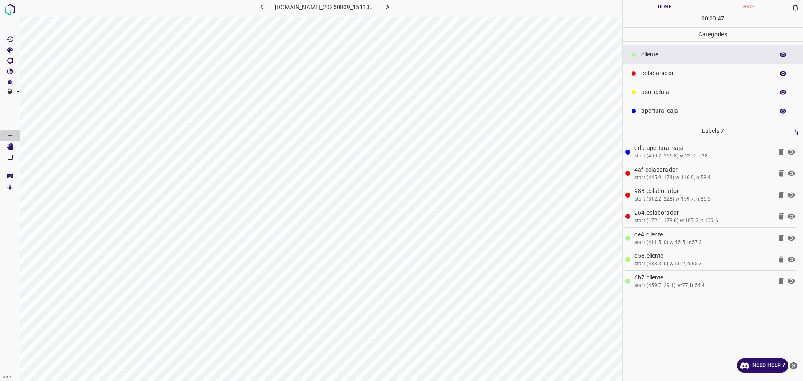
click at [662, 5] on button "Done" at bounding box center [664, 7] width 84 height 14
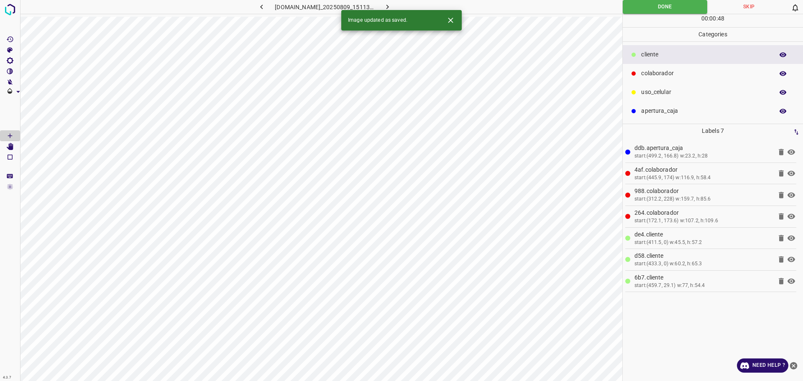
click at [392, 7] on icon "button" at bounding box center [387, 7] width 9 height 9
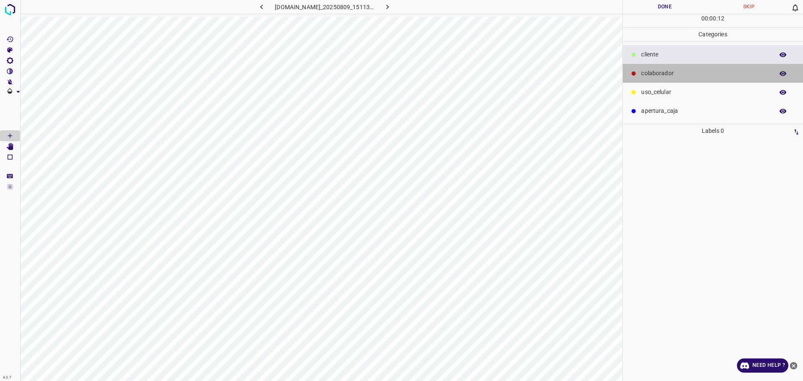
click at [670, 72] on p "colaborador" at bounding box center [705, 73] width 128 height 9
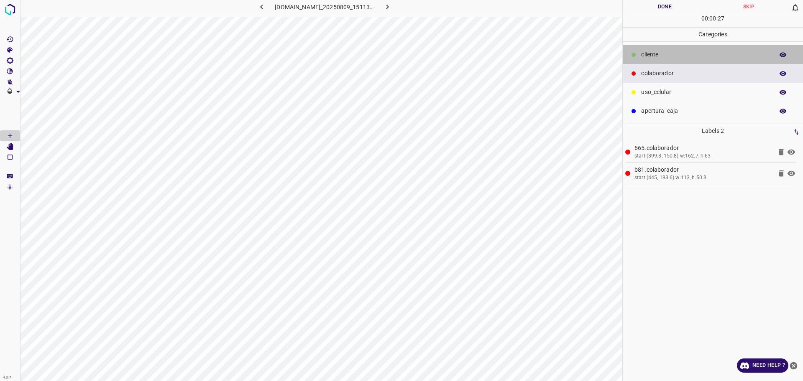
drag, startPoint x: 646, startPoint y: 49, endPoint x: 633, endPoint y: 60, distance: 16.3
click at [645, 50] on div "​​cliente" at bounding box center [712, 54] width 180 height 19
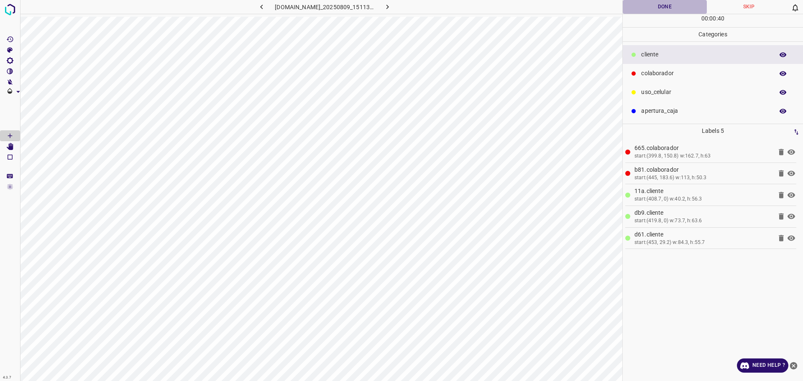
click at [644, 5] on button "Done" at bounding box center [664, 7] width 84 height 14
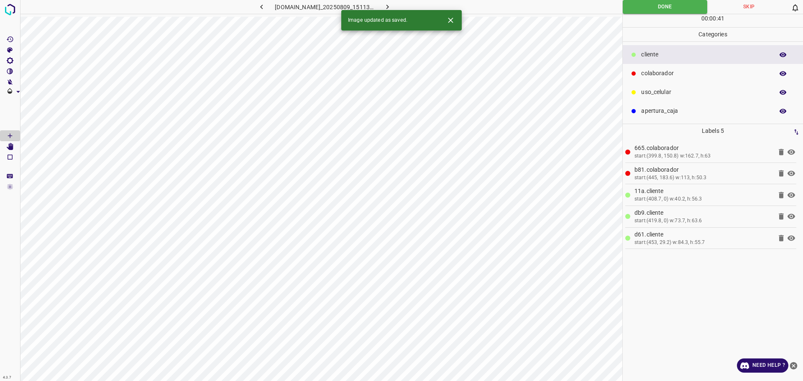
click at [401, 5] on button "button" at bounding box center [387, 7] width 27 height 14
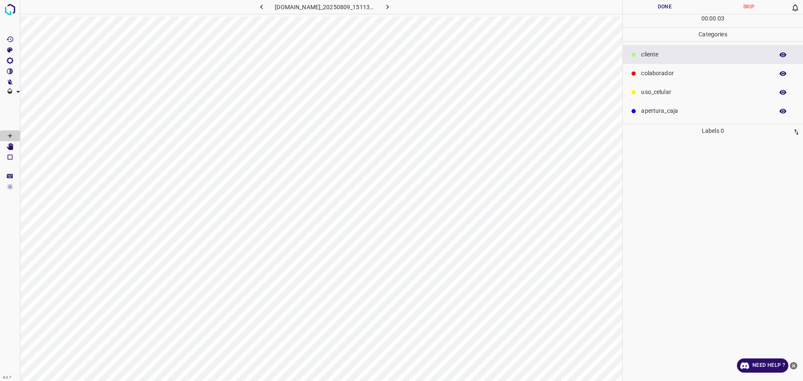
click at [669, 112] on p "apertura_caja" at bounding box center [705, 111] width 128 height 9
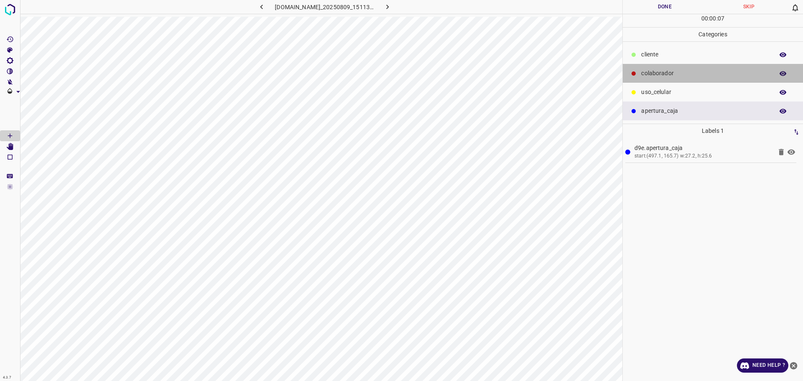
click at [677, 68] on div "colaborador" at bounding box center [712, 73] width 180 height 19
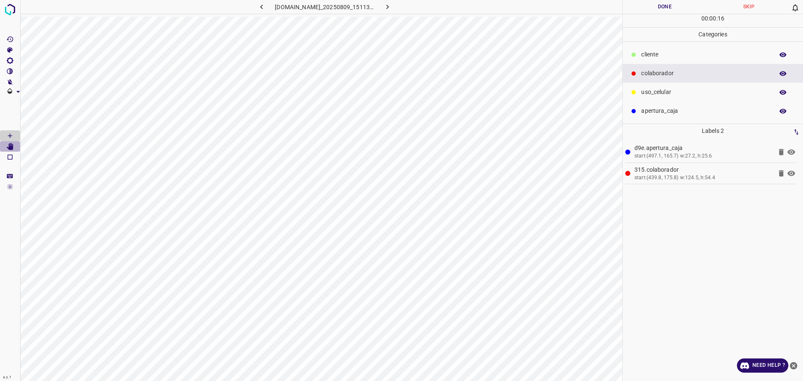
click at [9, 147] on icon "[Space] Edit" at bounding box center [10, 147] width 8 height 8
click at [657, 50] on p "​​cliente" at bounding box center [705, 54] width 128 height 9
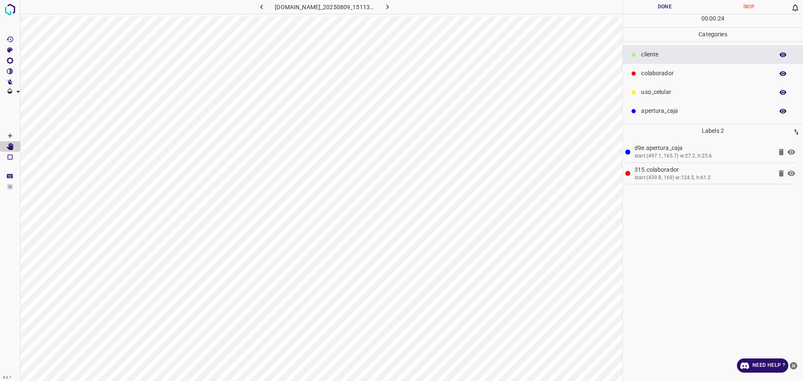
click at [10, 134] on icon "[Space] Draw" at bounding box center [10, 136] width 8 height 8
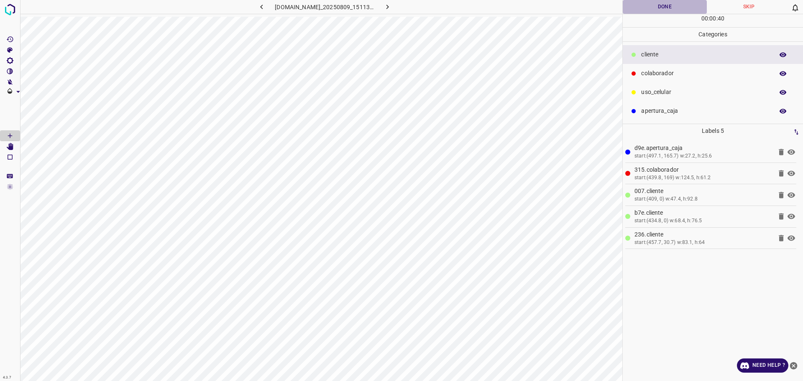
click at [658, 5] on button "Done" at bounding box center [664, 7] width 84 height 14
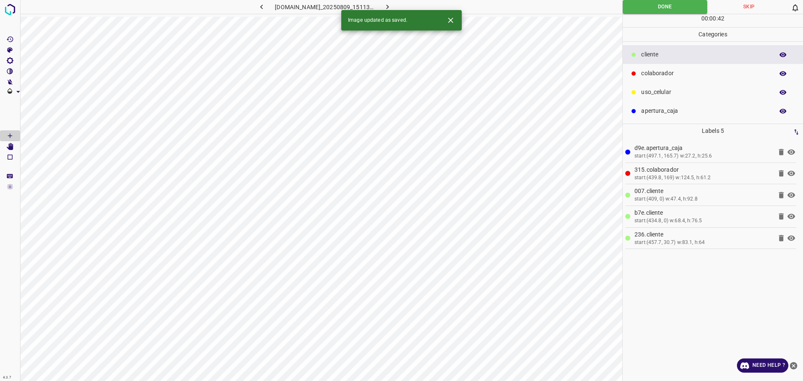
click at [392, 5] on icon "button" at bounding box center [387, 7] width 9 height 9
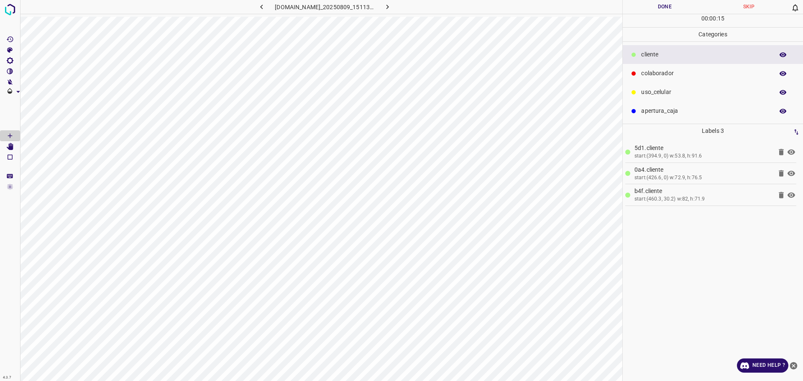
click at [645, 74] on p "colaborador" at bounding box center [705, 73] width 128 height 9
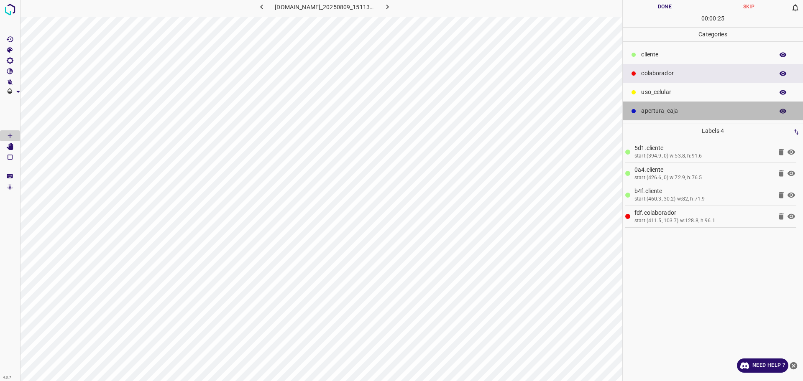
click at [663, 113] on p "apertura_caja" at bounding box center [705, 111] width 128 height 9
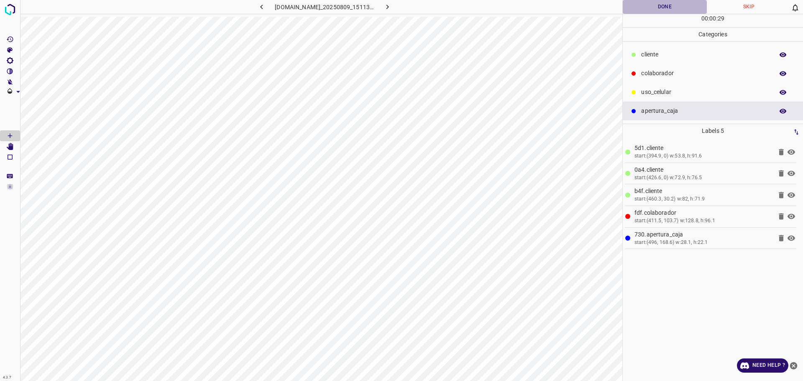
click at [676, 10] on button "Done" at bounding box center [664, 7] width 84 height 14
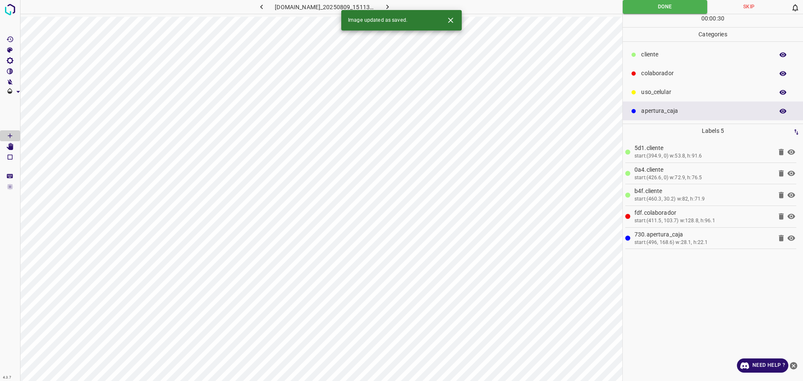
click at [392, 6] on icon "button" at bounding box center [387, 7] width 9 height 9
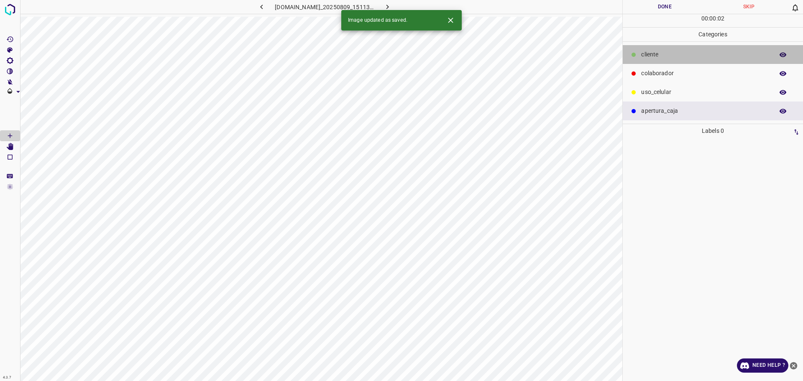
click at [636, 58] on div at bounding box center [633, 55] width 8 height 8
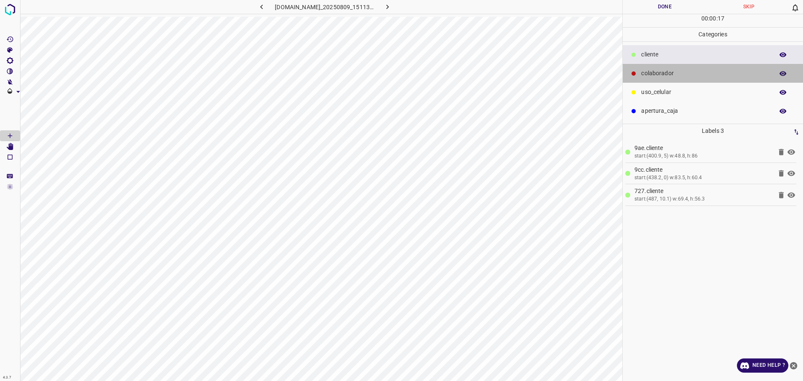
click at [677, 77] on div "colaborador" at bounding box center [712, 73] width 180 height 19
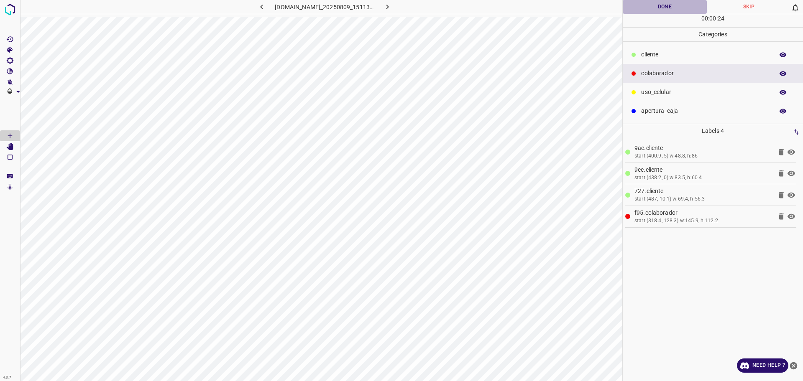
click at [650, 1] on button "Done" at bounding box center [664, 7] width 84 height 14
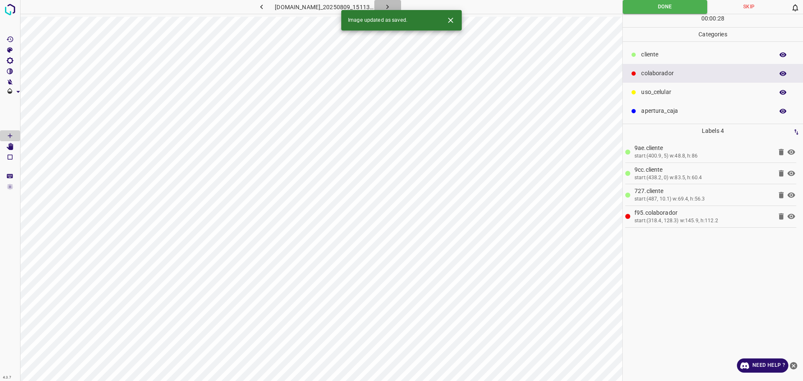
click at [392, 5] on icon "button" at bounding box center [387, 7] width 9 height 9
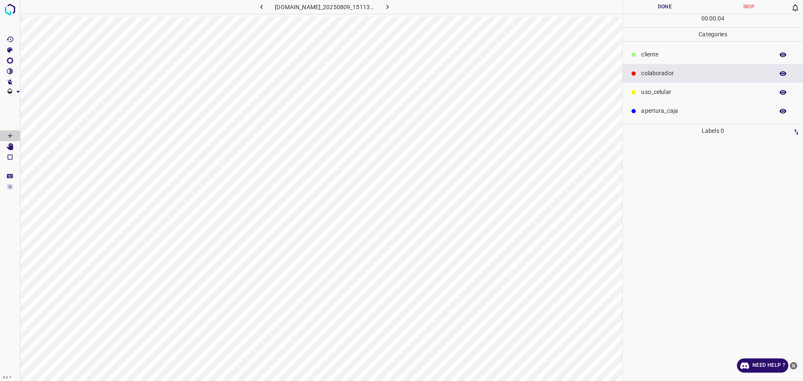
drag, startPoint x: 661, startPoint y: 56, endPoint x: 655, endPoint y: 59, distance: 6.2
click at [661, 56] on p "​​cliente" at bounding box center [705, 54] width 128 height 9
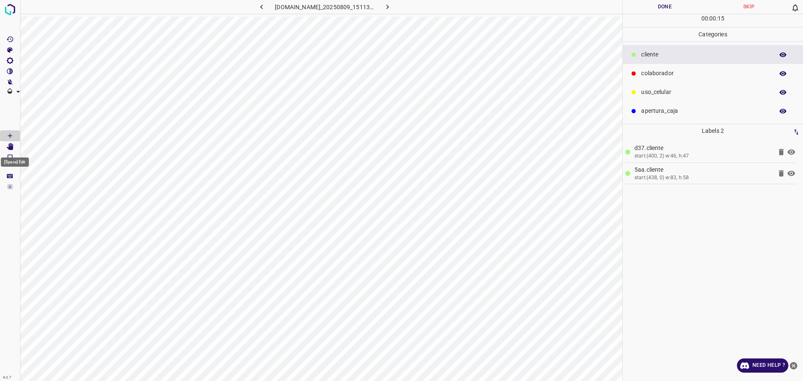
click at [10, 144] on icon "[Space] Edit" at bounding box center [10, 147] width 7 height 8
click at [11, 132] on icon "[Space] Draw" at bounding box center [10, 136] width 8 height 8
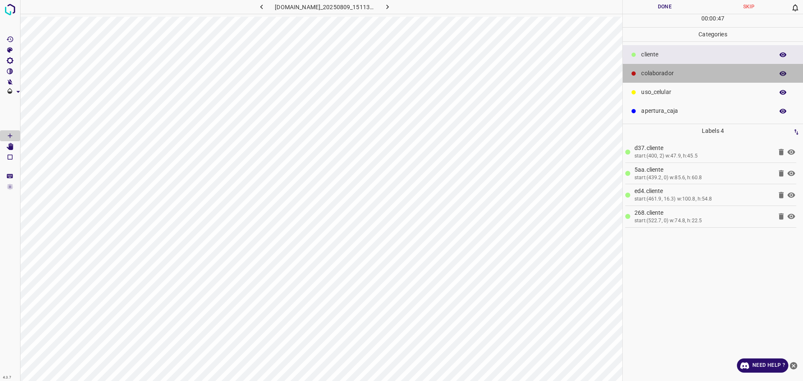
click at [654, 71] on p "colaborador" at bounding box center [705, 73] width 128 height 9
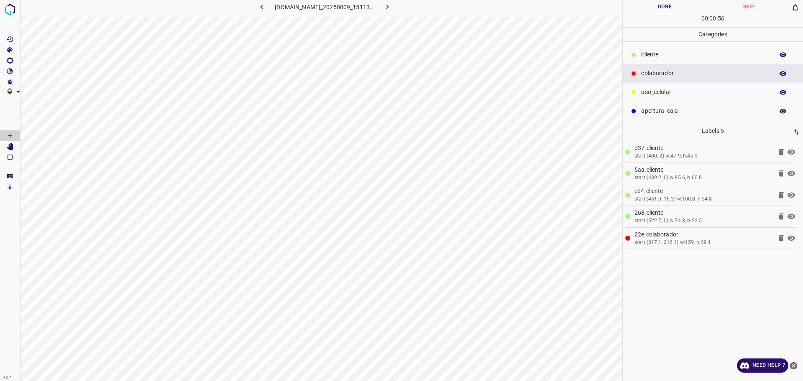
click at [672, 8] on button "Done" at bounding box center [664, 7] width 84 height 14
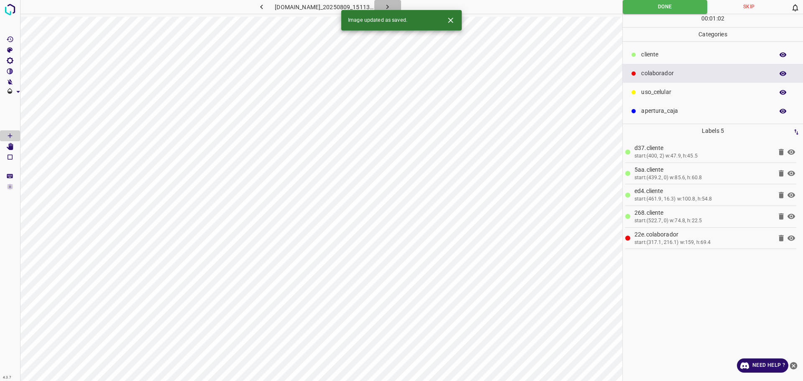
click at [397, 2] on button "button" at bounding box center [387, 7] width 27 height 14
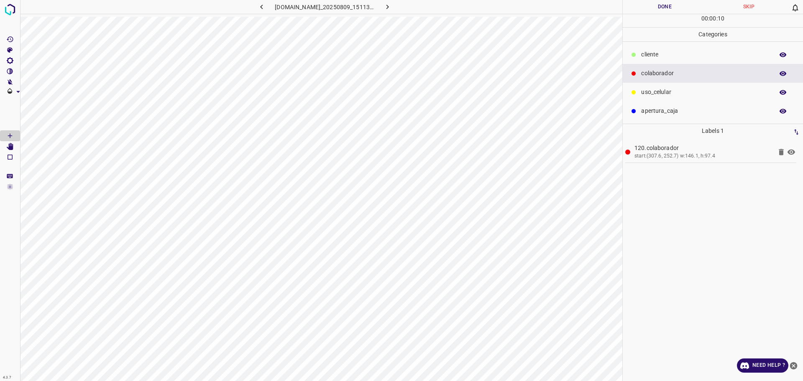
click at [664, 57] on p "​​cliente" at bounding box center [705, 54] width 128 height 9
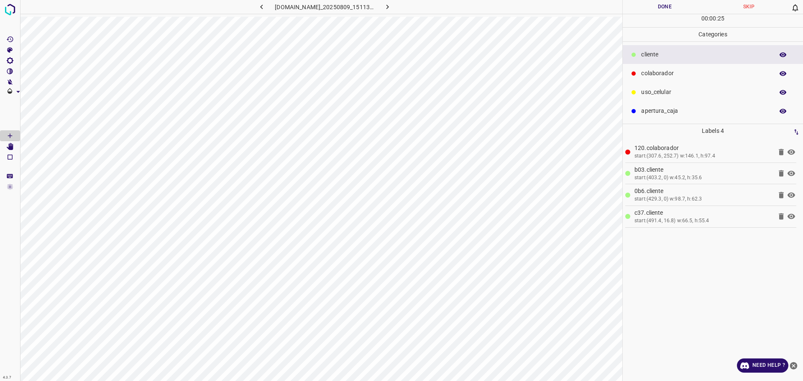
click at [676, 4] on button "Done" at bounding box center [664, 7] width 84 height 14
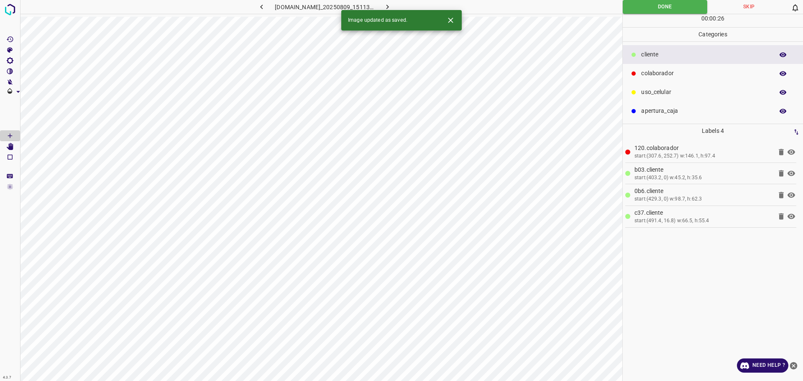
click at [401, 5] on button "button" at bounding box center [387, 7] width 27 height 14
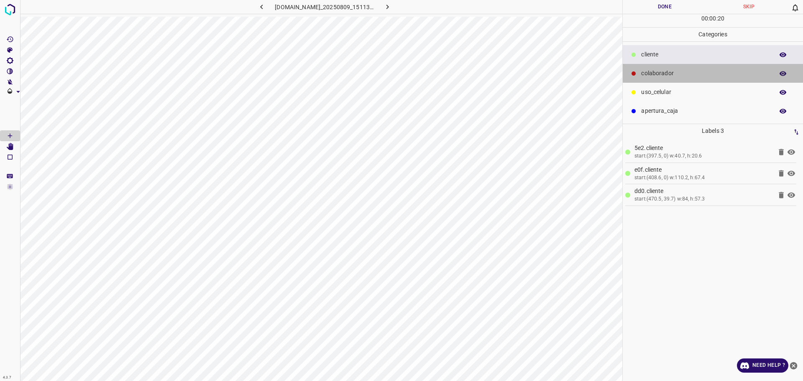
click at [668, 70] on p "colaborador" at bounding box center [705, 73] width 128 height 9
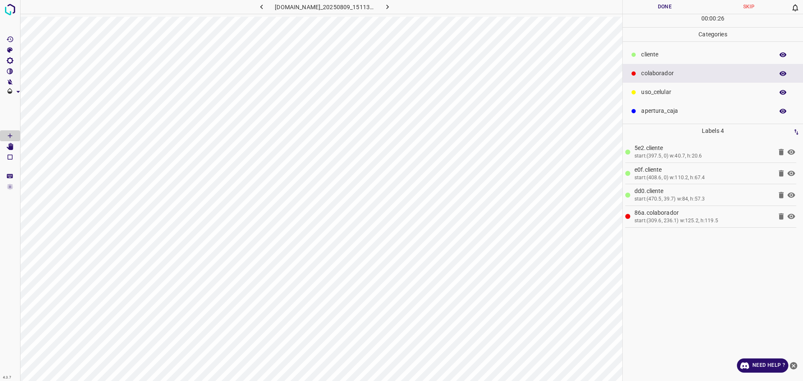
click at [645, 9] on button "Done" at bounding box center [664, 7] width 84 height 14
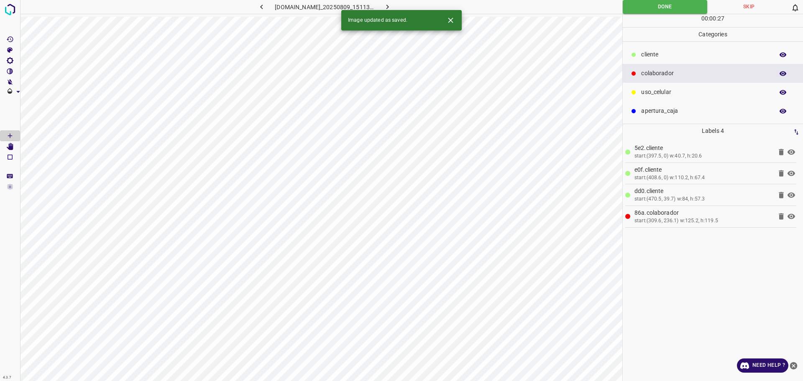
click at [392, 5] on icon "button" at bounding box center [387, 7] width 9 height 9
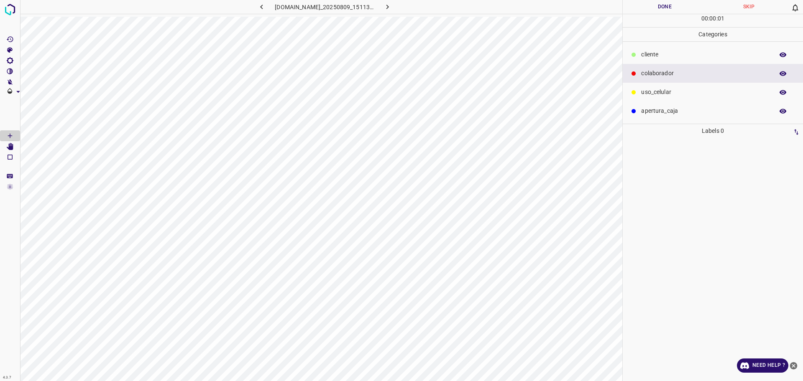
click at [656, 49] on div "​​cliente" at bounding box center [712, 54] width 180 height 19
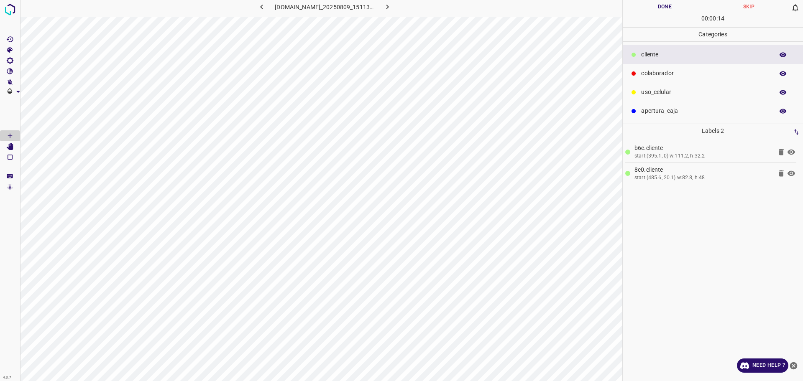
click at [670, 76] on p "colaborador" at bounding box center [705, 73] width 128 height 9
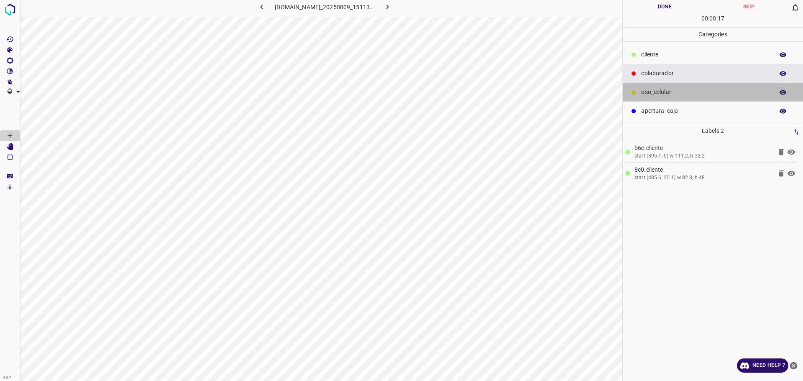
drag, startPoint x: 683, startPoint y: 101, endPoint x: 683, endPoint y: 107, distance: 5.9
click at [683, 101] on div "uso_celular" at bounding box center [712, 92] width 180 height 19
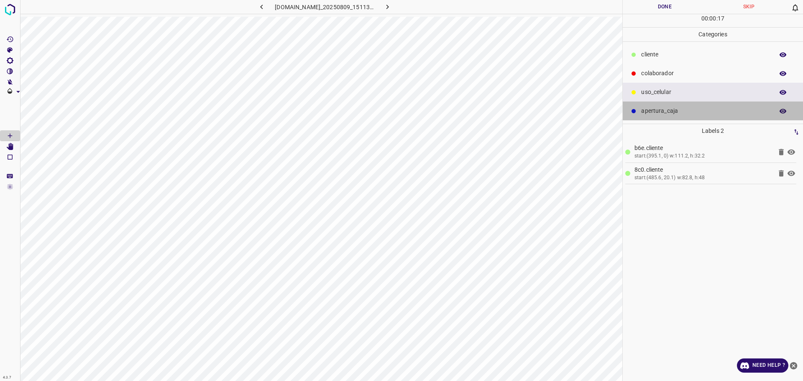
click at [684, 111] on p "apertura_caja" at bounding box center [705, 111] width 128 height 9
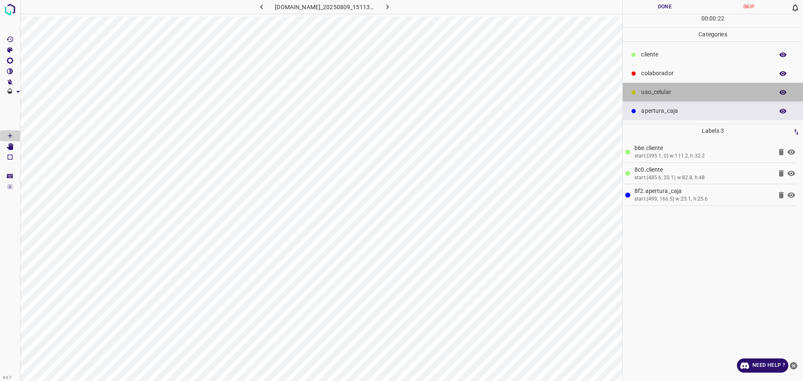
click at [656, 91] on p "uso_celular" at bounding box center [705, 92] width 128 height 9
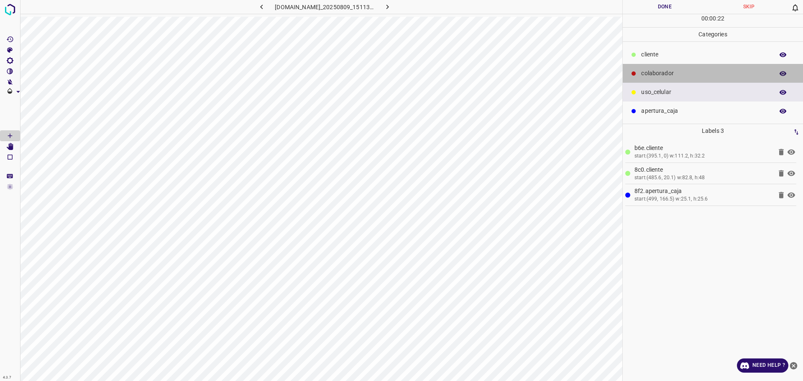
click at [655, 77] on p "colaborador" at bounding box center [705, 73] width 128 height 9
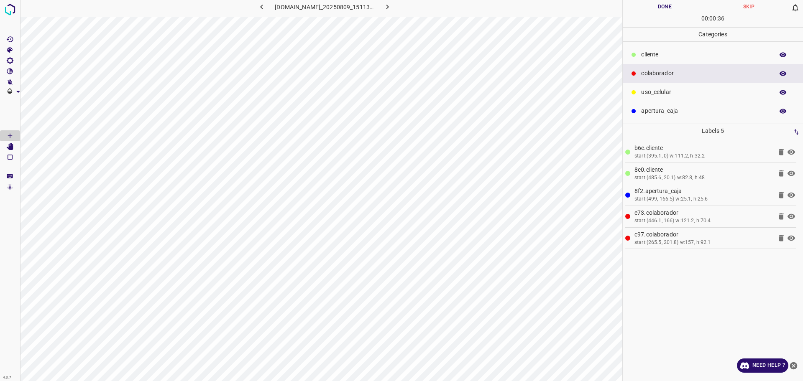
click at [662, 14] on div "00 : 00 : 36" at bounding box center [712, 20] width 180 height 13
click at [662, 7] on button "Done" at bounding box center [664, 7] width 84 height 14
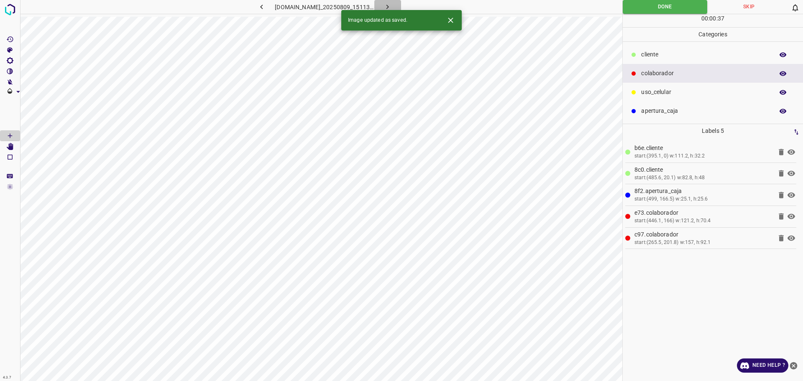
click at [389, 9] on icon "button" at bounding box center [387, 7] width 3 height 5
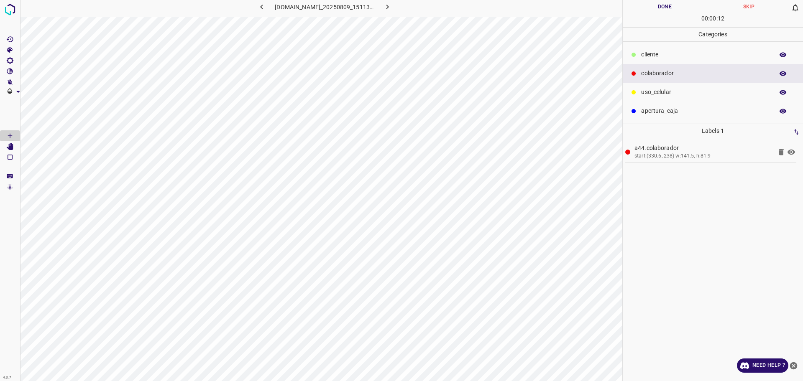
click at [645, 57] on p "​​cliente" at bounding box center [705, 54] width 128 height 9
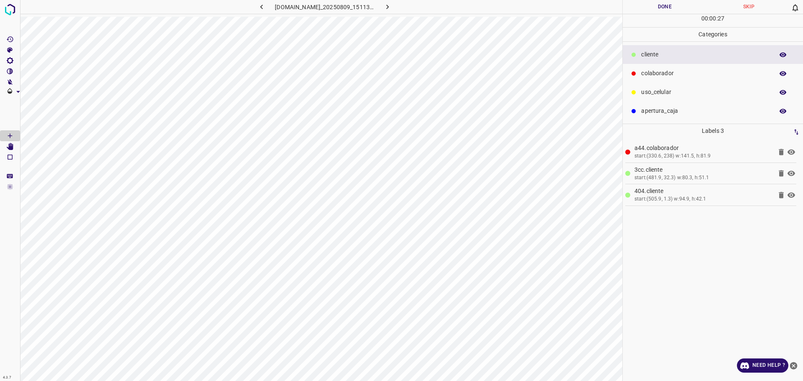
click at [643, 9] on button "Done" at bounding box center [664, 7] width 84 height 14
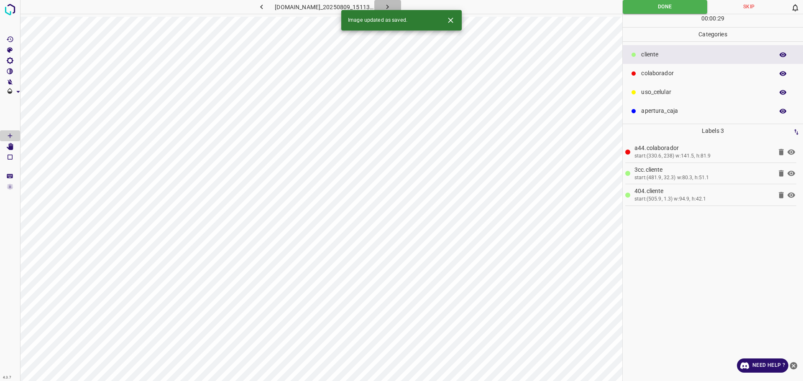
click at [401, 7] on button "button" at bounding box center [387, 7] width 27 height 14
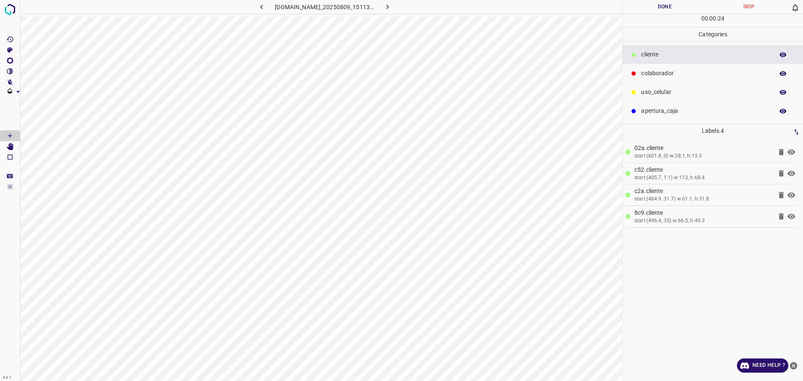
click at [688, 75] on p "colaborador" at bounding box center [705, 73] width 128 height 9
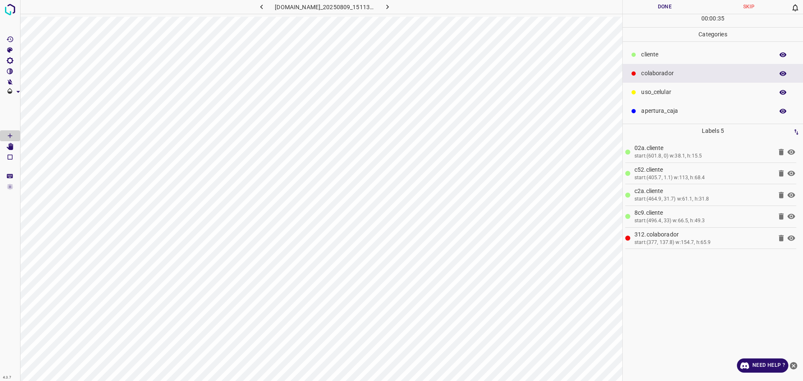
click at [650, 6] on button "Done" at bounding box center [664, 7] width 84 height 14
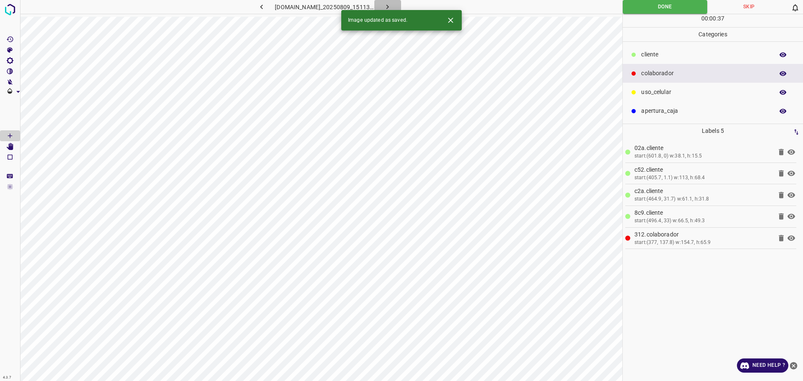
click at [389, 5] on icon "button" at bounding box center [387, 7] width 3 height 5
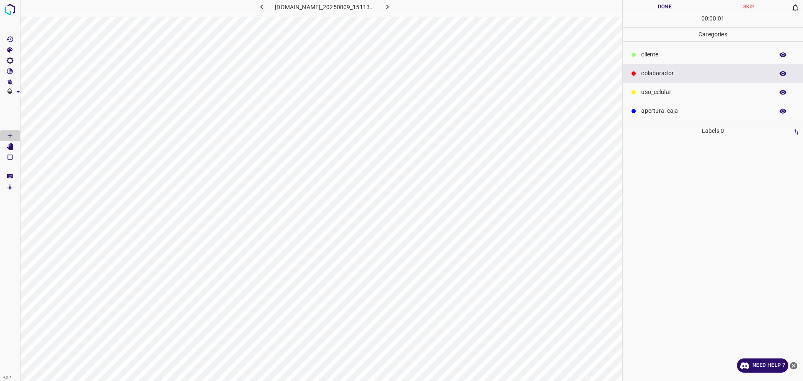
click at [670, 57] on p "​​cliente" at bounding box center [705, 54] width 128 height 9
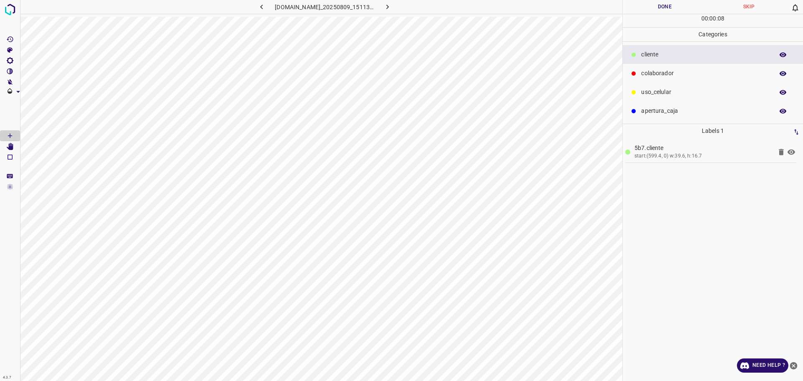
click at [642, 71] on p "colaborador" at bounding box center [705, 73] width 128 height 9
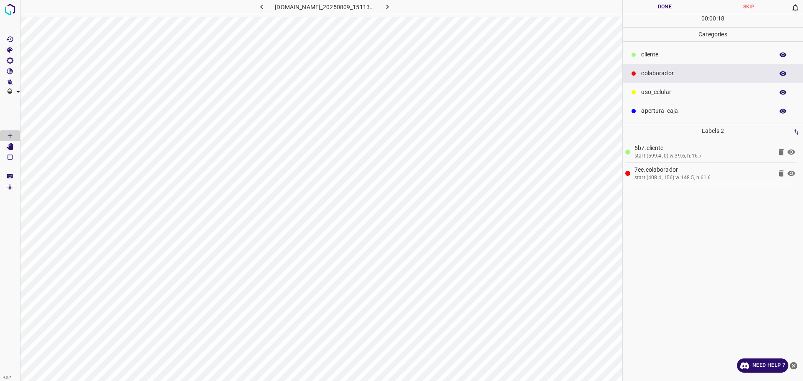
click at [669, 56] on p "​​cliente" at bounding box center [705, 54] width 128 height 9
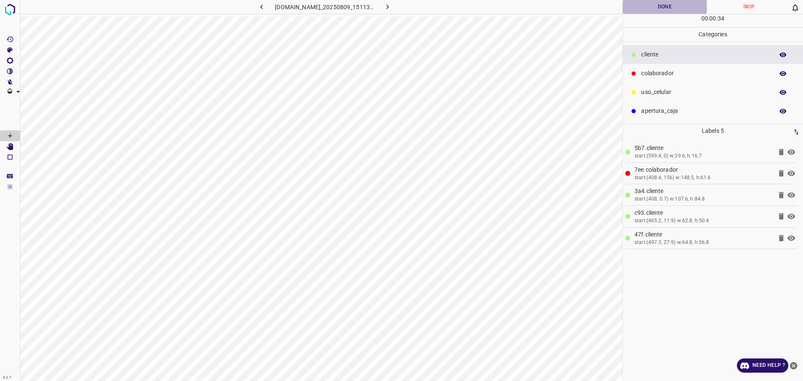
click at [665, 9] on button "Done" at bounding box center [664, 7] width 84 height 14
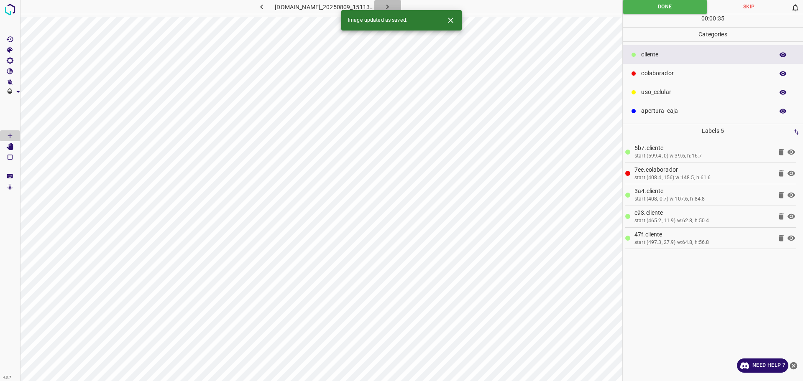
click at [401, 2] on button "button" at bounding box center [387, 7] width 27 height 14
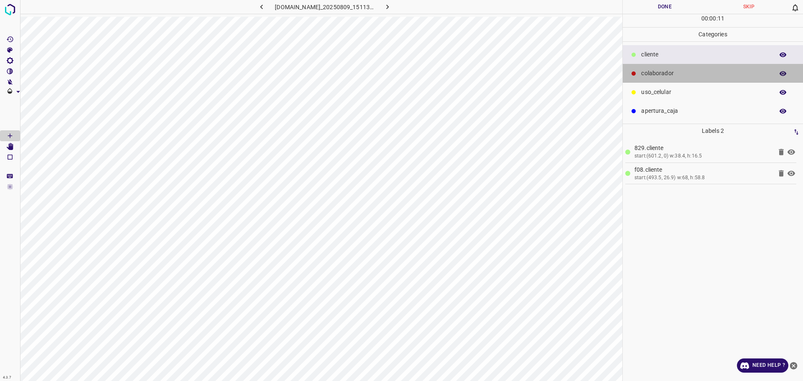
click at [668, 82] on div "colaborador" at bounding box center [712, 73] width 180 height 19
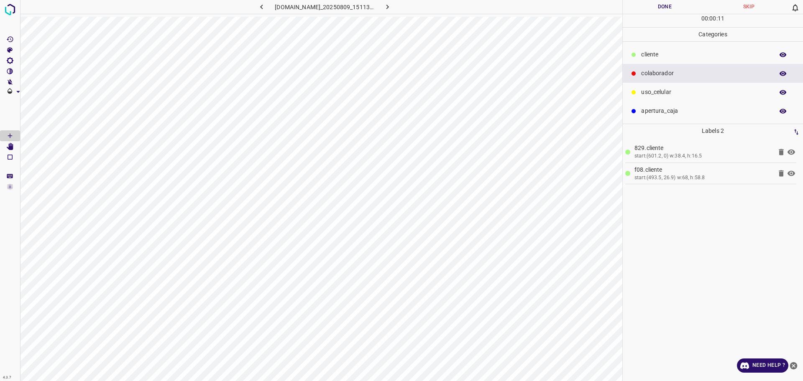
click at [666, 92] on p "uso_celular" at bounding box center [705, 92] width 128 height 9
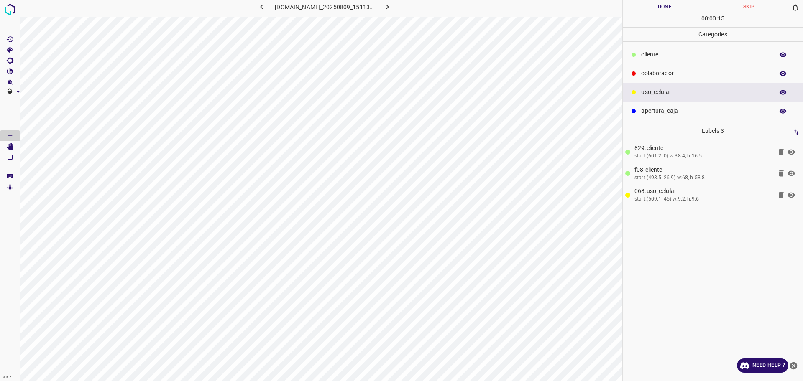
click at [676, 72] on p "colaborador" at bounding box center [705, 73] width 128 height 9
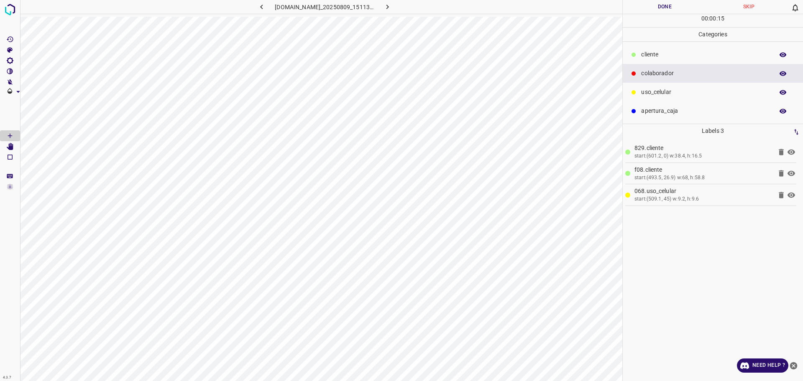
click at [670, 48] on div "​​cliente" at bounding box center [712, 54] width 180 height 19
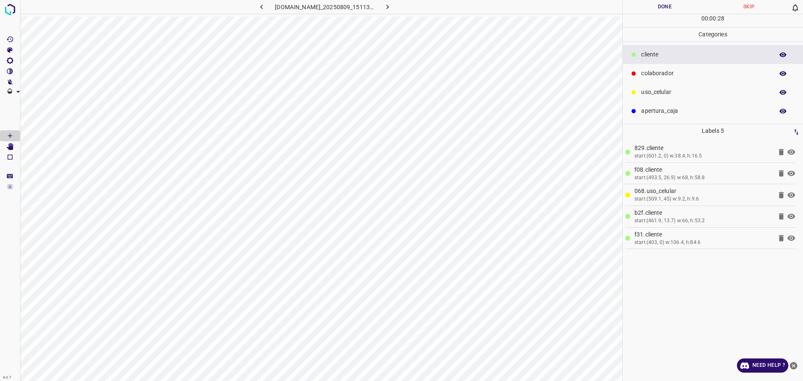
click at [658, 76] on p "colaborador" at bounding box center [705, 73] width 128 height 9
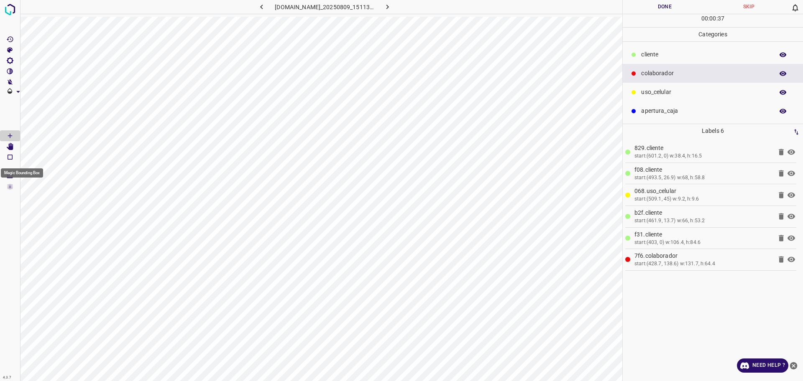
click at [9, 147] on icon "[Space] Edit" at bounding box center [10, 147] width 7 height 8
click at [658, 6] on button "Done" at bounding box center [664, 7] width 84 height 14
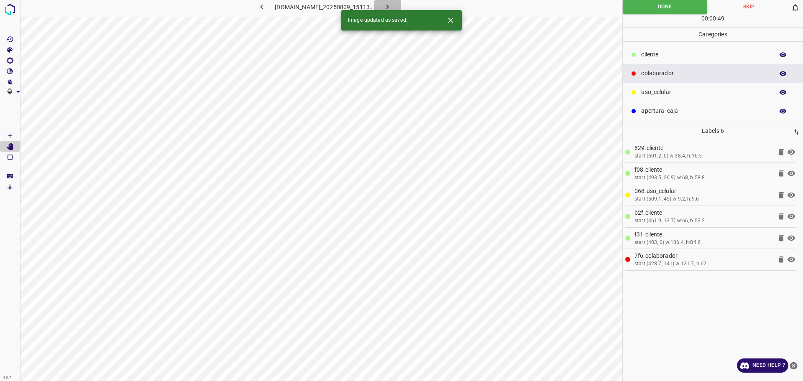
click at [392, 7] on icon "button" at bounding box center [387, 7] width 9 height 9
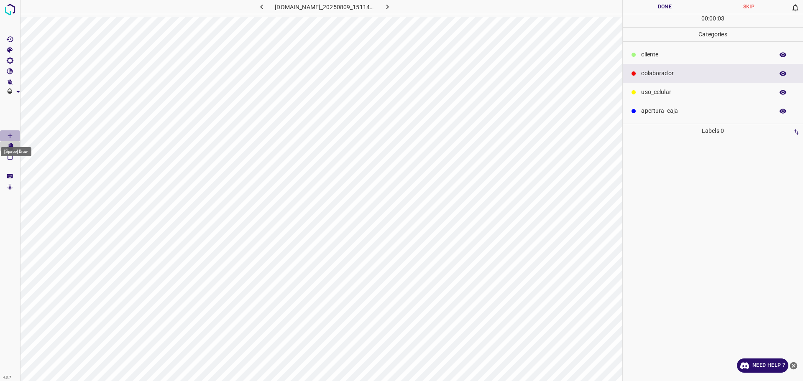
click at [8, 137] on icon "[Space] Draw" at bounding box center [10, 136] width 8 height 8
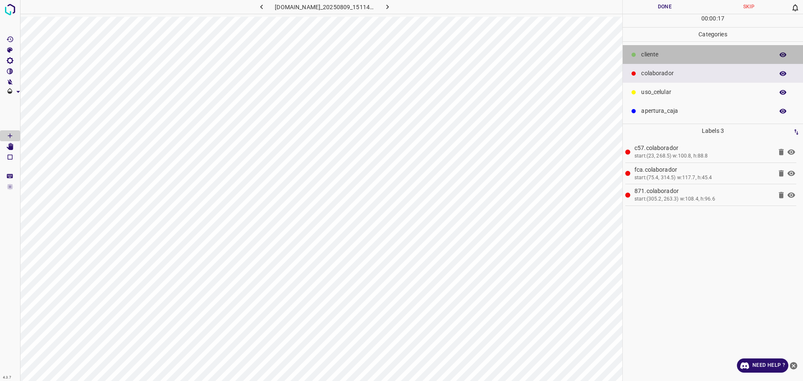
click at [660, 53] on p "​​cliente" at bounding box center [705, 54] width 128 height 9
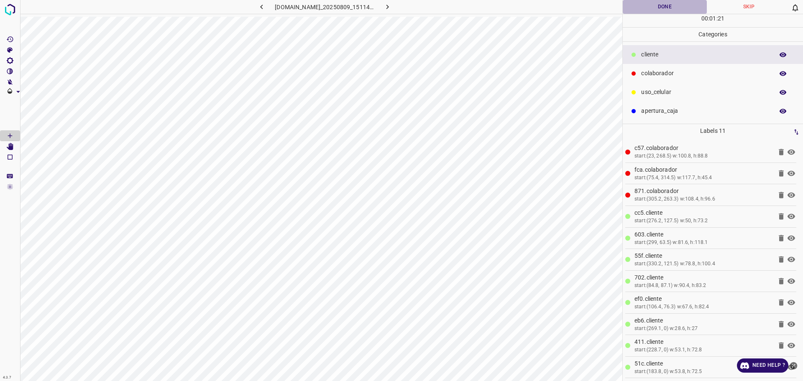
click at [660, 7] on button "Done" at bounding box center [664, 7] width 84 height 14
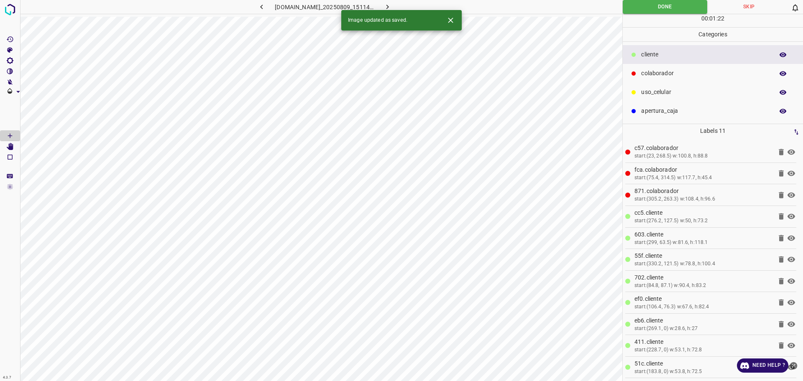
click at [392, 3] on icon "button" at bounding box center [387, 7] width 9 height 9
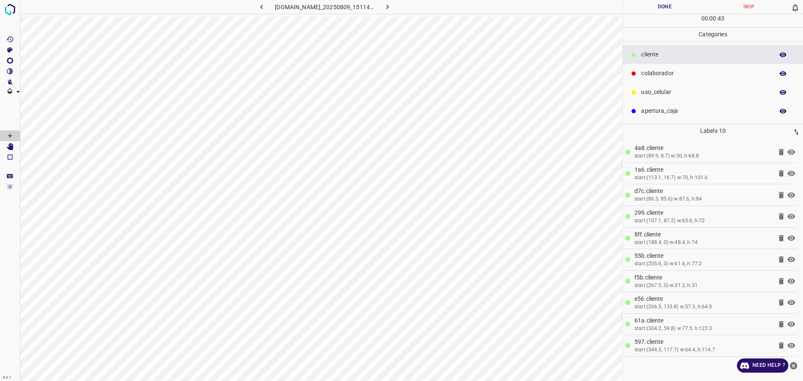
click at [658, 78] on p "colaborador" at bounding box center [705, 73] width 128 height 9
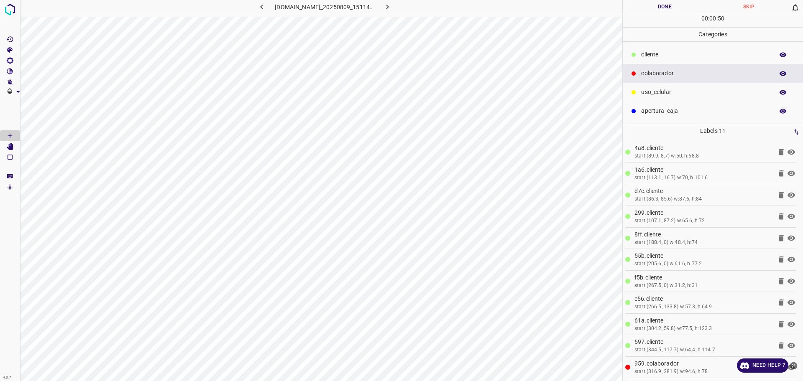
click at [656, 6] on button "Done" at bounding box center [664, 7] width 84 height 14
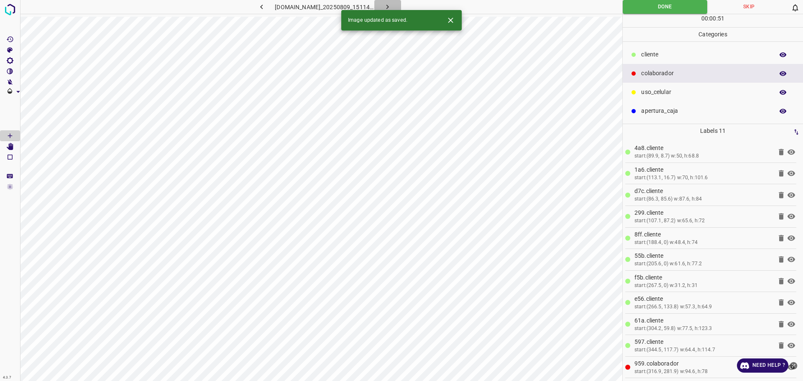
click at [398, 1] on button "button" at bounding box center [387, 7] width 27 height 14
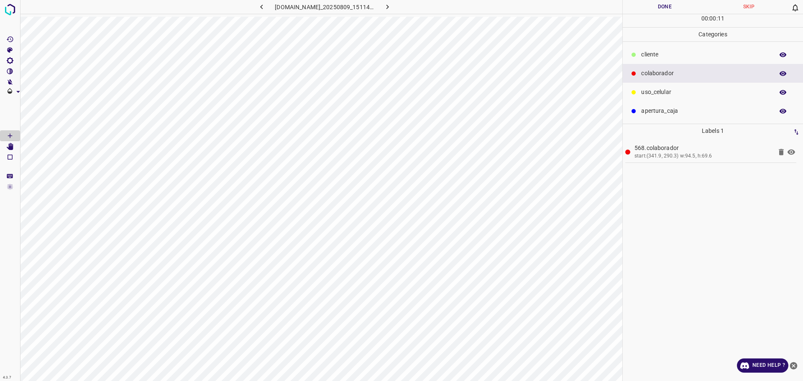
click at [676, 58] on p "​​cliente" at bounding box center [705, 54] width 128 height 9
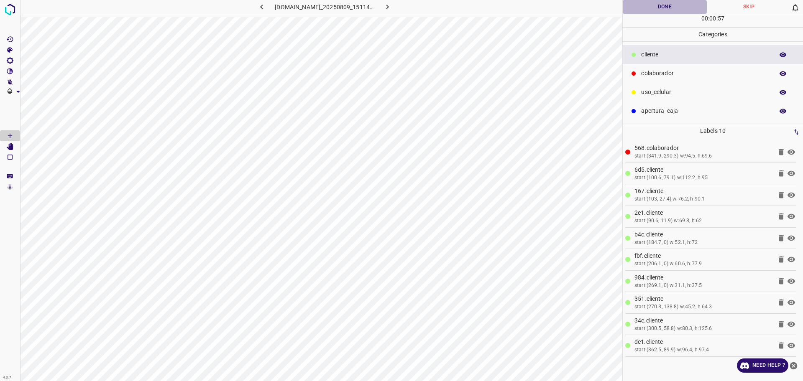
click at [662, 9] on button "Done" at bounding box center [664, 7] width 84 height 14
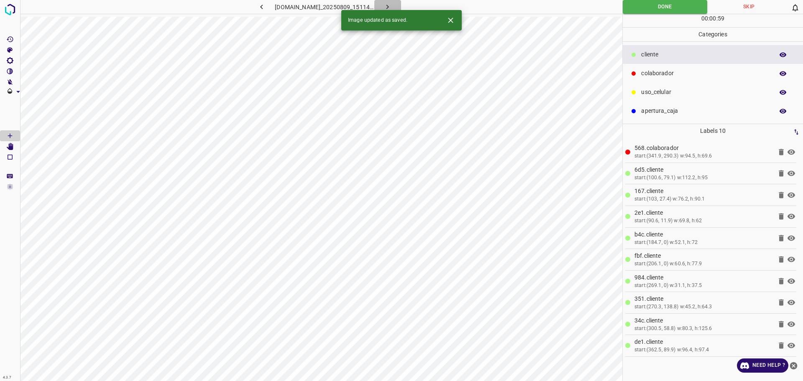
click at [392, 5] on icon "button" at bounding box center [387, 7] width 9 height 9
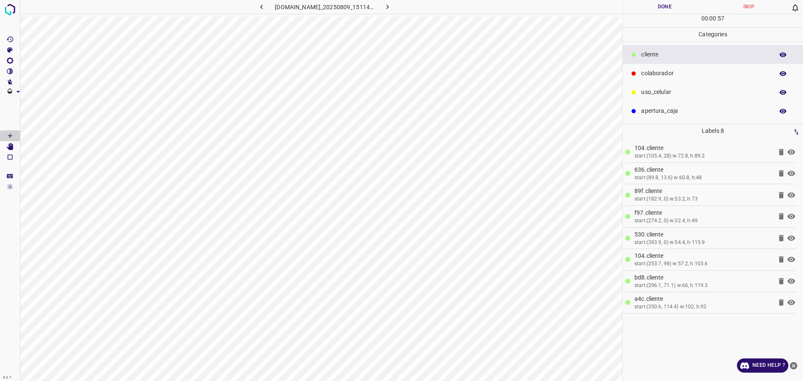
click at [665, 72] on p "colaborador" at bounding box center [705, 73] width 128 height 9
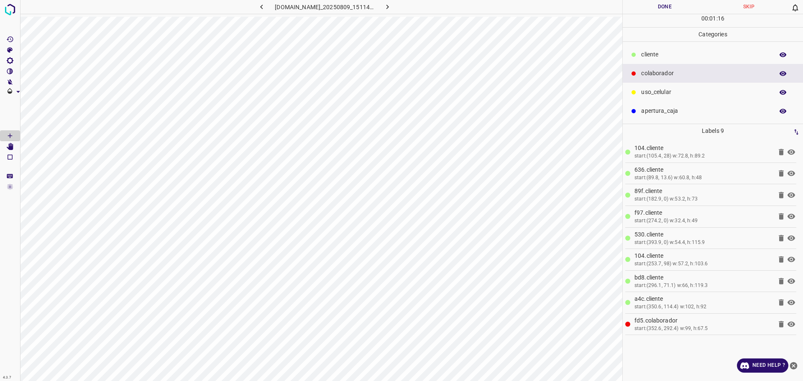
click at [666, 12] on button "Done" at bounding box center [664, 7] width 84 height 14
click at [399, 15] on div "[DOMAIN_NAME]_20250809_151148_000000330.jpg" at bounding box center [321, 8] width 602 height 17
click at [392, 9] on icon "button" at bounding box center [387, 7] width 9 height 9
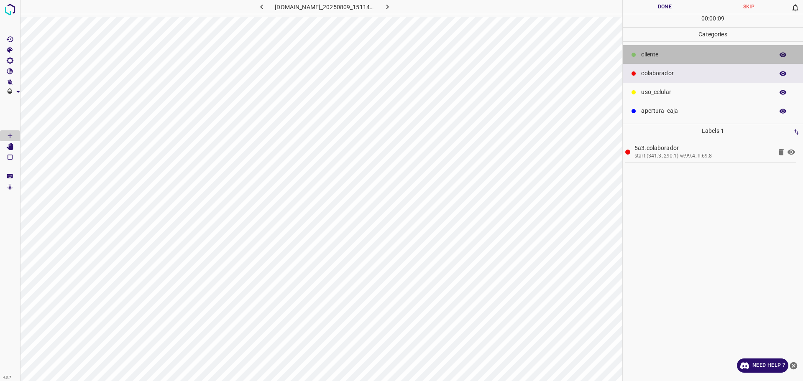
click at [637, 54] on div at bounding box center [633, 55] width 8 height 8
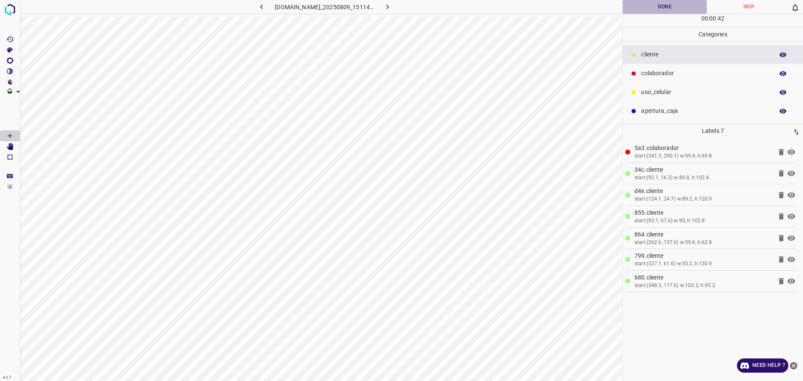
click at [650, 7] on button "Done" at bounding box center [664, 7] width 84 height 14
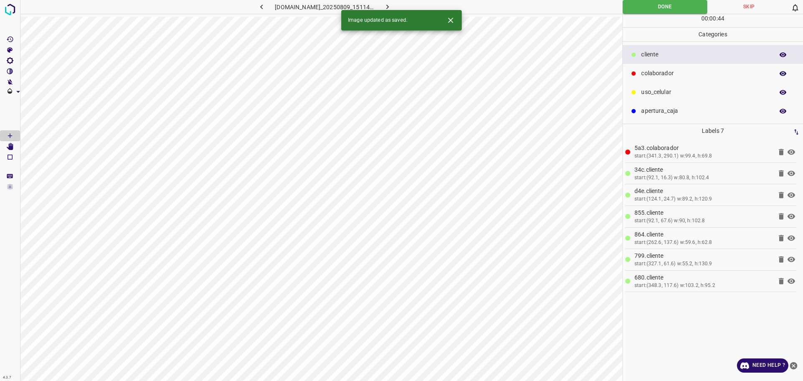
click at [392, 6] on icon "button" at bounding box center [387, 7] width 9 height 9
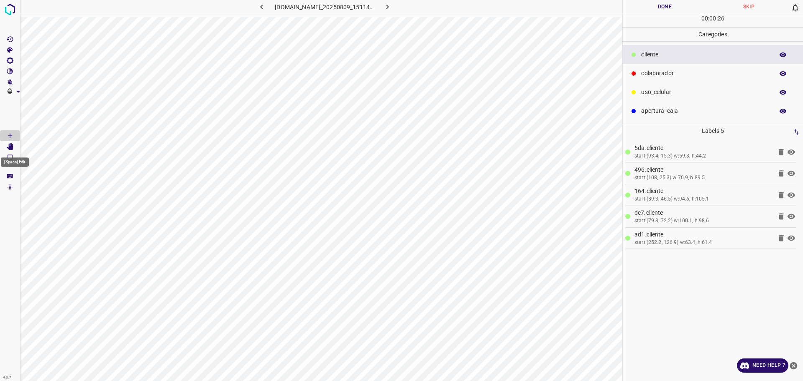
click at [15, 148] on Edit"] "[Space] Edit" at bounding box center [10, 146] width 20 height 11
click at [11, 133] on icon "[Space] Draw" at bounding box center [10, 136] width 8 height 8
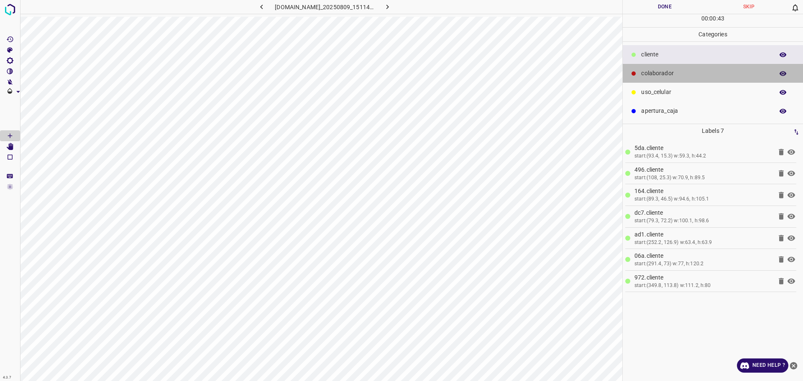
click at [665, 66] on div "colaborador" at bounding box center [712, 73] width 180 height 19
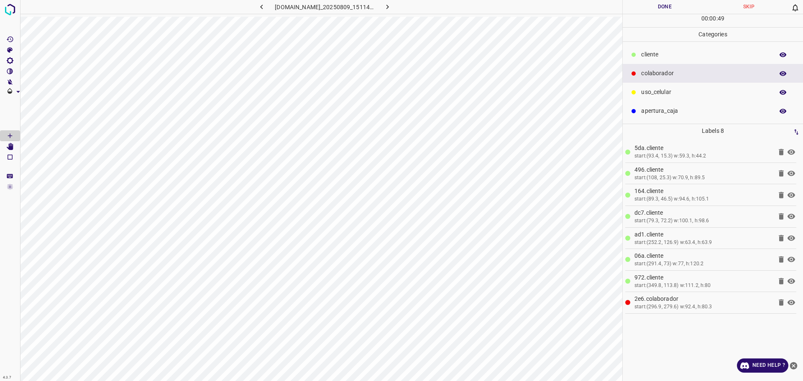
click at [663, 6] on button "Done" at bounding box center [664, 7] width 84 height 14
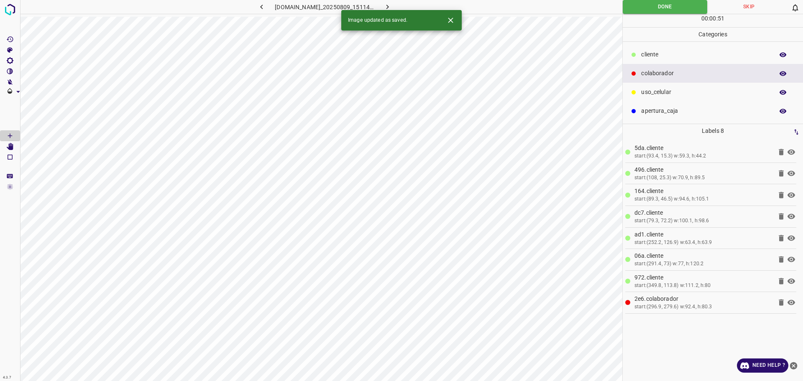
click at [392, 3] on icon "button" at bounding box center [387, 7] width 9 height 9
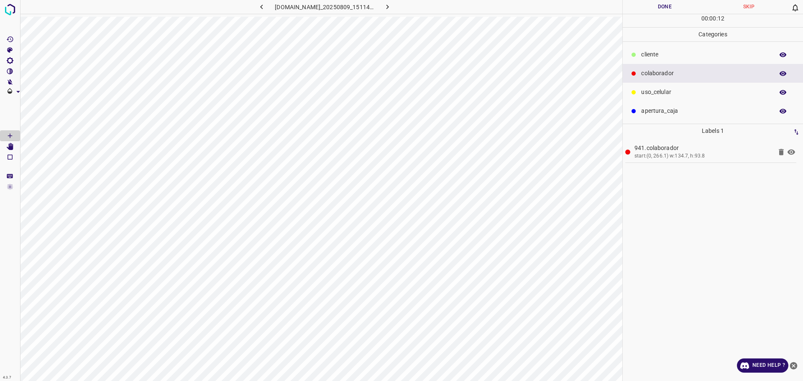
click at [670, 111] on p "apertura_caja" at bounding box center [705, 111] width 128 height 9
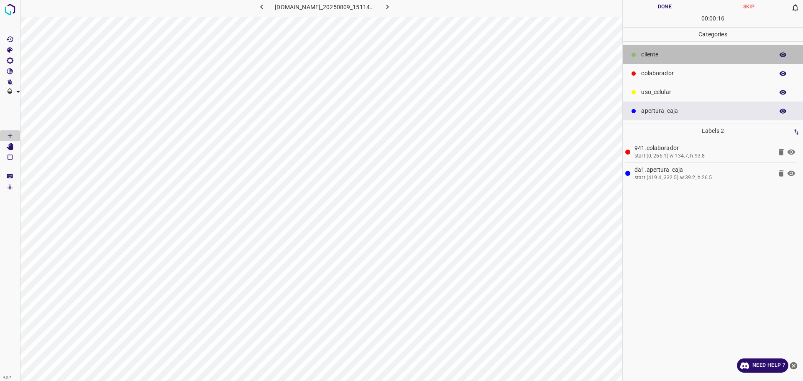
click at [674, 54] on p "​​cliente" at bounding box center [705, 54] width 128 height 9
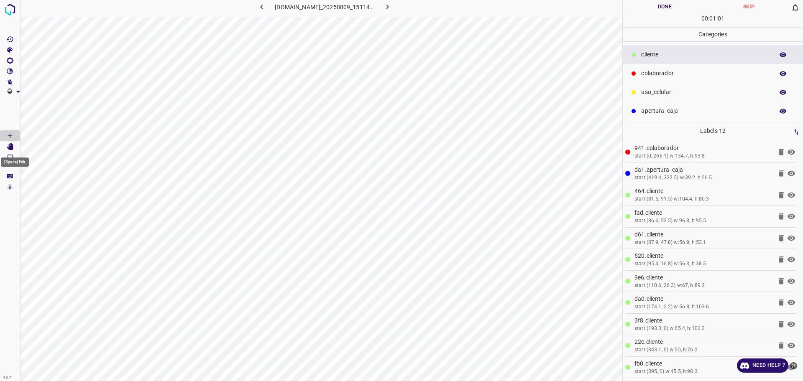
click at [13, 147] on icon "[Space] Edit" at bounding box center [10, 147] width 7 height 8
click at [10, 133] on icon "[Space] Draw" at bounding box center [10, 136] width 8 height 8
click at [665, 5] on button "Done" at bounding box center [664, 7] width 84 height 14
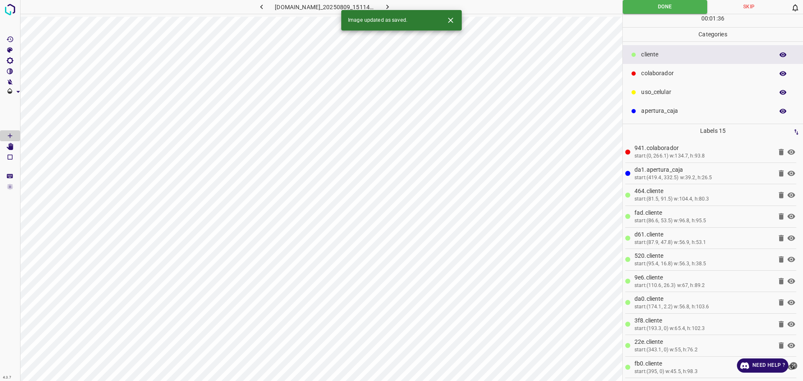
click at [392, 3] on icon "button" at bounding box center [387, 7] width 9 height 9
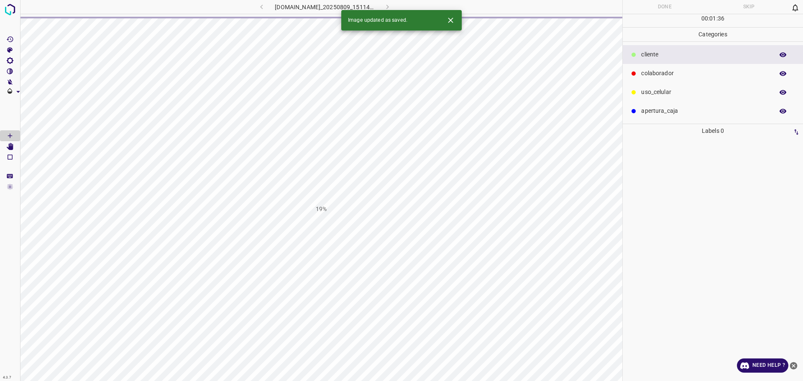
click at [246, 8] on div "[DOMAIN_NAME]_20250809_151148_000000810.jpg" at bounding box center [324, 7] width 199 height 14
click at [251, 8] on div "[DOMAIN_NAME]_20250809_151148_000000810.jpg" at bounding box center [324, 7] width 199 height 14
click at [255, 8] on div "[DOMAIN_NAME]_20250809_151148_000000810.jpg" at bounding box center [324, 7] width 199 height 14
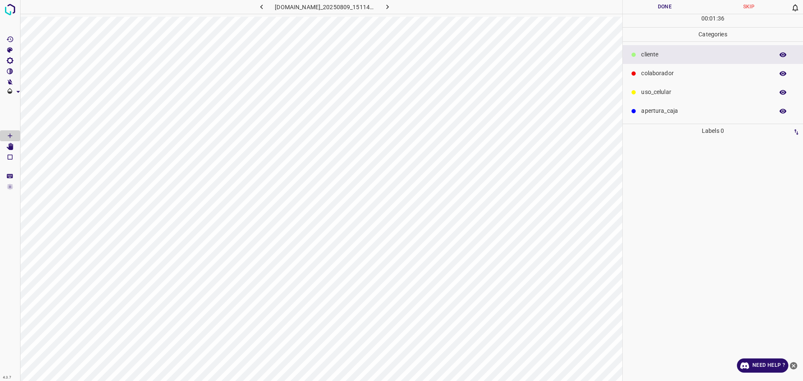
click at [257, 7] on icon "button" at bounding box center [261, 7] width 9 height 9
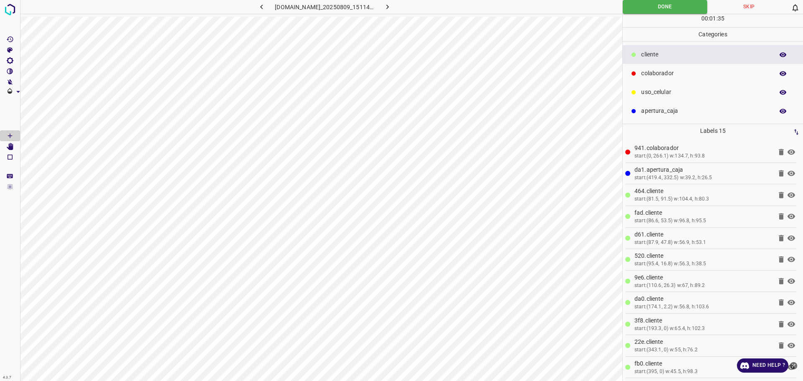
click at [643, 73] on p "colaborador" at bounding box center [705, 73] width 128 height 9
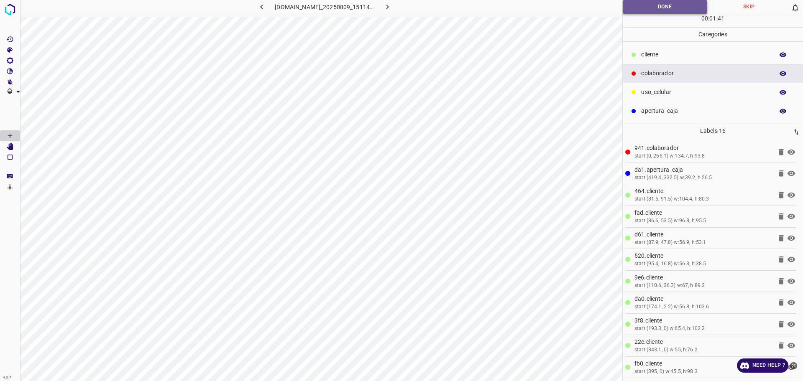
click at [629, 7] on button "Done" at bounding box center [664, 7] width 84 height 14
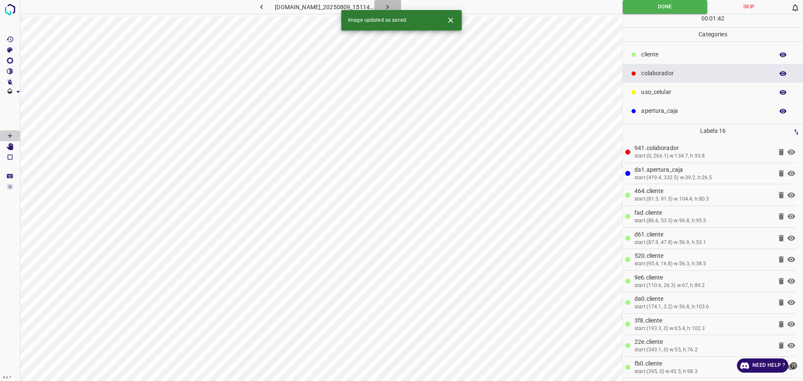
click at [389, 5] on icon "button" at bounding box center [387, 7] width 3 height 5
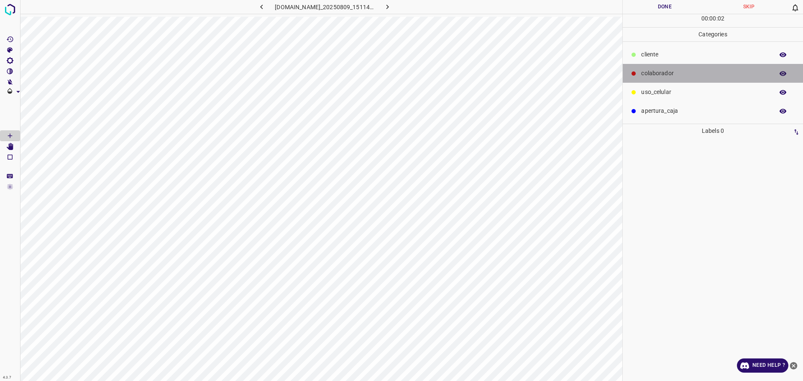
click at [663, 73] on p "colaborador" at bounding box center [705, 73] width 128 height 9
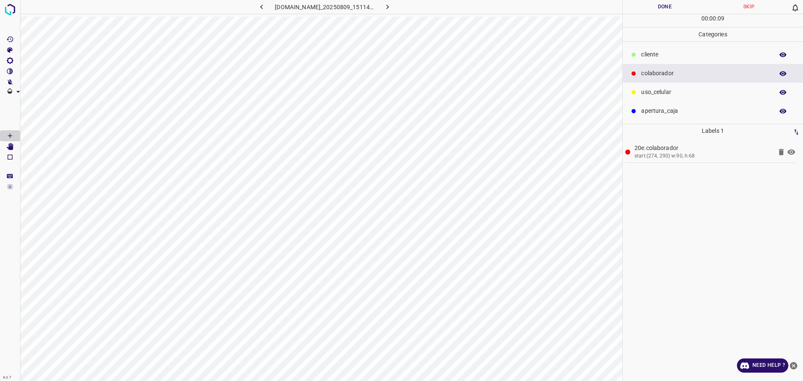
click at [661, 59] on p "​​cliente" at bounding box center [705, 54] width 128 height 9
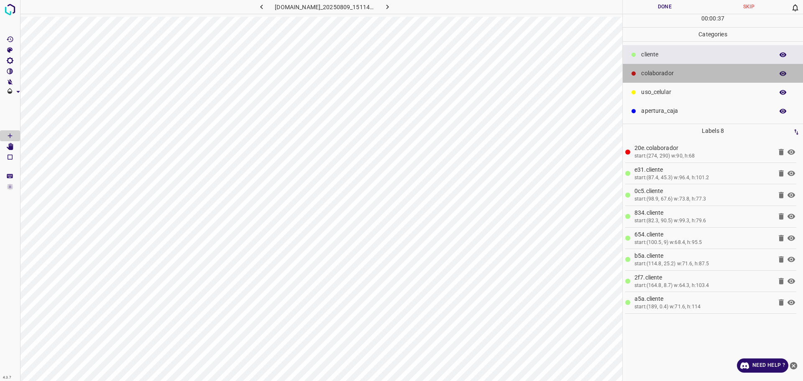
drag, startPoint x: 673, startPoint y: 73, endPoint x: 647, endPoint y: 87, distance: 29.7
click at [673, 74] on p "colaborador" at bounding box center [705, 73] width 128 height 9
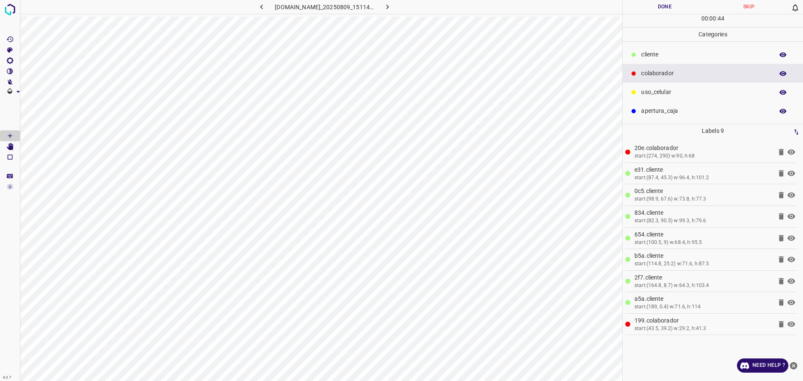
click at [654, 52] on p "​​cliente" at bounding box center [705, 54] width 128 height 9
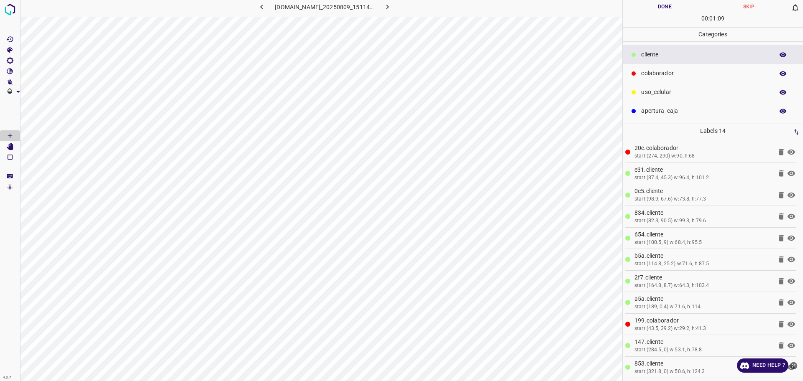
click at [661, 5] on button "Done" at bounding box center [664, 7] width 84 height 14
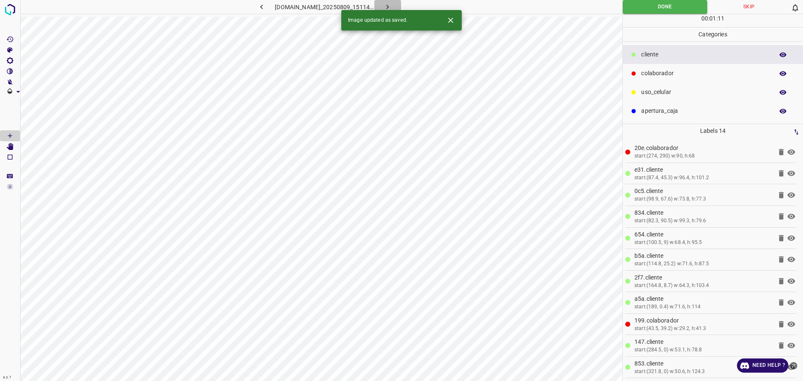
click at [392, 5] on icon "button" at bounding box center [387, 7] width 9 height 9
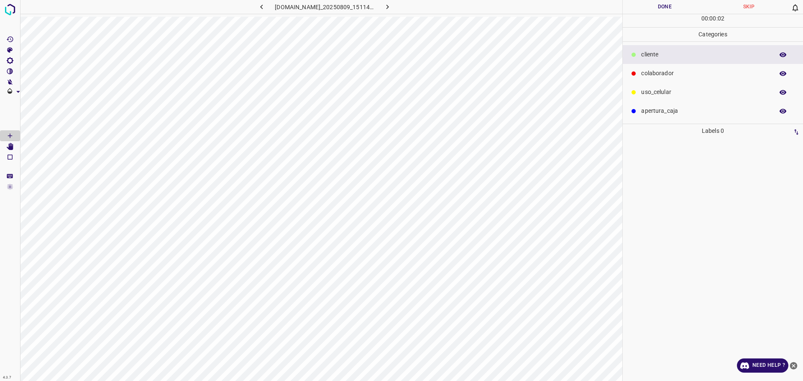
click at [648, 72] on p "colaborador" at bounding box center [705, 73] width 128 height 9
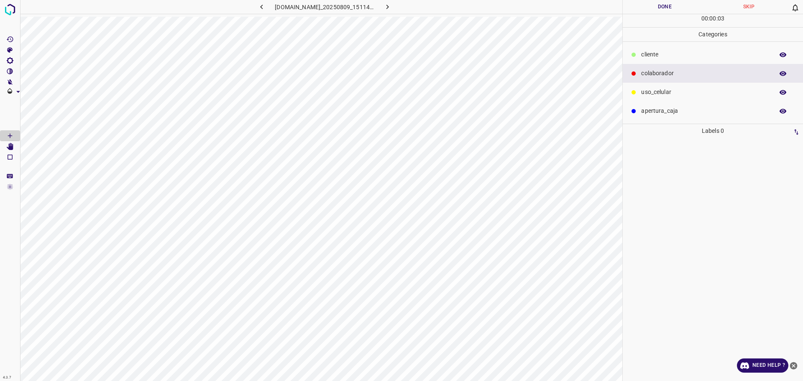
click at [652, 103] on div "apertura_caja" at bounding box center [712, 111] width 180 height 19
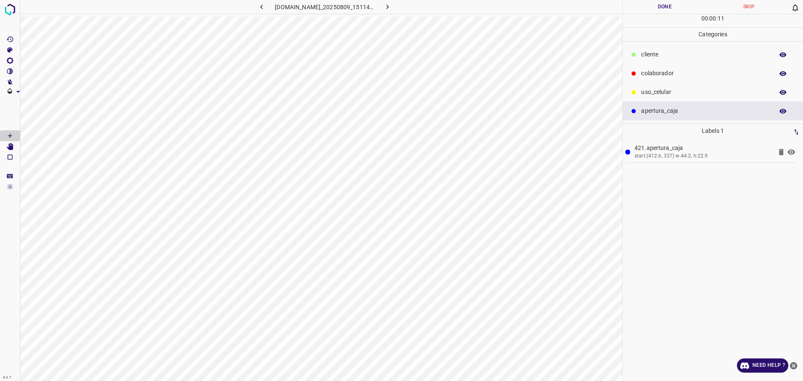
click at [645, 56] on p "​​cliente" at bounding box center [705, 54] width 128 height 9
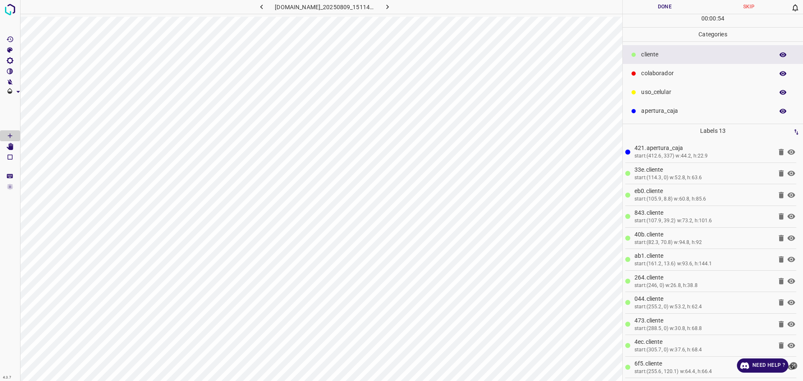
click at [664, 5] on button "Done" at bounding box center [664, 7] width 84 height 14
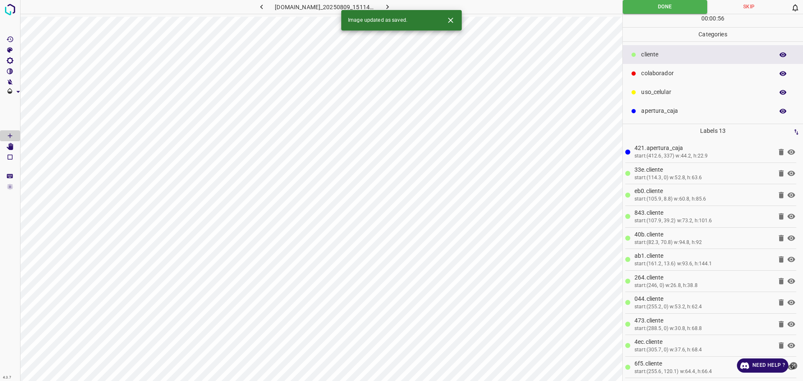
click at [392, 8] on icon "button" at bounding box center [387, 7] width 9 height 9
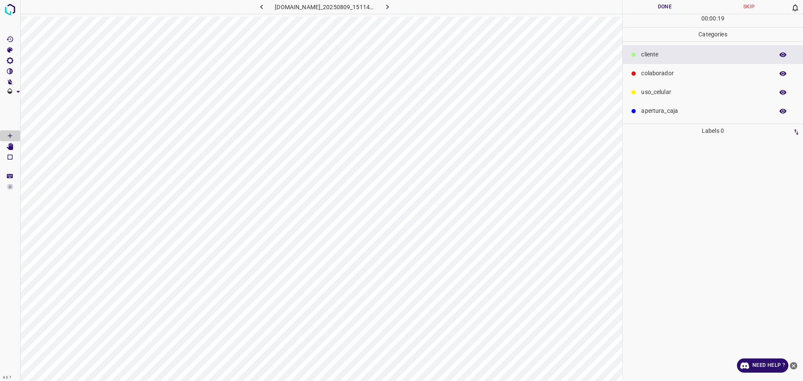
click at [654, 111] on p "apertura_caja" at bounding box center [705, 111] width 128 height 9
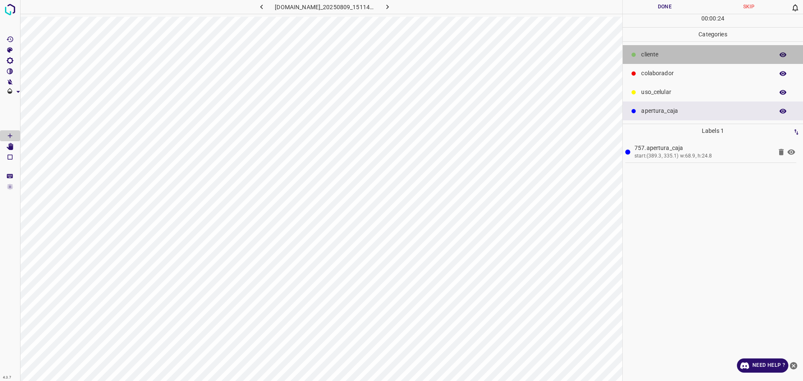
click at [680, 60] on div "​​cliente" at bounding box center [712, 54] width 180 height 19
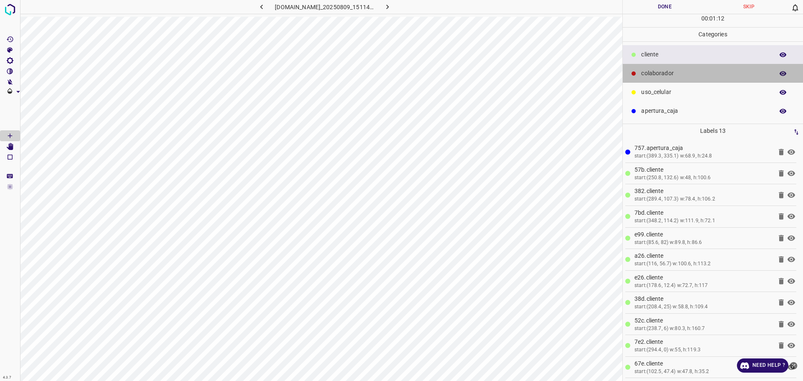
click at [669, 74] on p "colaborador" at bounding box center [705, 73] width 128 height 9
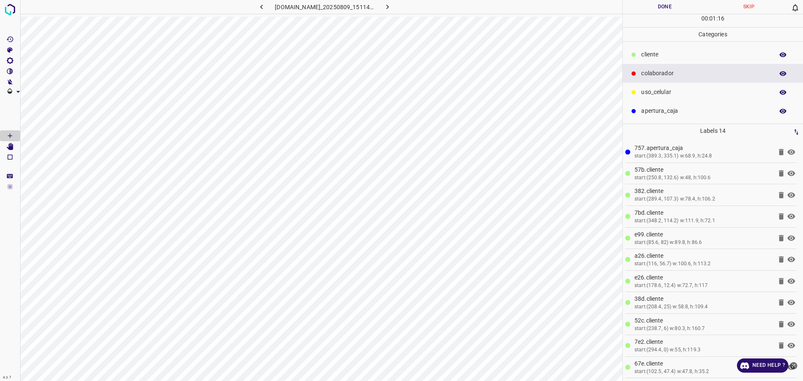
click at [649, 15] on div "00 : 01 : 16" at bounding box center [712, 20] width 180 height 13
click at [647, 11] on button "Done" at bounding box center [664, 7] width 84 height 14
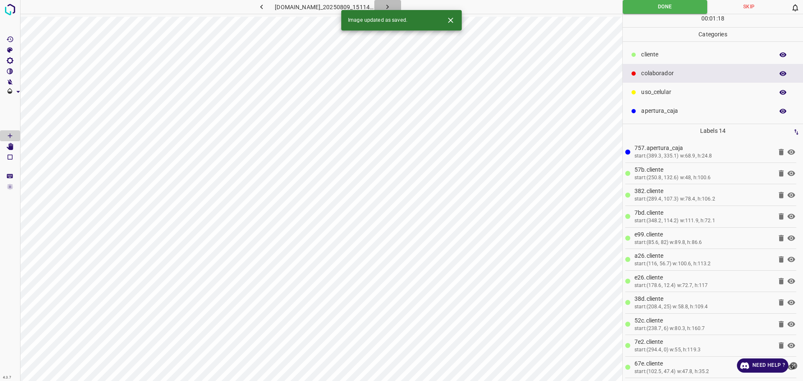
click at [392, 7] on button "button" at bounding box center [387, 7] width 27 height 14
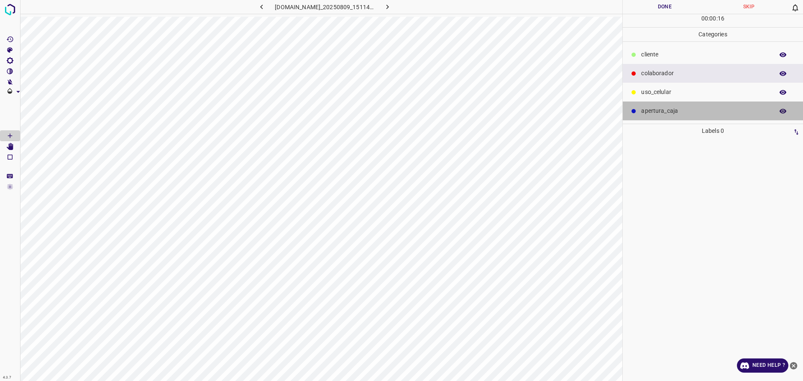
click at [689, 113] on p "apertura_caja" at bounding box center [705, 111] width 128 height 9
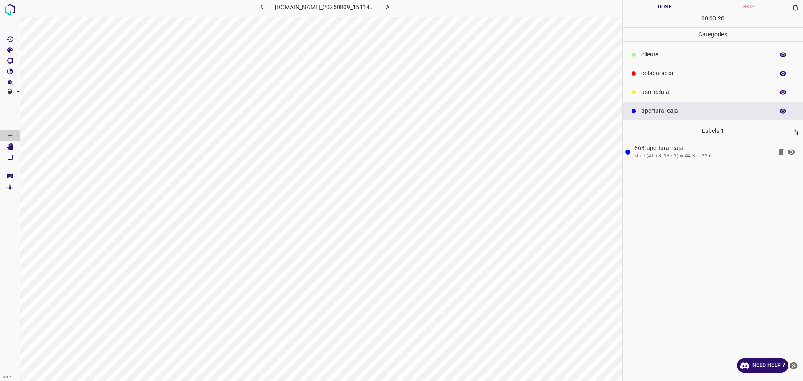
click at [650, 51] on p "​​cliente" at bounding box center [705, 54] width 128 height 9
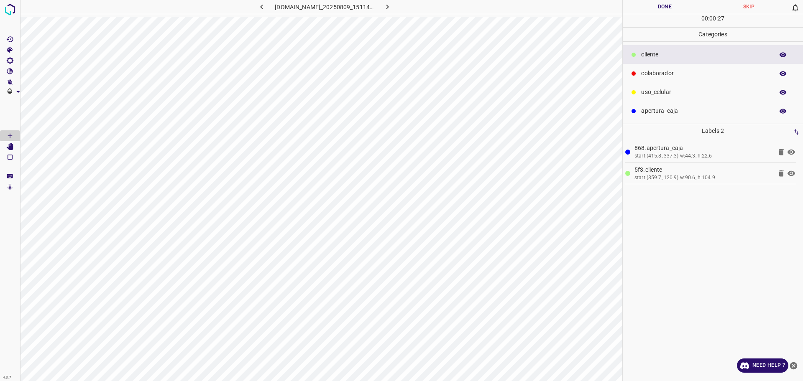
drag, startPoint x: 647, startPoint y: 91, endPoint x: 624, endPoint y: 109, distance: 29.8
click at [647, 91] on p "uso_celular" at bounding box center [705, 92] width 128 height 9
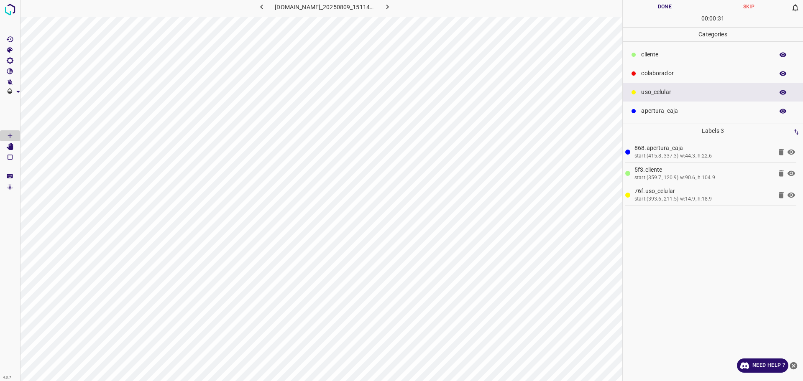
click at [683, 57] on p "​​cliente" at bounding box center [705, 54] width 128 height 9
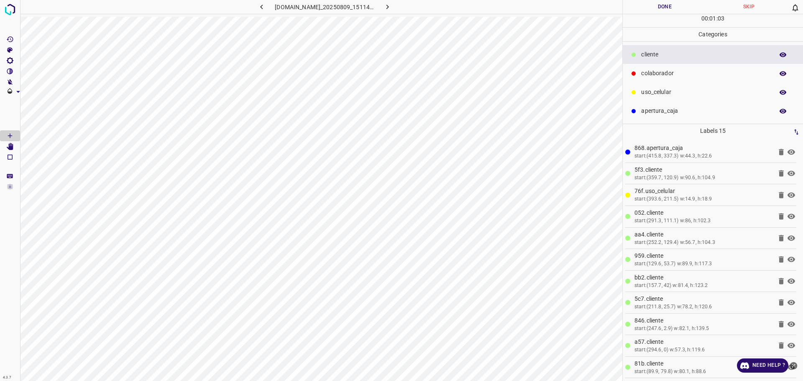
click at [659, 5] on button "Done" at bounding box center [664, 7] width 84 height 14
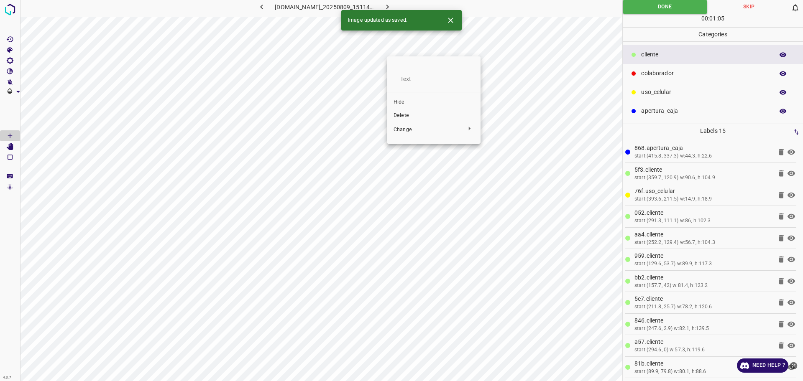
click at [406, 114] on span "Delete" at bounding box center [433, 116] width 80 height 8
click at [661, 8] on button "Done" at bounding box center [664, 7] width 84 height 14
click at [392, 8] on icon "button" at bounding box center [387, 7] width 9 height 9
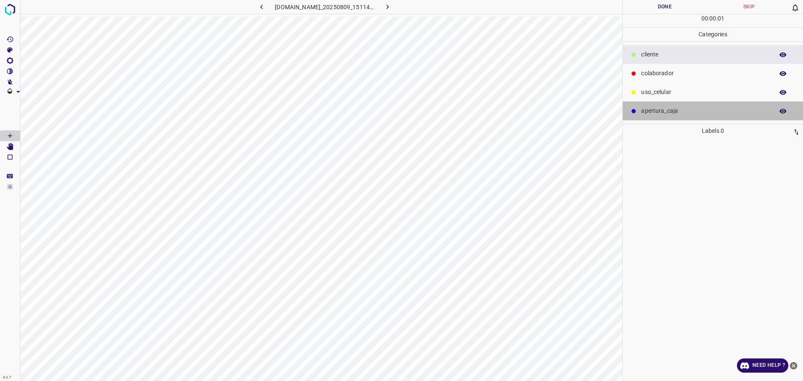
click at [666, 118] on div "apertura_caja" at bounding box center [712, 111] width 180 height 19
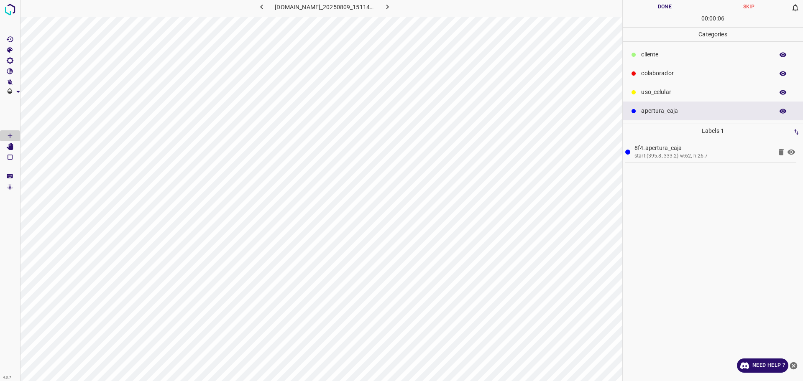
click at [680, 70] on p "colaborador" at bounding box center [705, 73] width 128 height 9
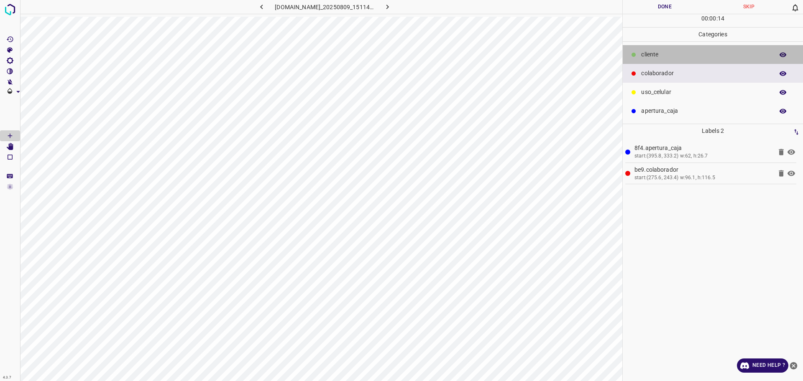
click at [655, 50] on p "​​cliente" at bounding box center [705, 54] width 128 height 9
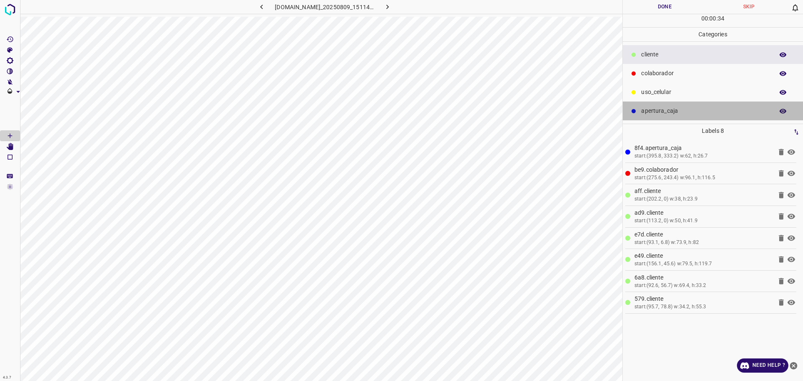
click at [651, 110] on p "apertura_caja" at bounding box center [705, 111] width 128 height 9
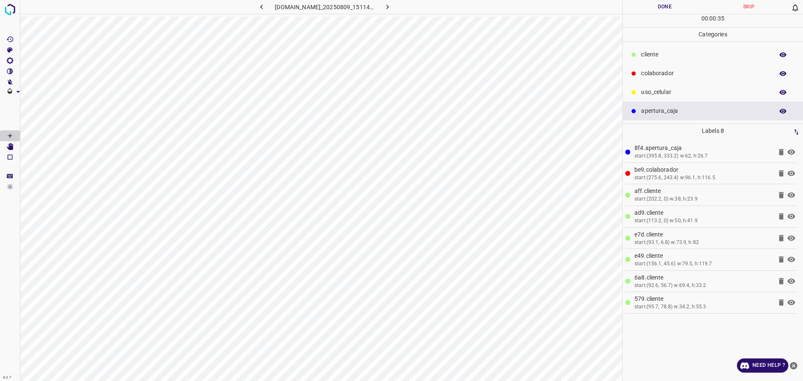
click at [635, 89] on div at bounding box center [633, 92] width 8 height 8
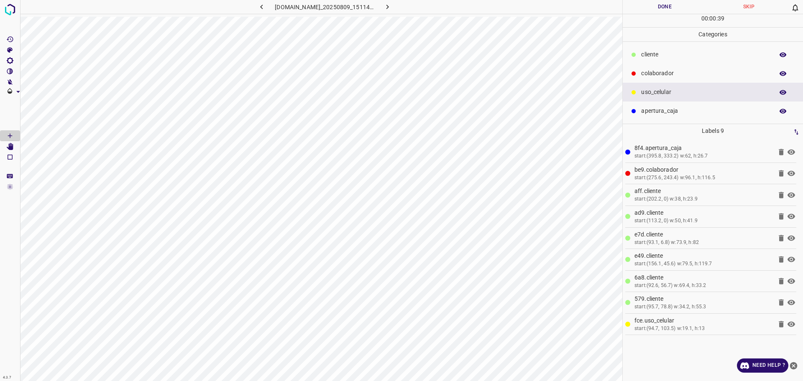
drag, startPoint x: 649, startPoint y: 55, endPoint x: 632, endPoint y: 67, distance: 20.8
click at [645, 56] on p "​​cliente" at bounding box center [705, 54] width 128 height 9
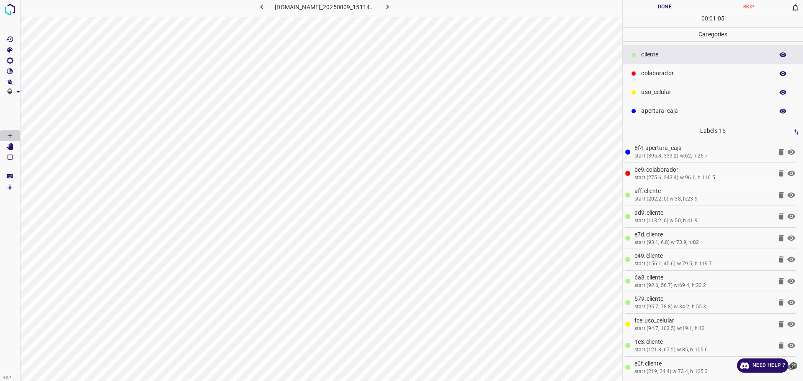
click at [642, 12] on button "Done" at bounding box center [664, 7] width 84 height 14
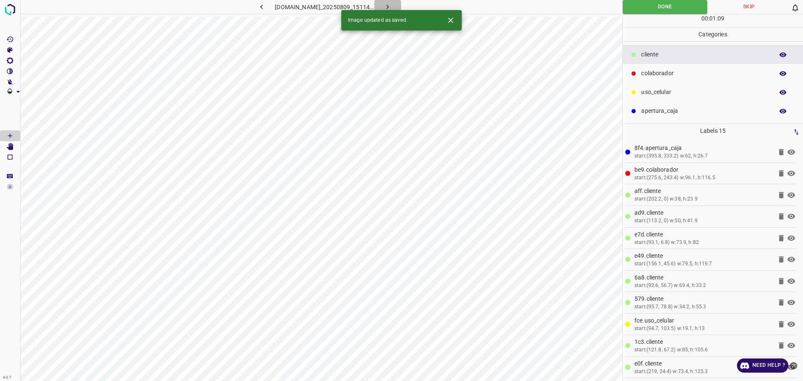
click at [392, 5] on icon "button" at bounding box center [387, 7] width 9 height 9
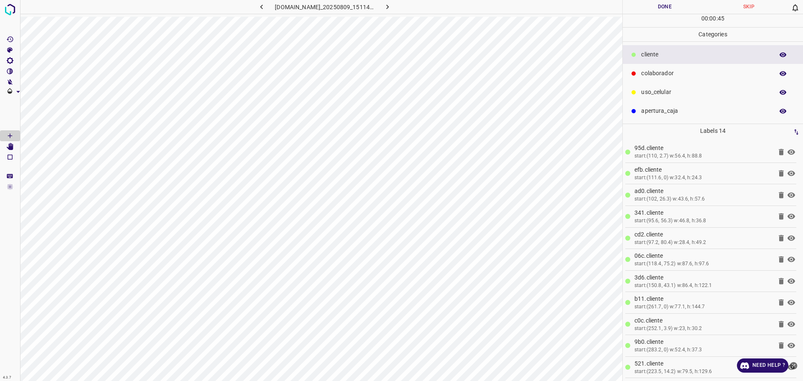
click at [662, 2] on button "Done" at bounding box center [664, 7] width 84 height 14
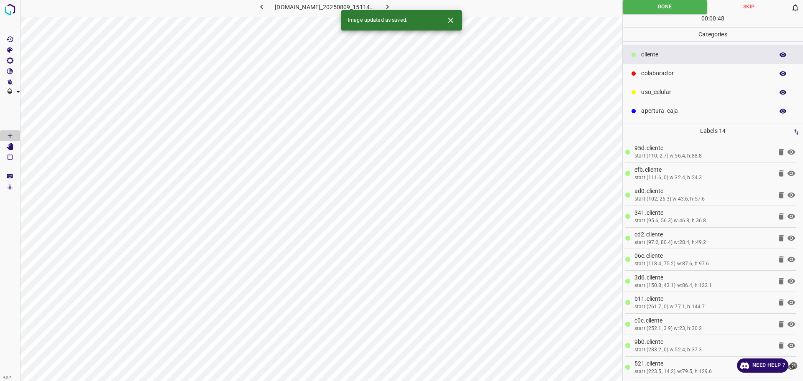
drag, startPoint x: 653, startPoint y: 78, endPoint x: 634, endPoint y: 88, distance: 21.5
click at [653, 77] on p "colaborador" at bounding box center [705, 73] width 128 height 9
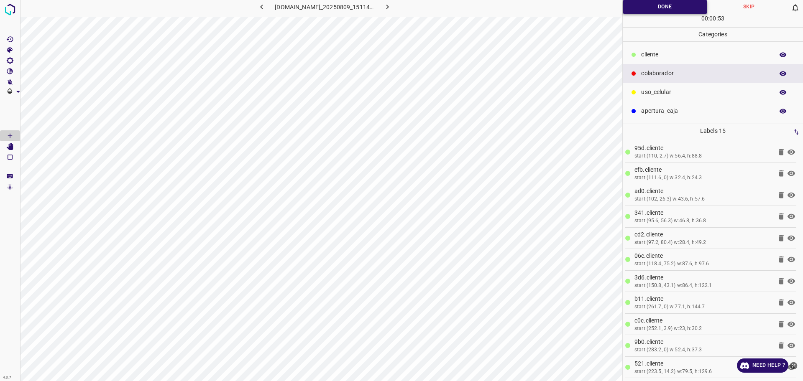
click at [668, 12] on button "Done" at bounding box center [664, 7] width 84 height 14
click at [390, 8] on button "button" at bounding box center [387, 7] width 27 height 14
